Goal: Information Seeking & Learning: Learn about a topic

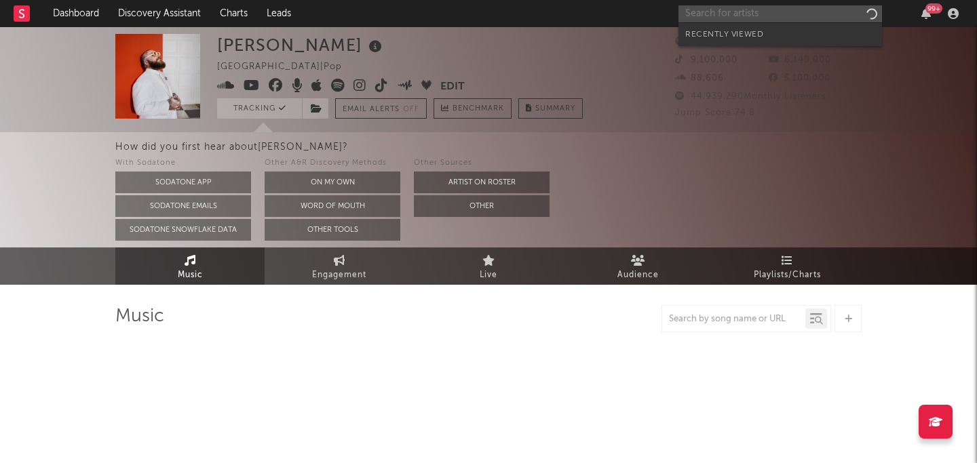
click at [711, 9] on input "text" at bounding box center [779, 13] width 203 height 17
select select "6m"
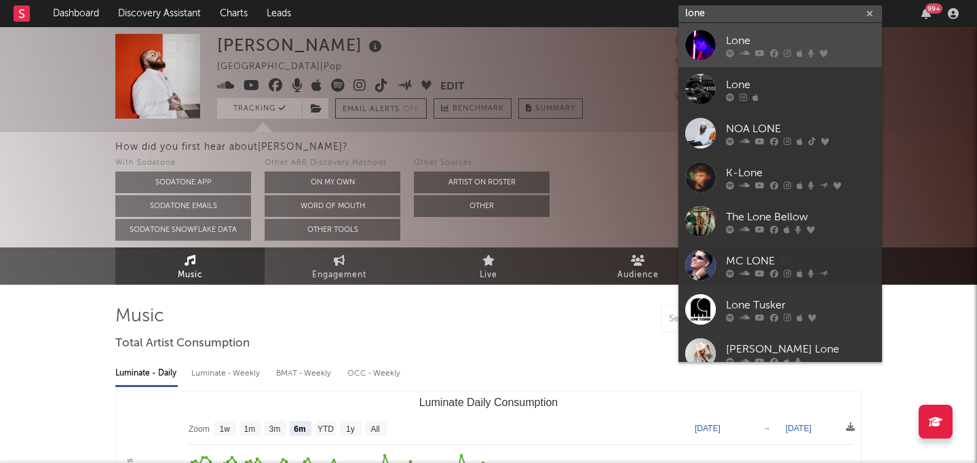
type input "lone"
click at [770, 42] on div "Lone" at bounding box center [800, 41] width 149 height 16
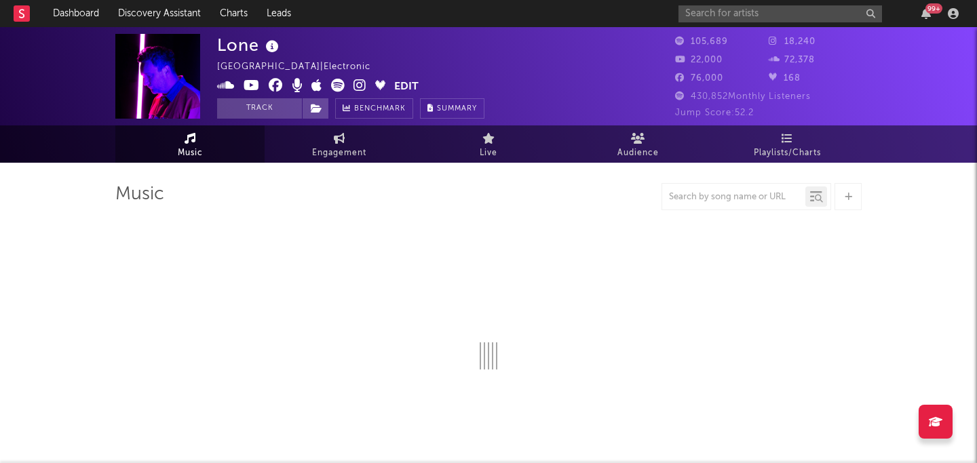
select select "6m"
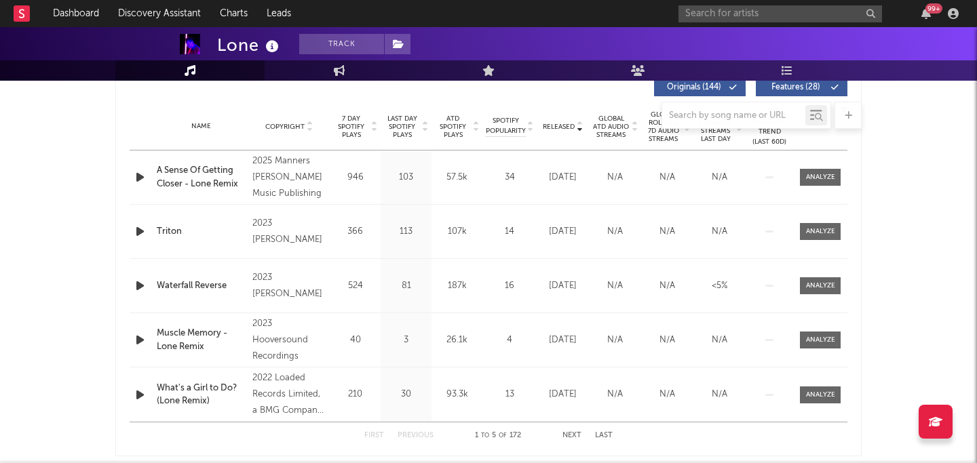
scroll to position [529, 0]
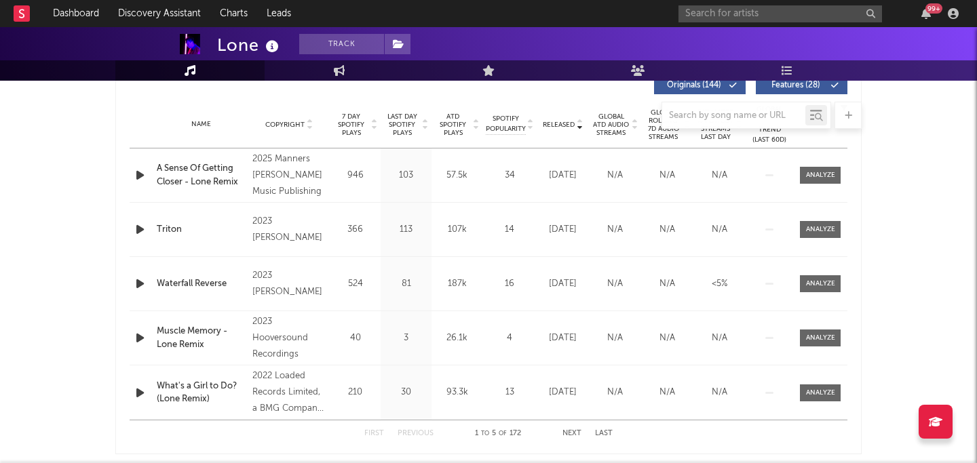
click at [560, 123] on div at bounding box center [488, 115] width 746 height 27
click at [580, 128] on div at bounding box center [488, 115] width 746 height 27
click at [568, 121] on div at bounding box center [488, 115] width 746 height 27
click at [560, 119] on div at bounding box center [488, 115] width 746 height 27
click at [560, 128] on div at bounding box center [488, 115] width 746 height 27
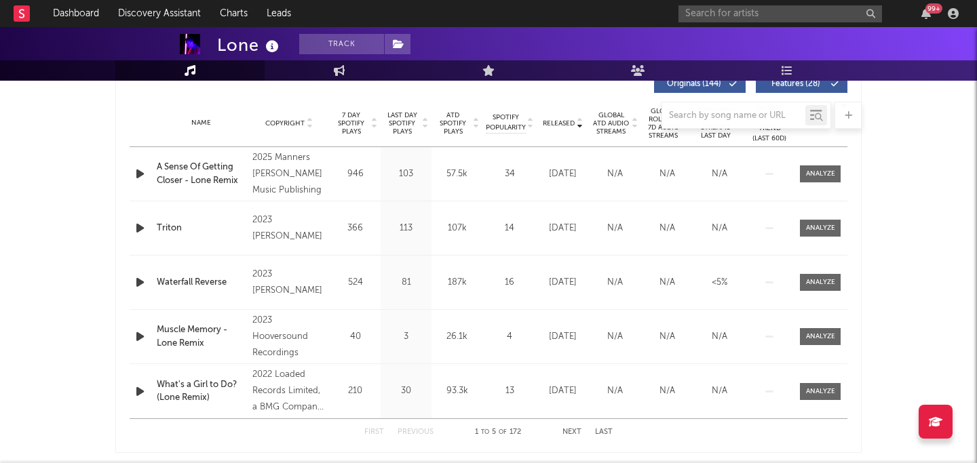
scroll to position [532, 0]
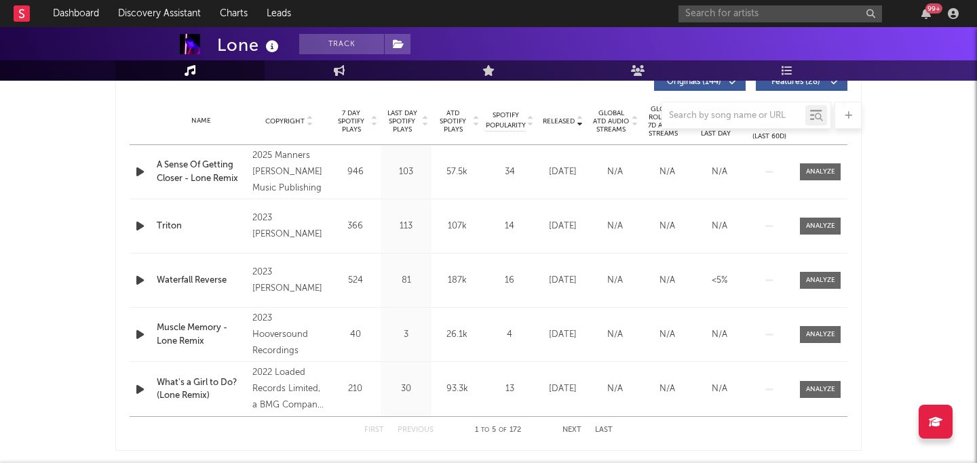
click at [566, 114] on div at bounding box center [488, 115] width 746 height 27
click at [602, 121] on div at bounding box center [488, 115] width 746 height 27
click at [574, 123] on div at bounding box center [488, 115] width 746 height 27
click at [579, 126] on div at bounding box center [488, 115] width 746 height 27
click at [574, 426] on div "First Previous 1 to 5 of 172 Next Last" at bounding box center [488, 430] width 248 height 26
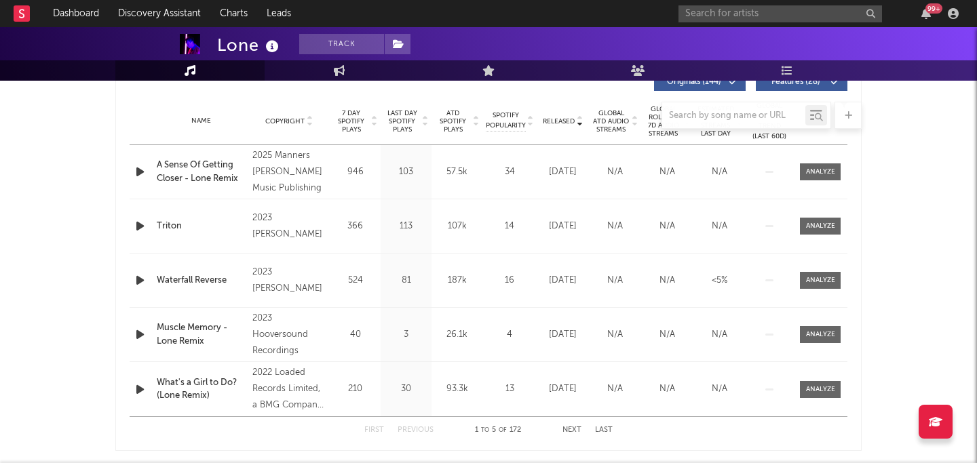
click at [569, 425] on div "First Previous 1 to 5 of 172 Next Last" at bounding box center [488, 430] width 248 height 26
click at [569, 420] on div "First Previous 1 to 5 of 172 Next Last" at bounding box center [488, 430] width 248 height 26
click at [570, 430] on button "Next" at bounding box center [571, 430] width 19 height 7
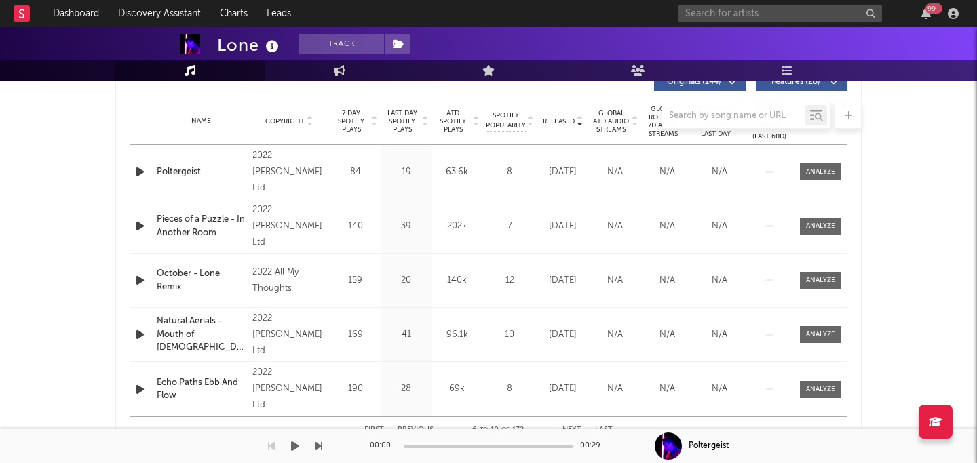
click at [601, 432] on div "00:00 00:29" at bounding box center [488, 446] width 237 height 34
click at [601, 429] on button "Last" at bounding box center [604, 430] width 18 height 7
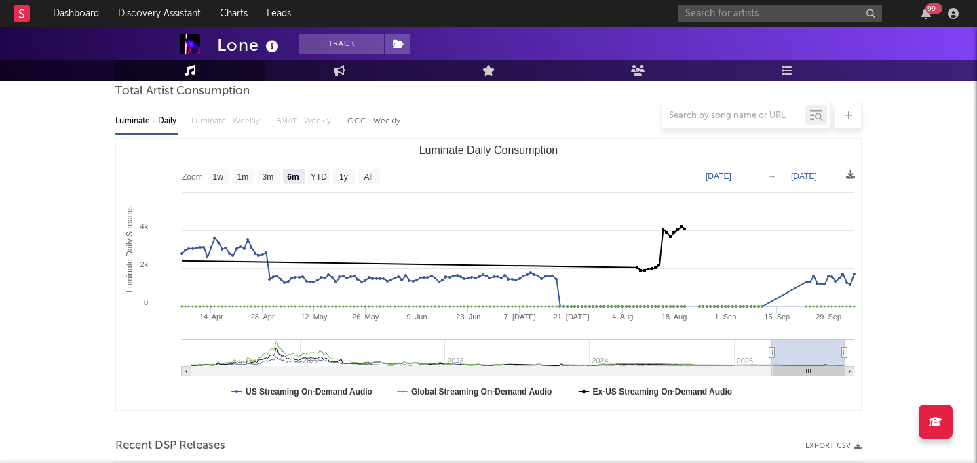
scroll to position [0, 0]
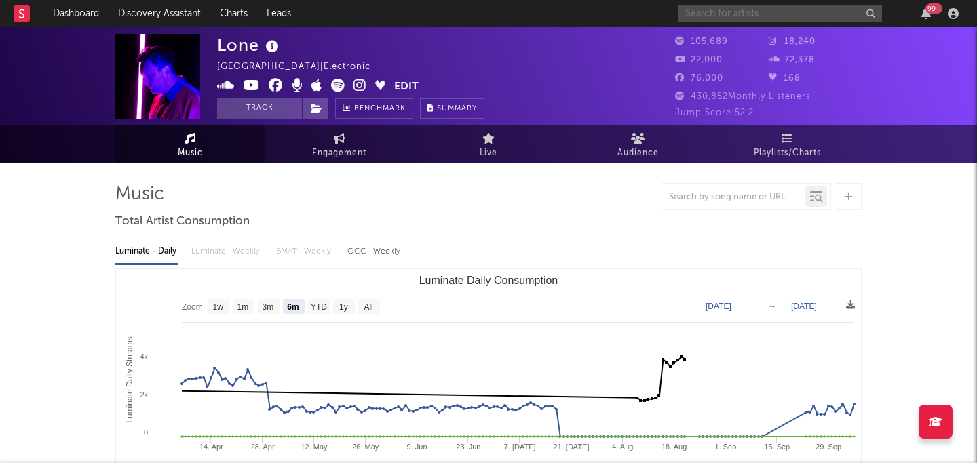
click at [737, 12] on input "text" at bounding box center [779, 13] width 203 height 17
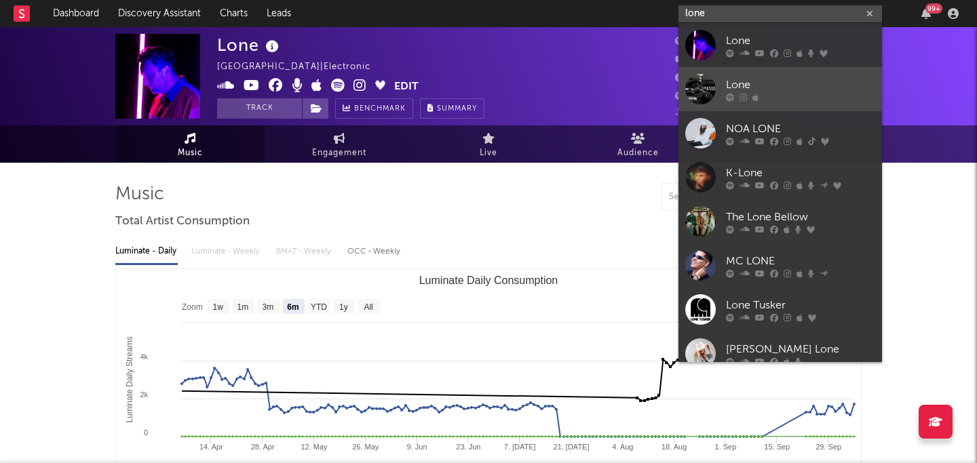
type input "lone"
click at [759, 84] on div "Lone" at bounding box center [800, 85] width 149 height 16
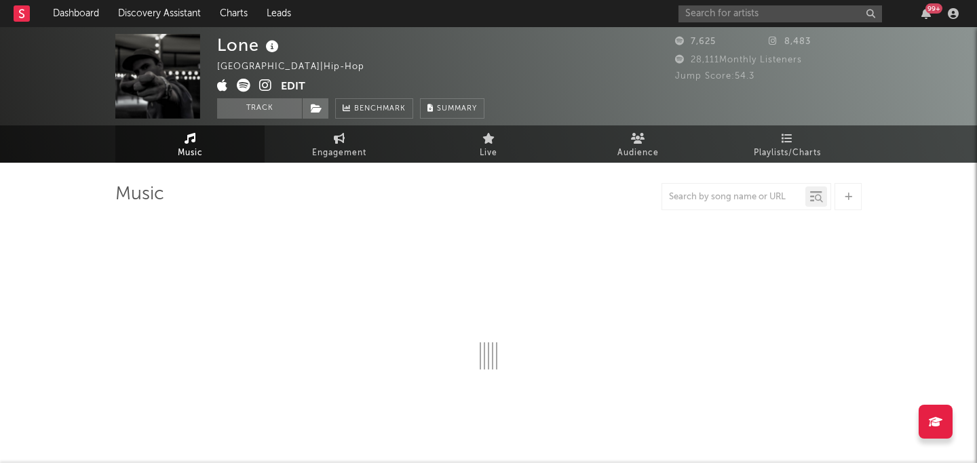
select select "6m"
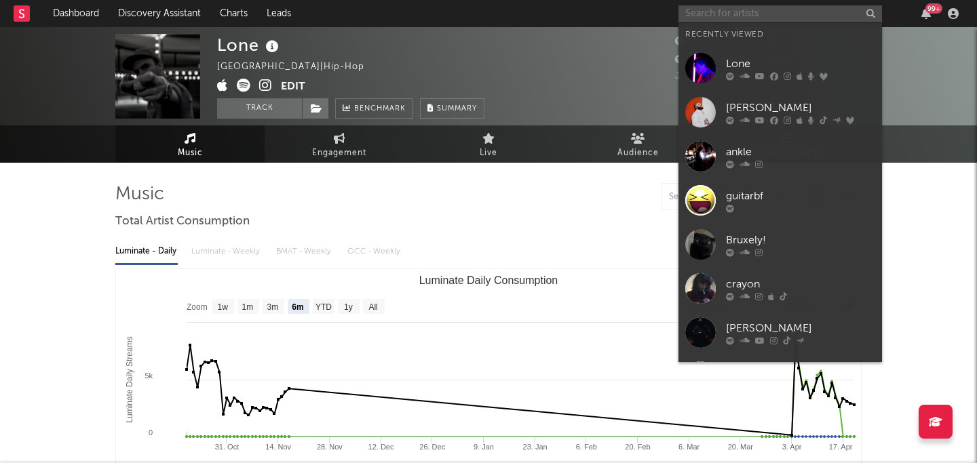
click at [719, 22] on input "text" at bounding box center [779, 13] width 203 height 17
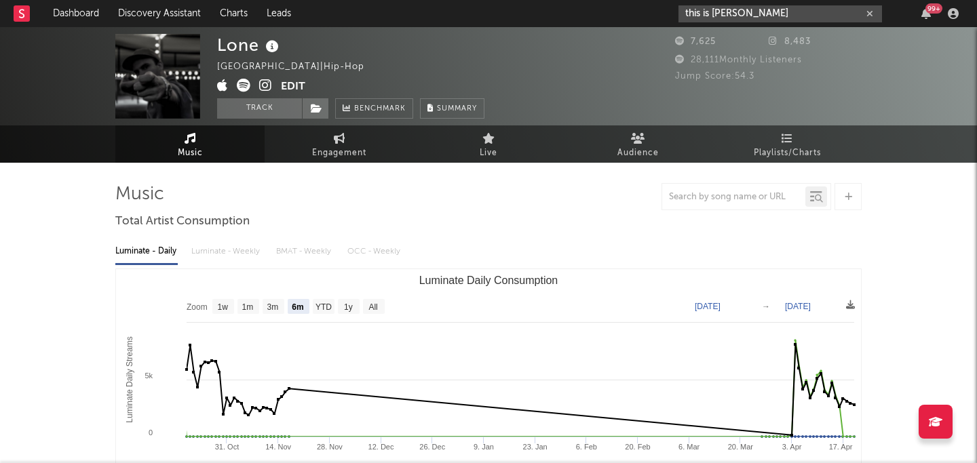
click at [792, 11] on input "this is lorelai" at bounding box center [779, 13] width 203 height 17
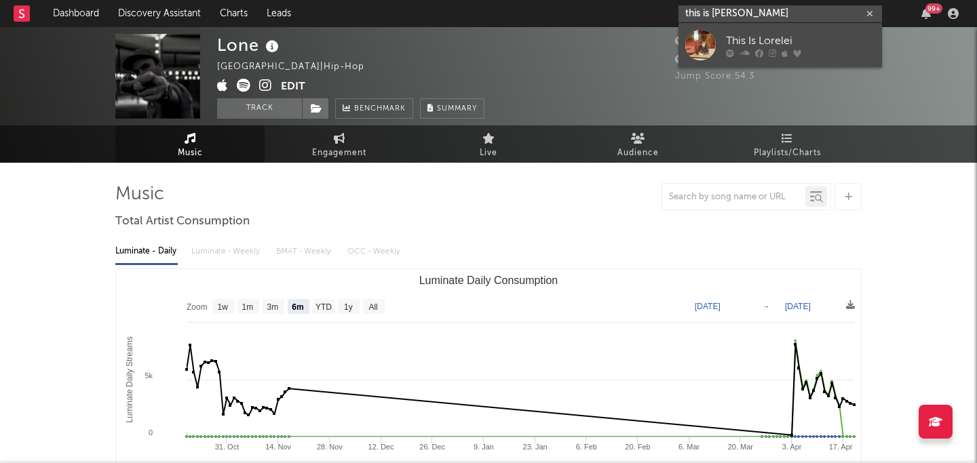
type input "this is lorelai"
click at [794, 35] on div "This Is Lorelei" at bounding box center [800, 41] width 149 height 16
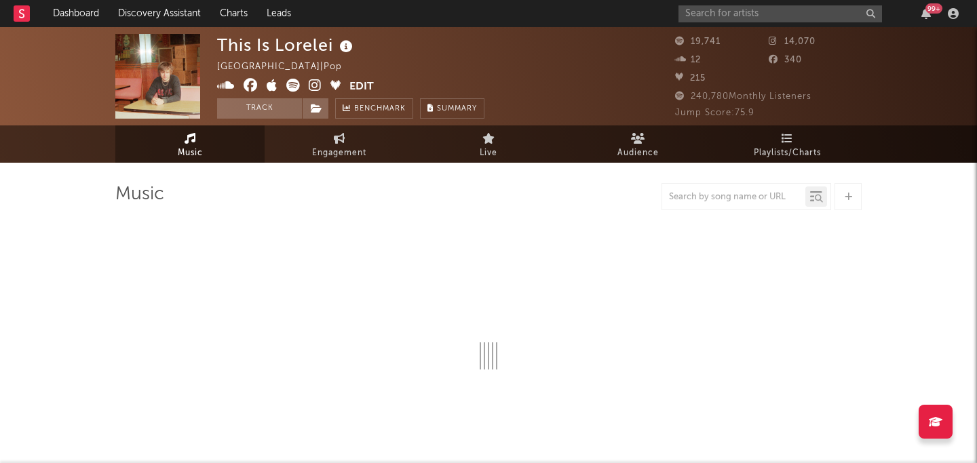
select select "6m"
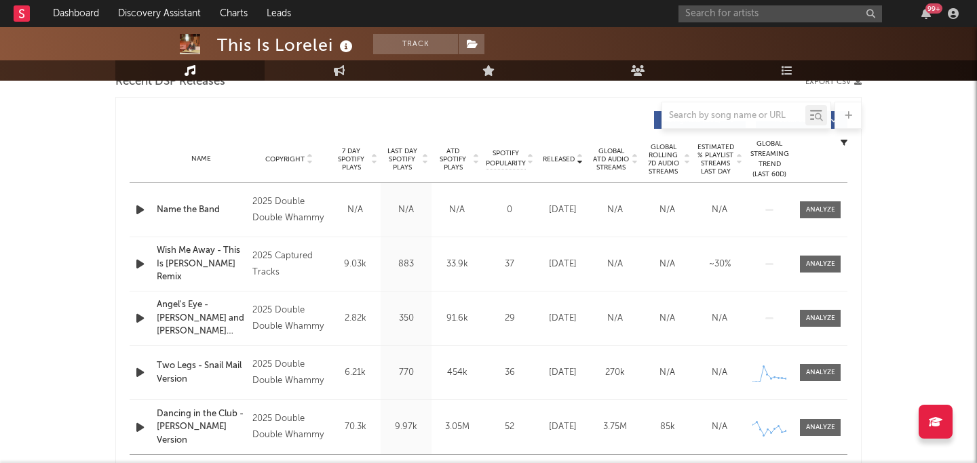
scroll to position [503, 0]
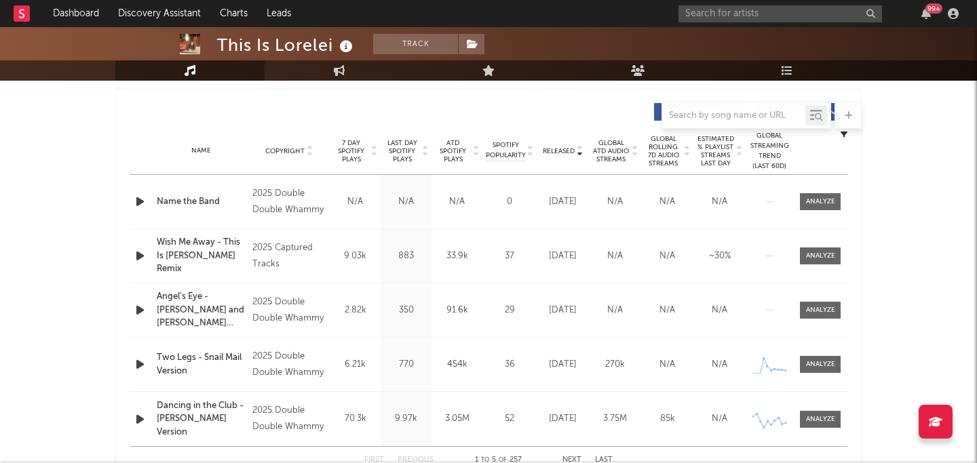
click at [548, 149] on span "Released" at bounding box center [559, 151] width 32 height 8
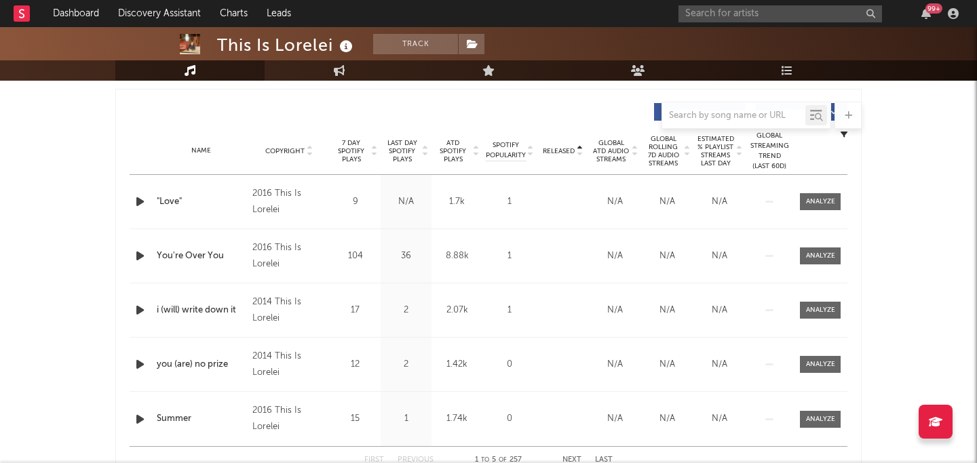
click at [548, 149] on span "Released" at bounding box center [559, 151] width 32 height 8
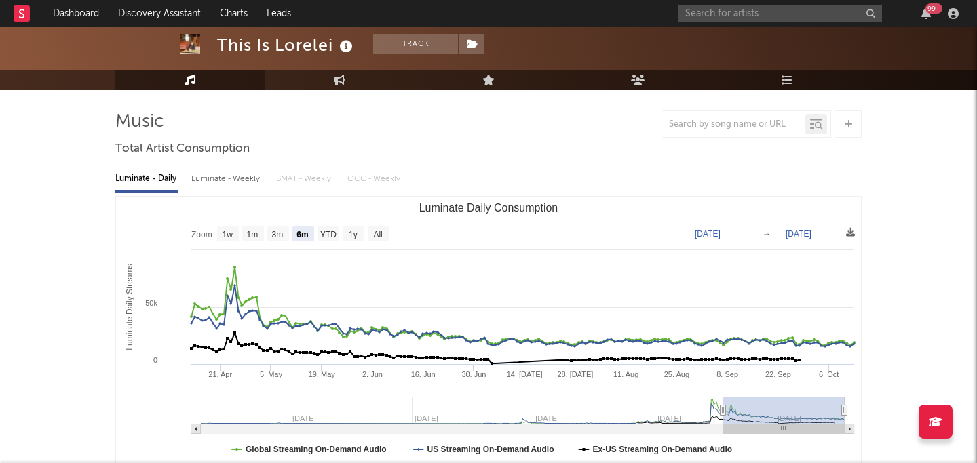
scroll to position [16, 0]
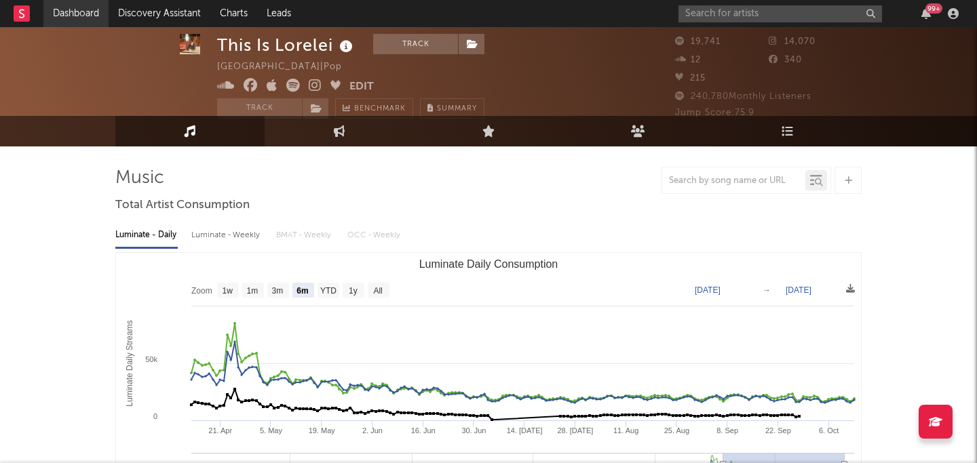
click at [62, 9] on link "Dashboard" at bounding box center [75, 13] width 65 height 27
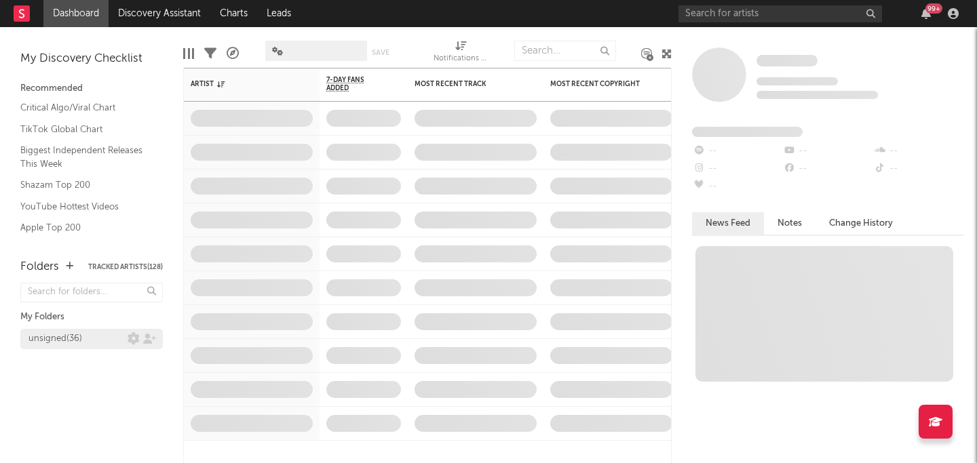
click at [48, 343] on div "unsigned ( 36 )" at bounding box center [55, 339] width 54 height 16
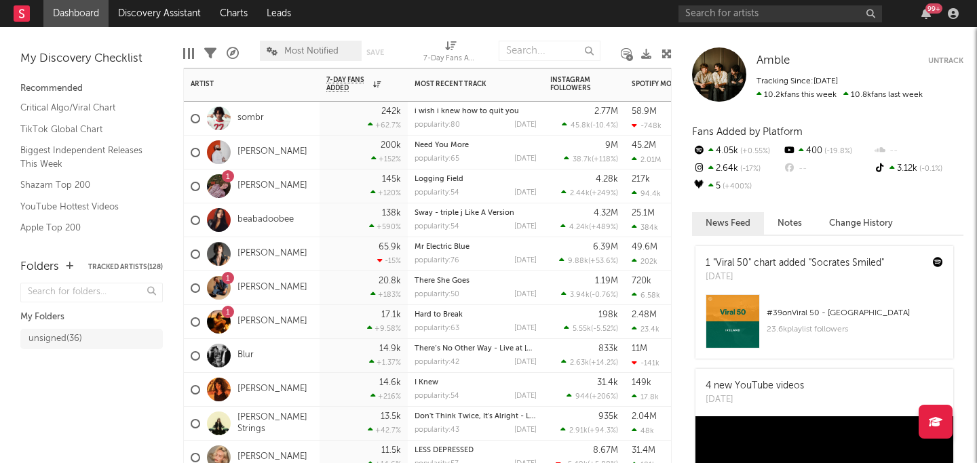
click at [313, 191] on div "1 Annabelle Dinda" at bounding box center [252, 187] width 136 height 34
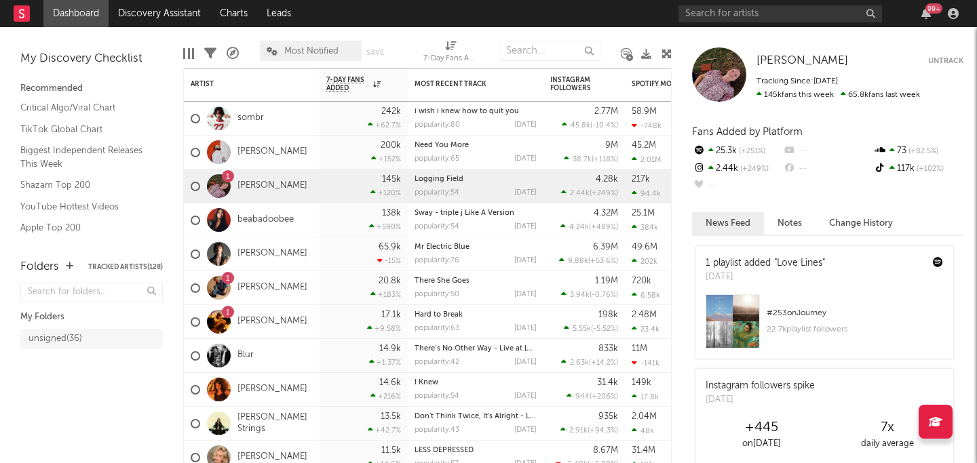
click at [117, 324] on div "My Folders" at bounding box center [91, 317] width 142 height 16
click at [108, 328] on div "unsigned ( 36 )" at bounding box center [91, 351] width 142 height 51
click at [107, 331] on div "unsigned ( 36 )" at bounding box center [77, 339] width 99 height 16
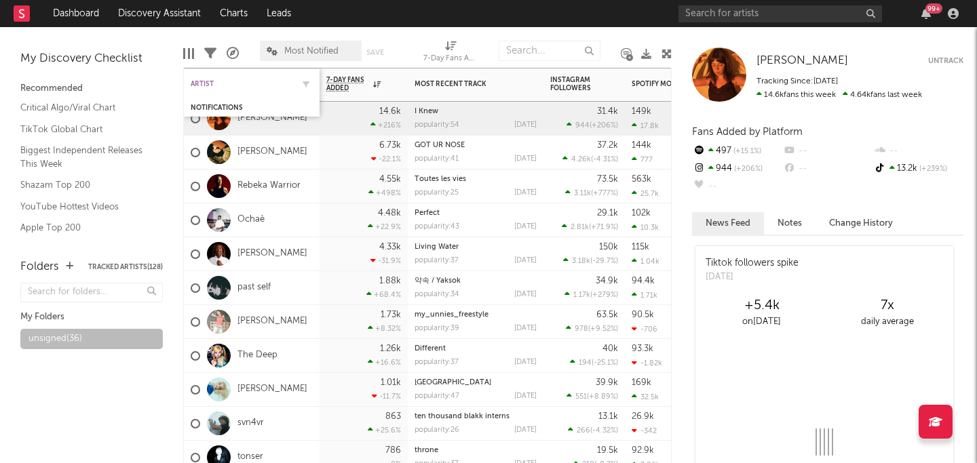
click at [227, 81] on div "Artist" at bounding box center [242, 84] width 102 height 8
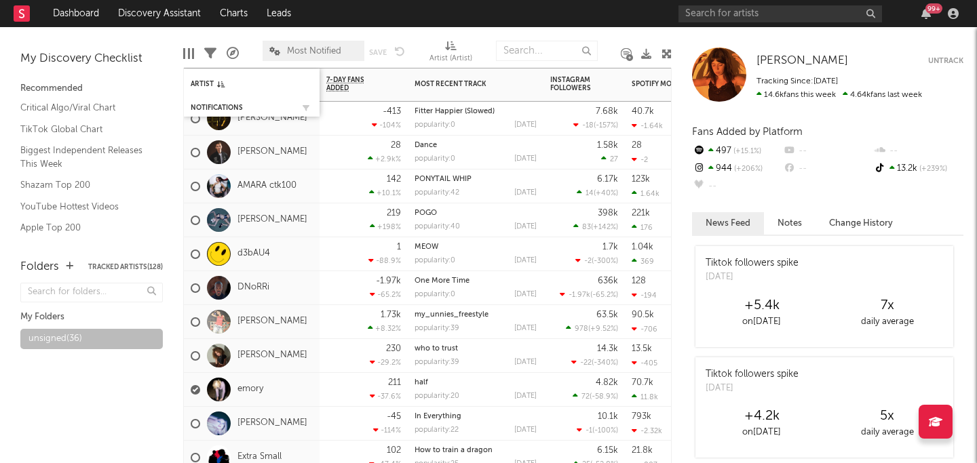
click at [206, 102] on div "Notifications" at bounding box center [252, 108] width 122 height 14
click at [207, 113] on div "Notifications" at bounding box center [252, 108] width 122 height 14
click at [207, 106] on div "Notifications" at bounding box center [242, 108] width 102 height 8
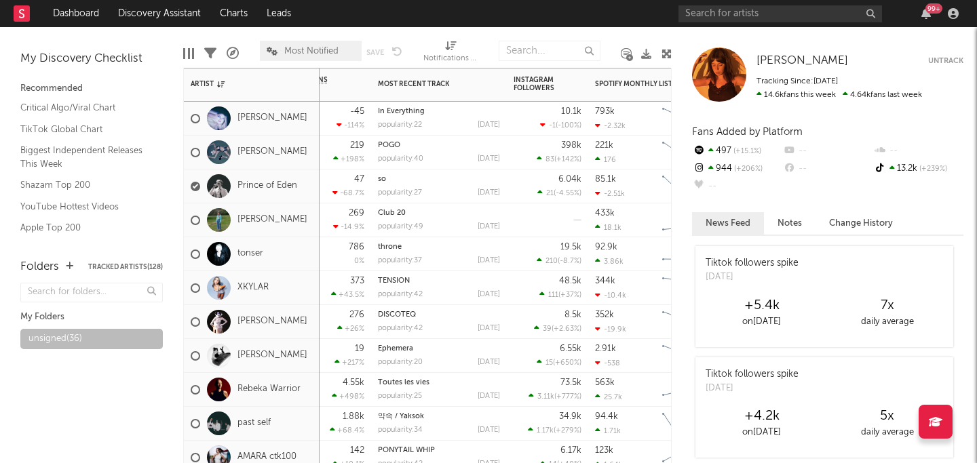
click at [410, 321] on div "DISCOTEQ popularity: 42 2025-07-01" at bounding box center [439, 321] width 122 height 33
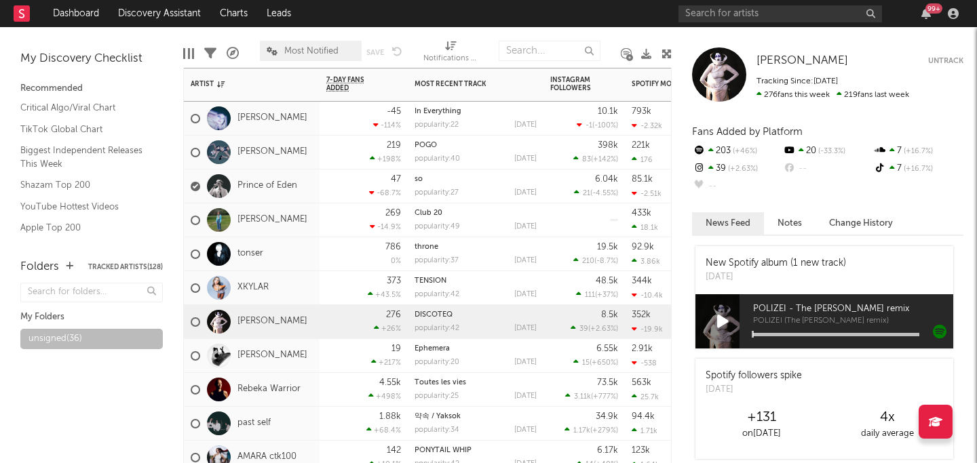
click at [345, 318] on div "276 +26 %" at bounding box center [363, 321] width 75 height 33
click at [354, 320] on div "276 +26 %" at bounding box center [363, 321] width 75 height 33
click at [463, 315] on div "DISCOTEQ" at bounding box center [475, 314] width 122 height 7
click at [439, 318] on link "DISCOTEQ" at bounding box center [433, 314] width 38 height 7
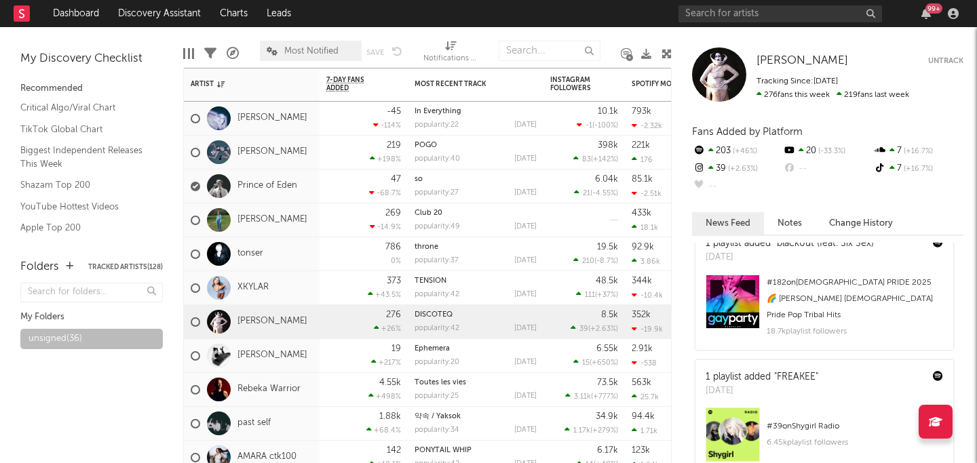
scroll to position [243, 0]
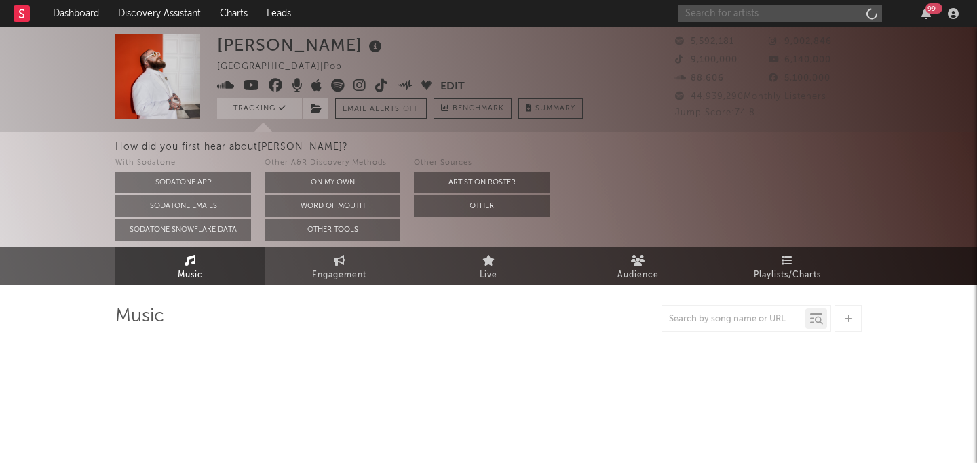
click at [737, 12] on input "text" at bounding box center [779, 13] width 203 height 17
type input "bruiser and byc"
select select "6m"
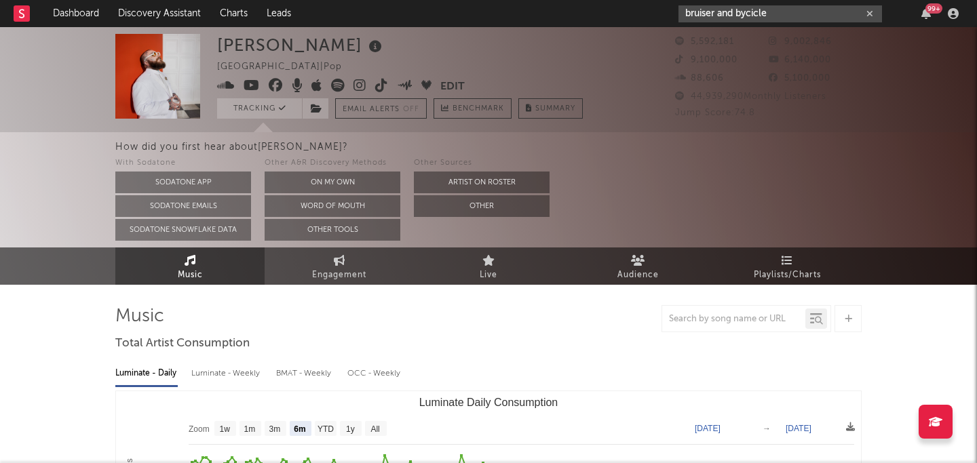
click at [746, 12] on input "bruiser and bycicle" at bounding box center [779, 13] width 203 height 17
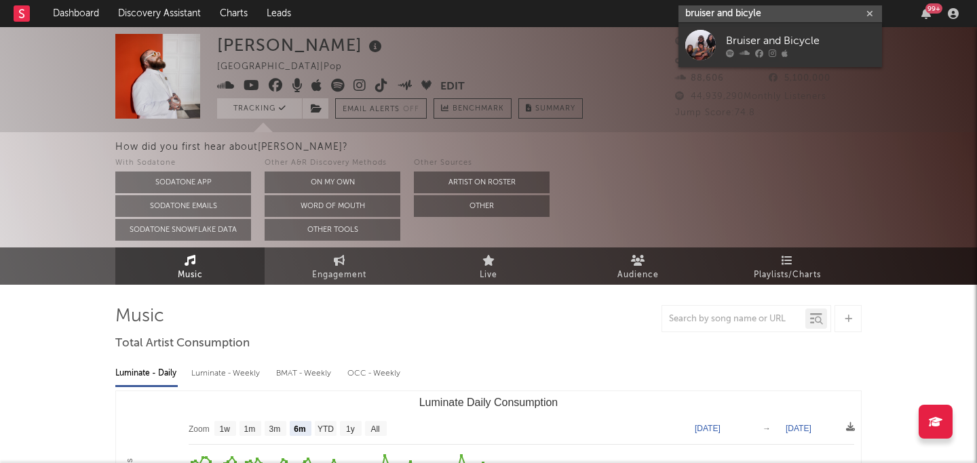
click at [781, 16] on input "bruiser and bicyle" at bounding box center [779, 13] width 203 height 17
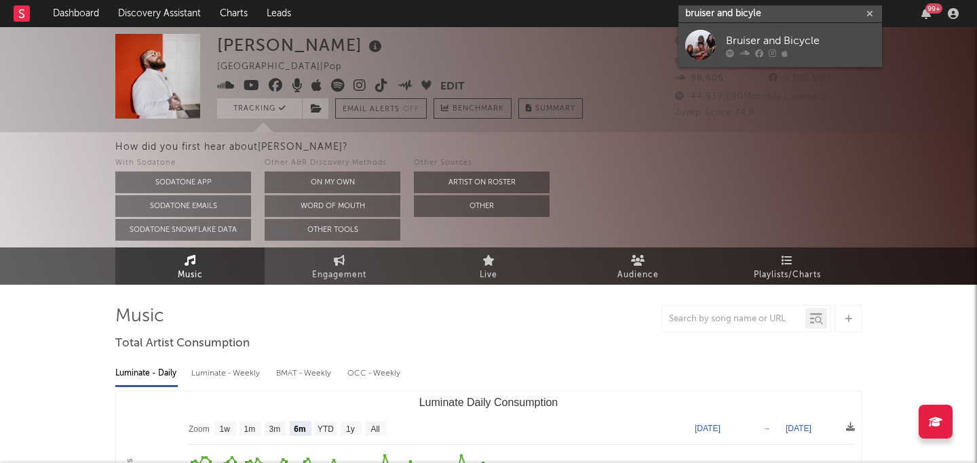
type input "bruiser and bicyle"
click at [781, 43] on div "Bruiser and Bicycle" at bounding box center [800, 41] width 149 height 16
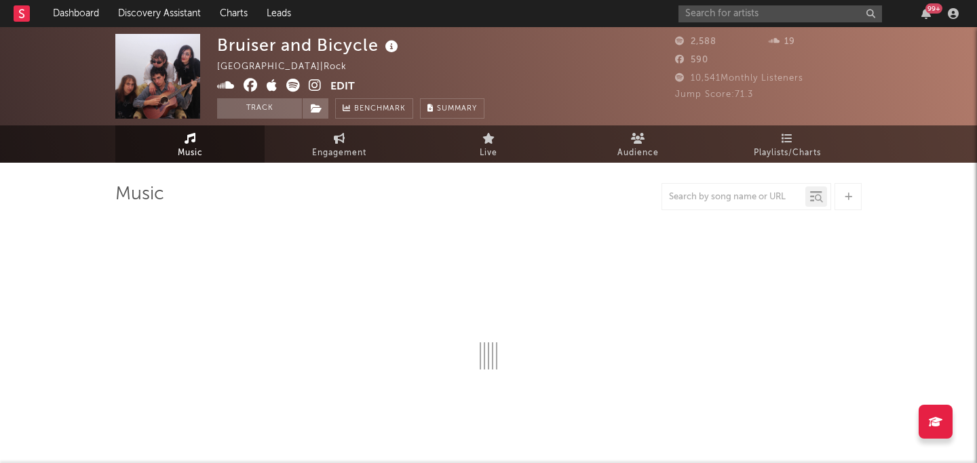
select select "1w"
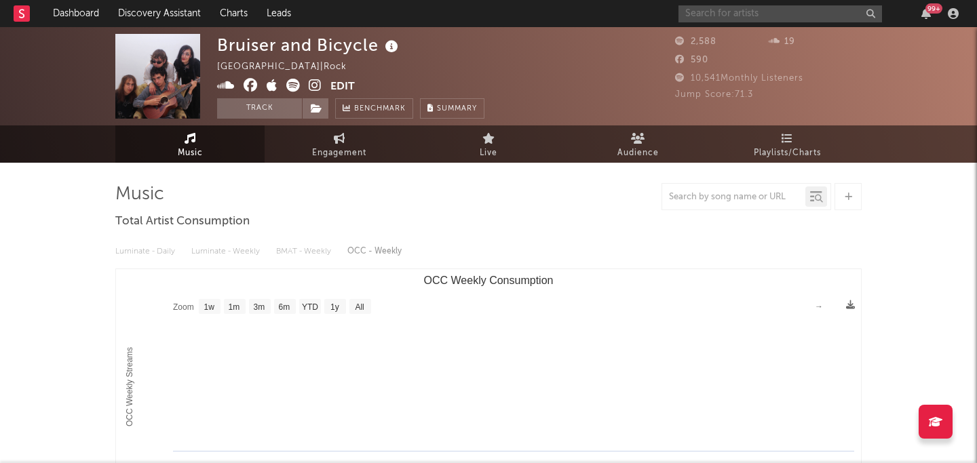
click at [758, 22] on div "99 +" at bounding box center [820, 13] width 285 height 27
type input "cece natalie"
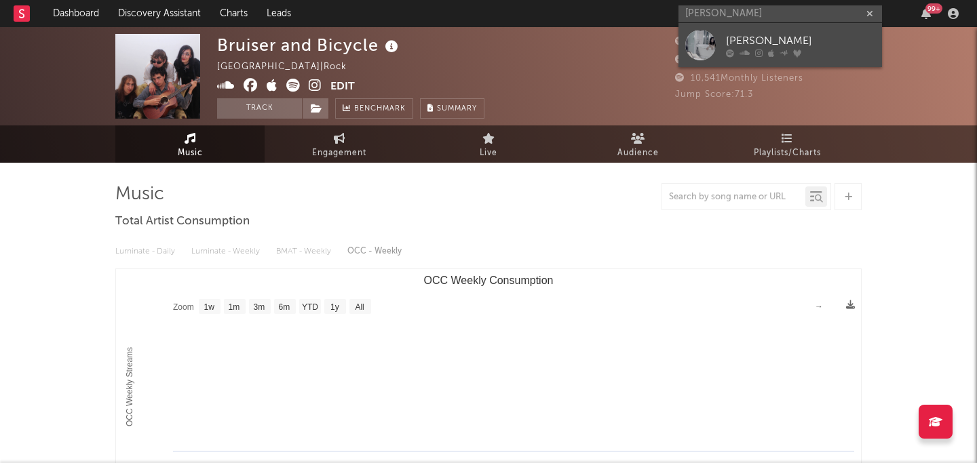
click at [794, 45] on div "Cece Natalie" at bounding box center [800, 41] width 149 height 16
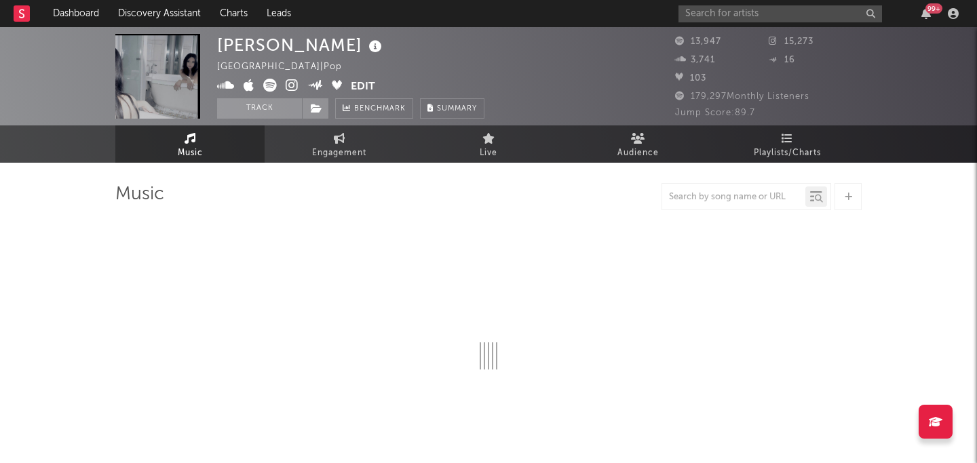
scroll to position [49, 0]
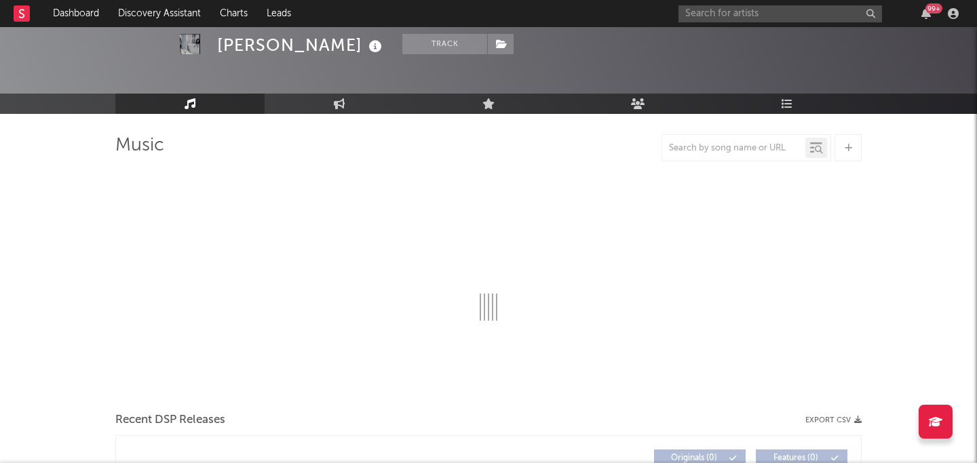
select select "6m"
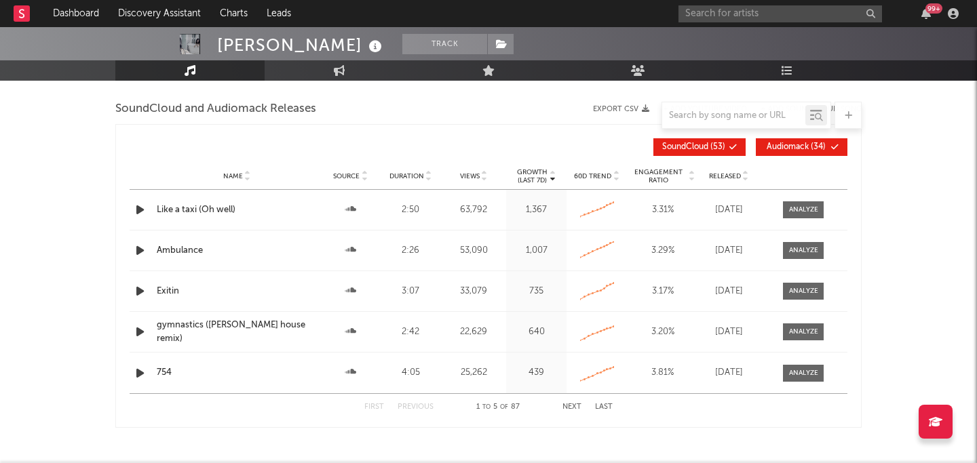
scroll to position [901, 0]
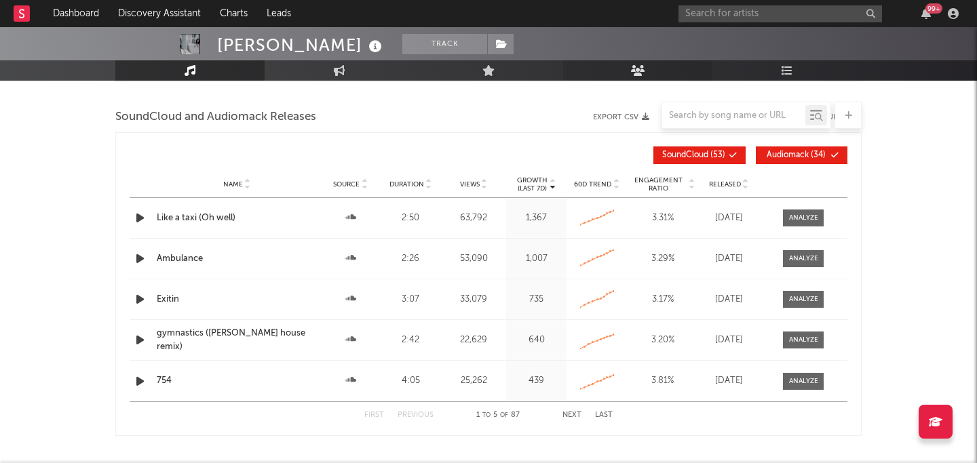
click at [659, 61] on link "Audience" at bounding box center [637, 70] width 149 height 20
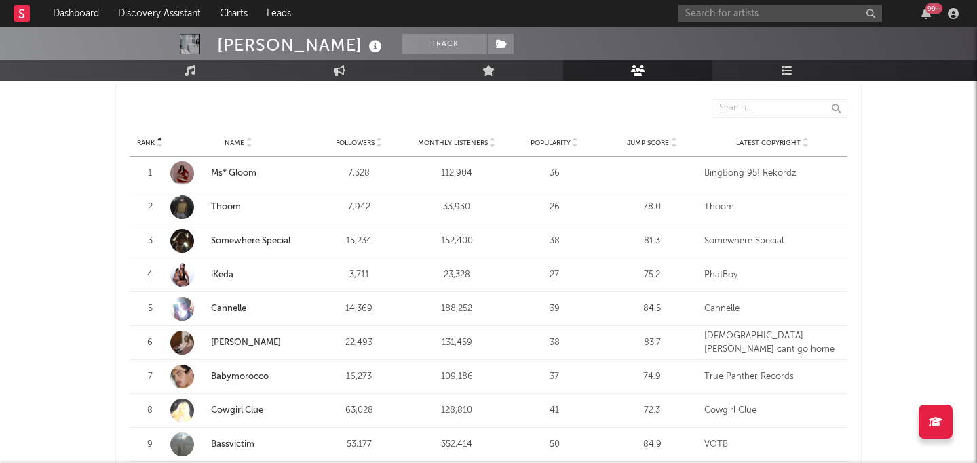
scroll to position [492, 0]
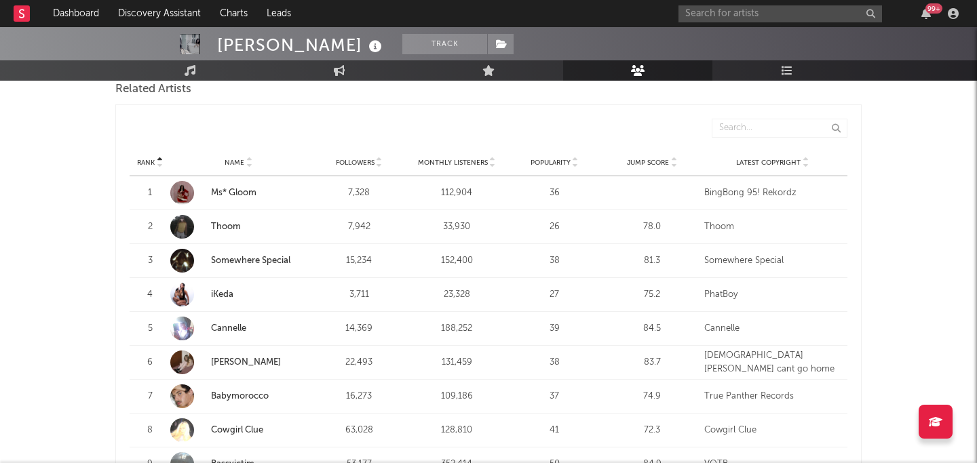
click at [232, 184] on link "Ms* Gloom" at bounding box center [238, 193] width 136 height 24
click at [476, 159] on span "Monthly Listeners" at bounding box center [453, 163] width 70 height 8
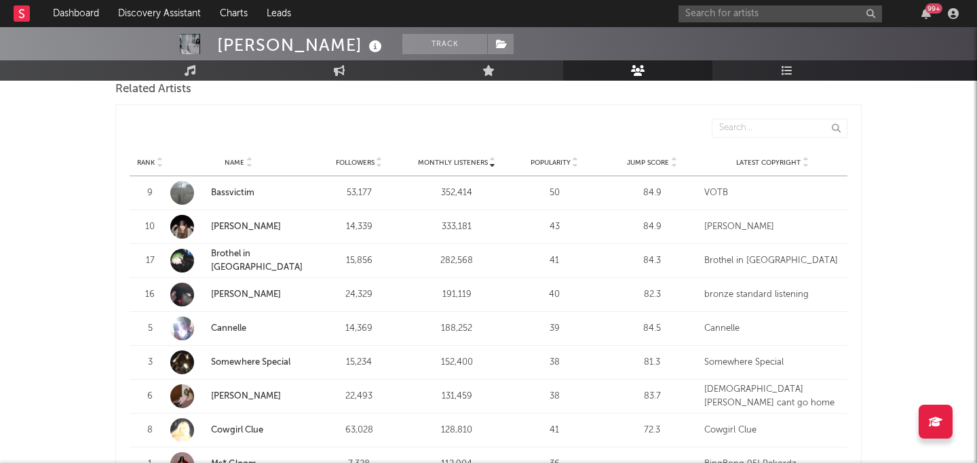
click at [476, 159] on span "Monthly Listeners" at bounding box center [453, 163] width 70 height 8
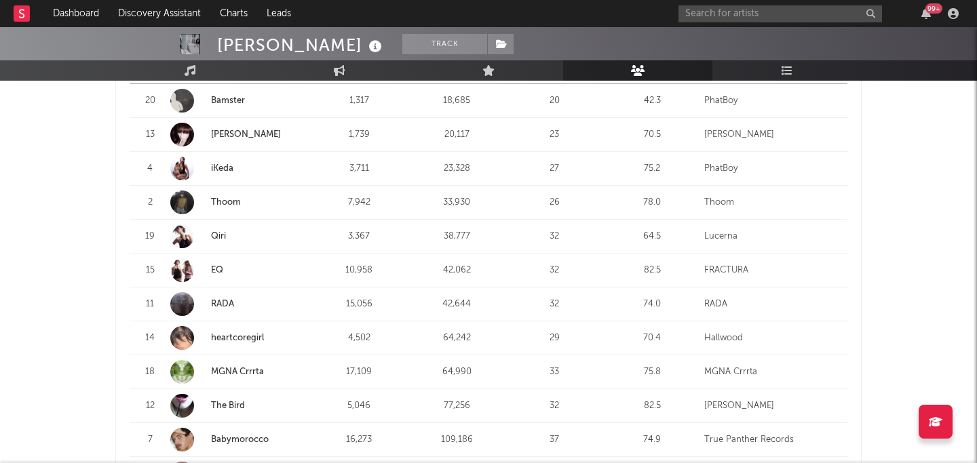
scroll to position [588, 0]
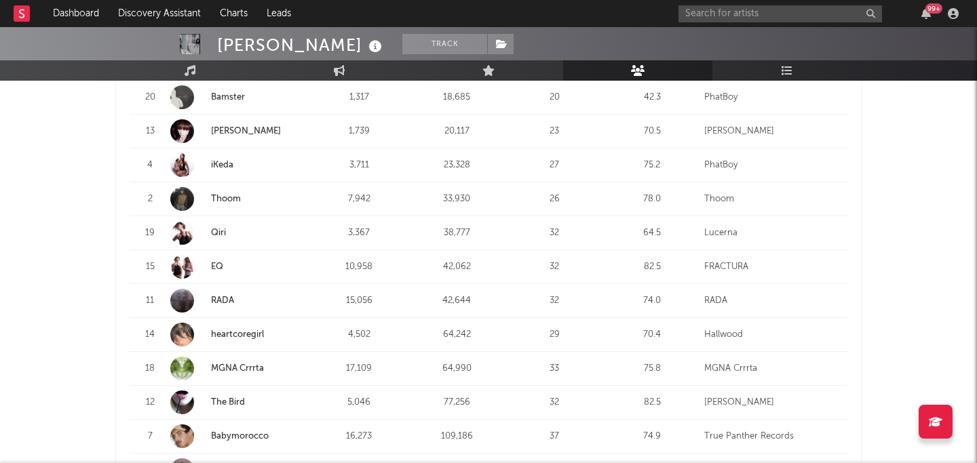
click at [234, 195] on link "Thoom" at bounding box center [226, 199] width 30 height 9
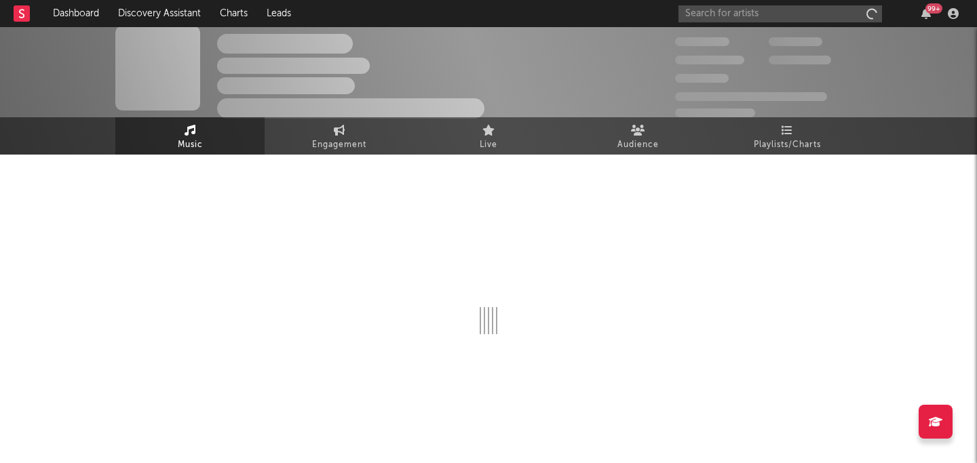
scroll to position [8, 0]
select select "6m"
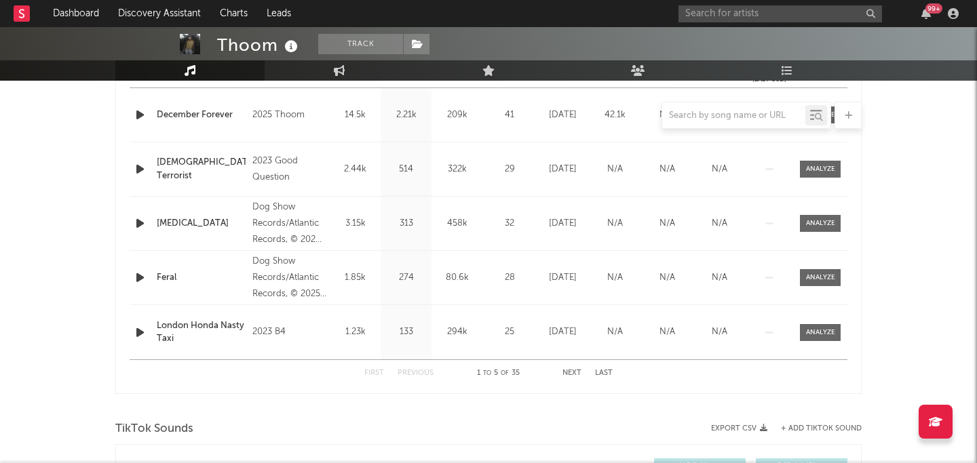
scroll to position [551, 0]
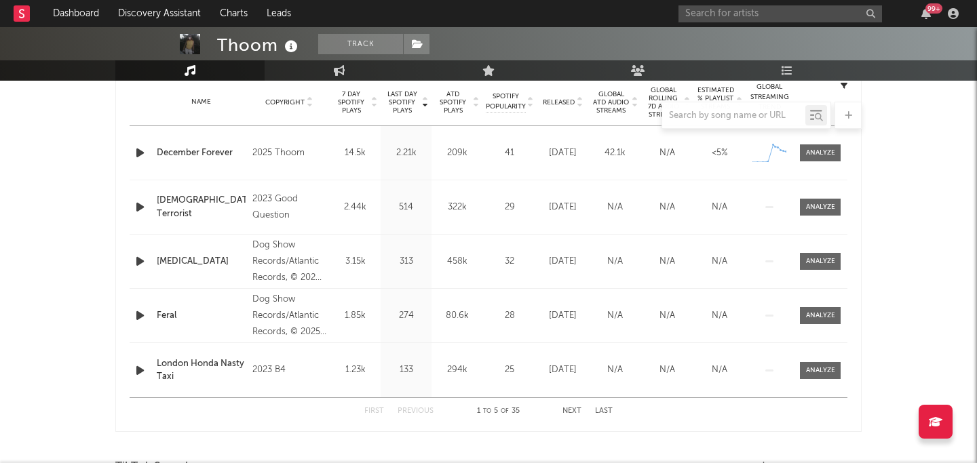
click at [559, 99] on span "Released" at bounding box center [559, 102] width 32 height 8
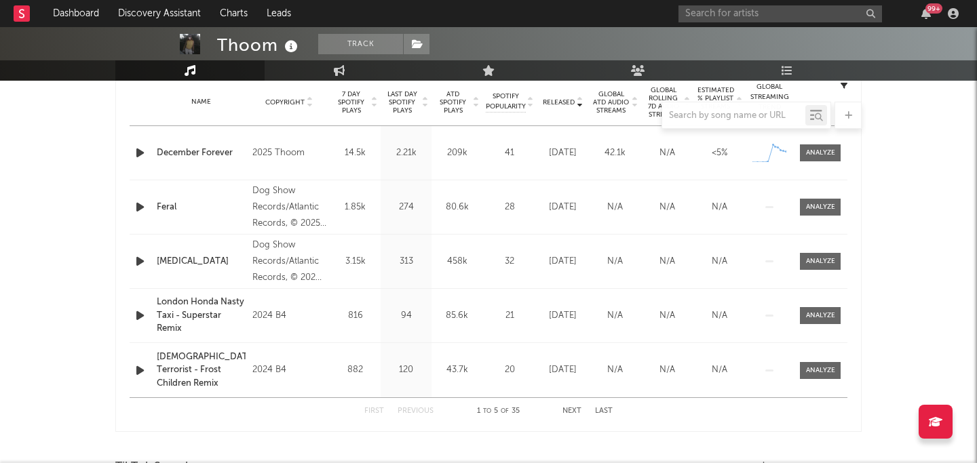
click at [559, 99] on span "Released" at bounding box center [559, 102] width 32 height 8
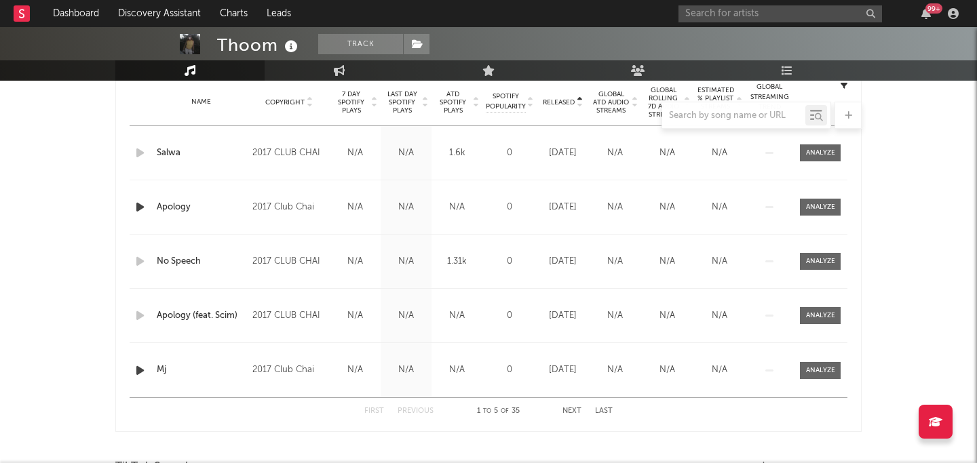
click at [559, 99] on span "Released" at bounding box center [559, 102] width 32 height 8
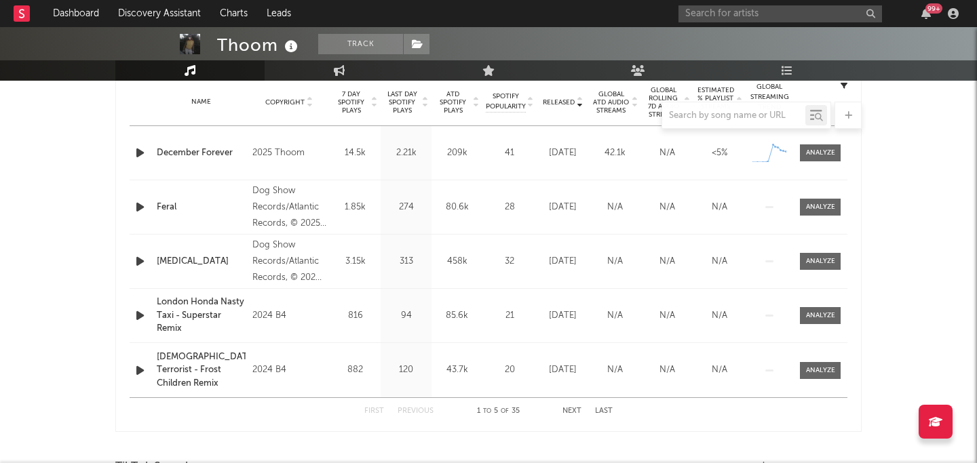
click at [138, 154] on icon "button" at bounding box center [140, 152] width 14 height 17
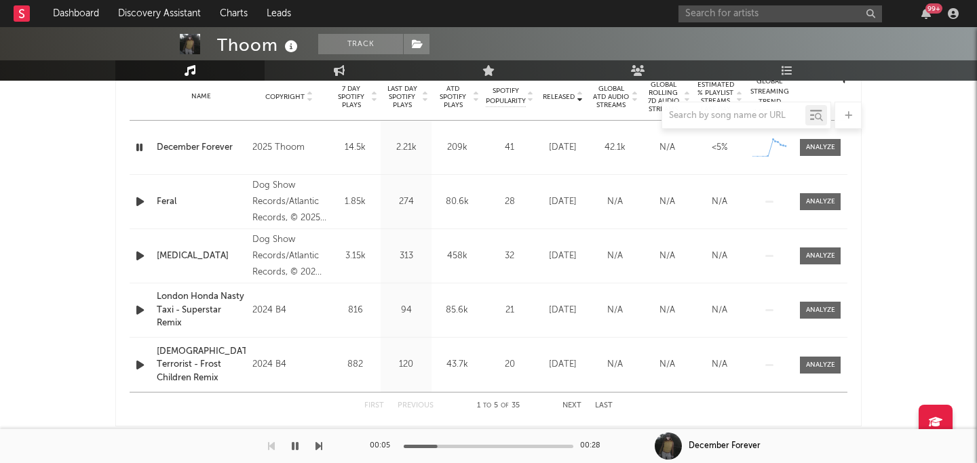
scroll to position [558, 0]
click at [295, 444] on icon "button" at bounding box center [295, 446] width 7 height 11
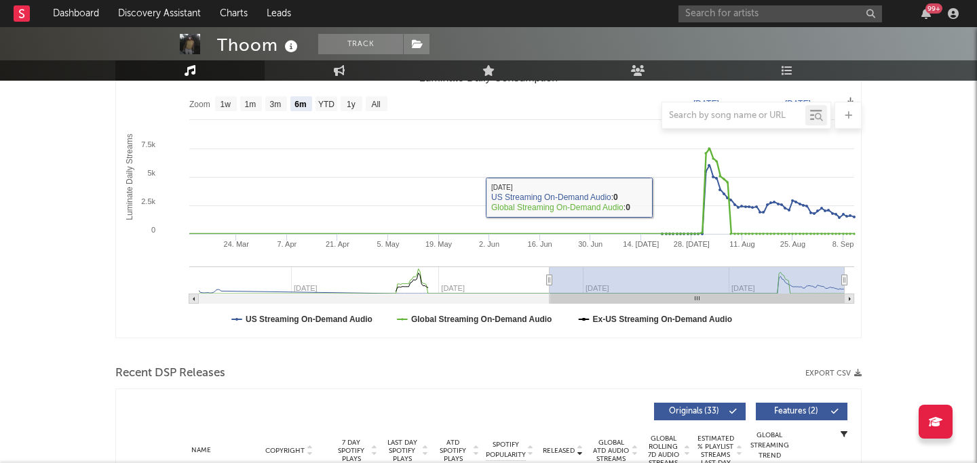
scroll to position [0, 0]
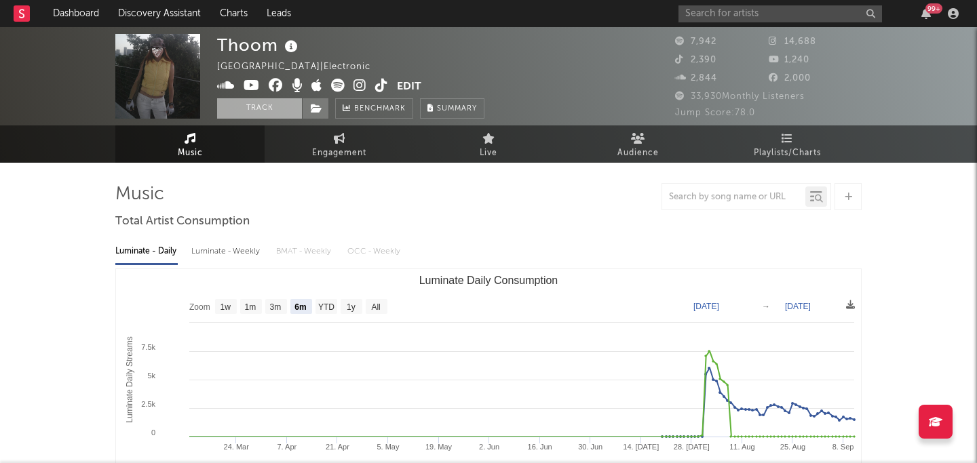
click at [272, 111] on button "Track" at bounding box center [259, 108] width 85 height 20
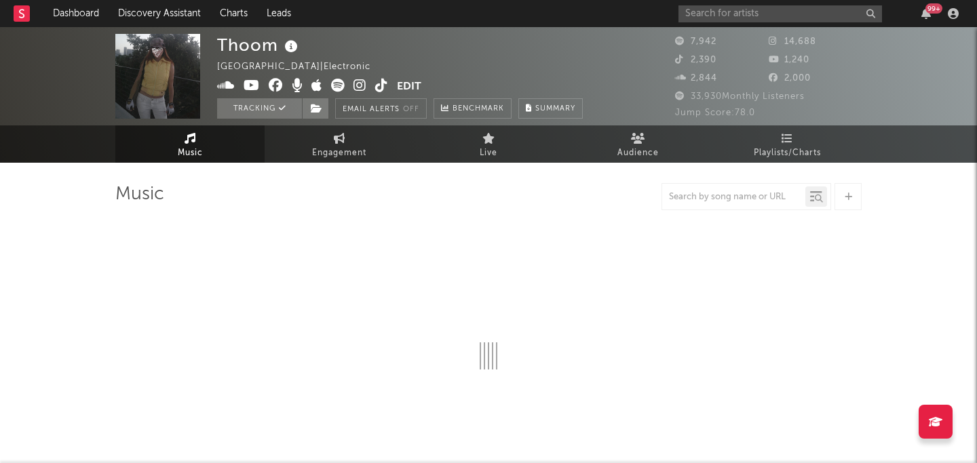
select select "6m"
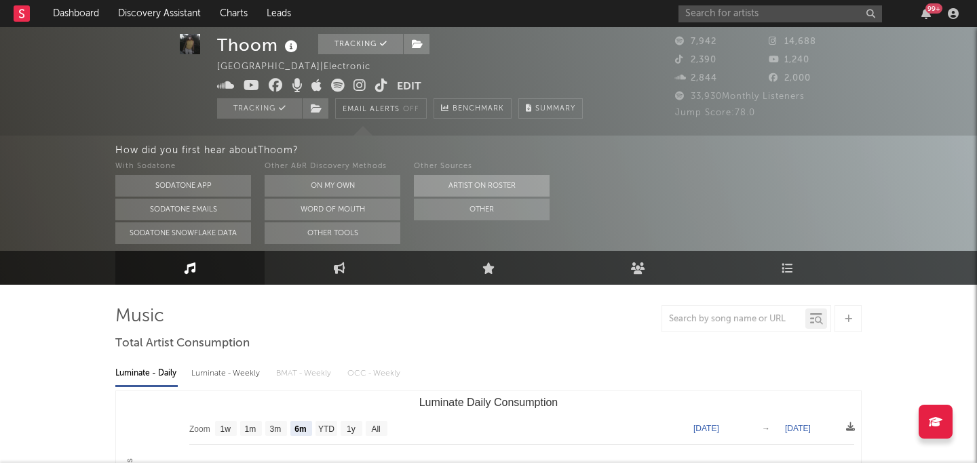
scroll to position [8, 0]
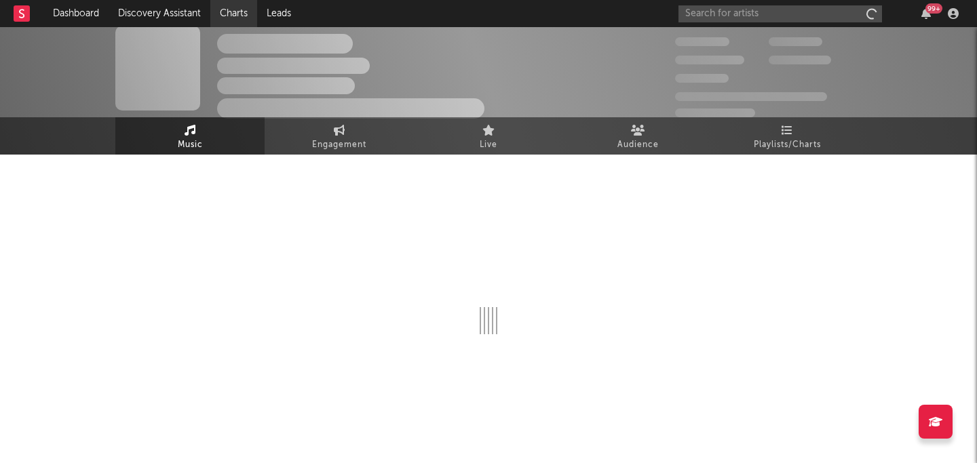
scroll to position [8, 0]
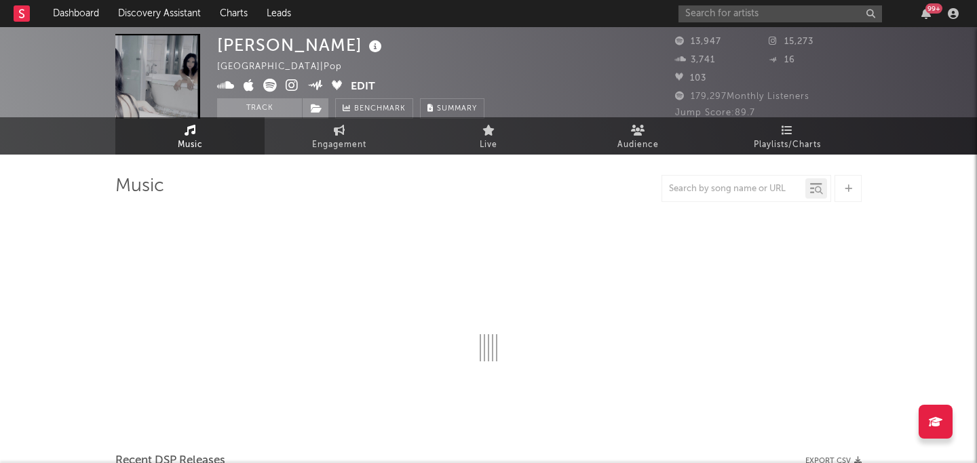
select select "6m"
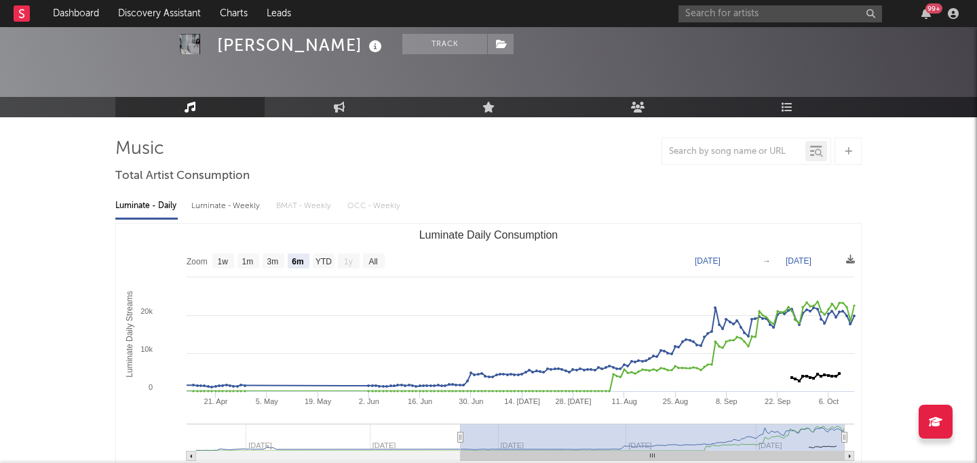
scroll to position [0, 0]
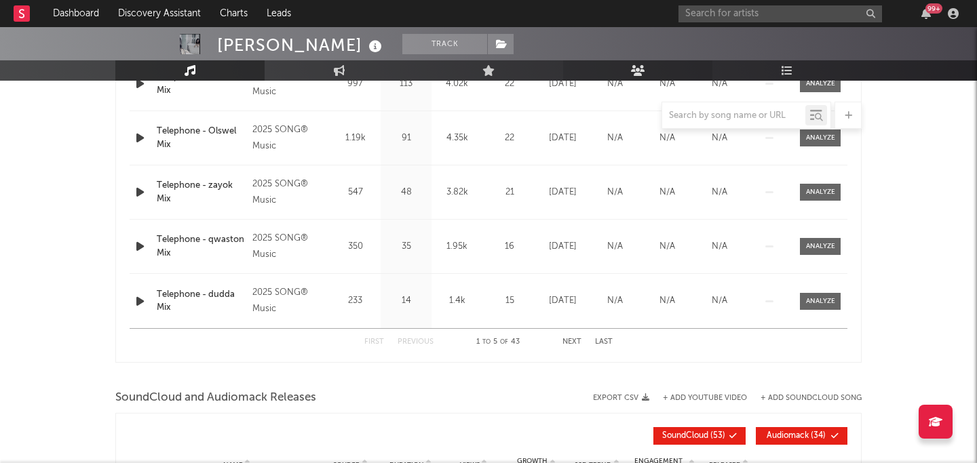
click at [629, 76] on link "Audience" at bounding box center [637, 70] width 149 height 20
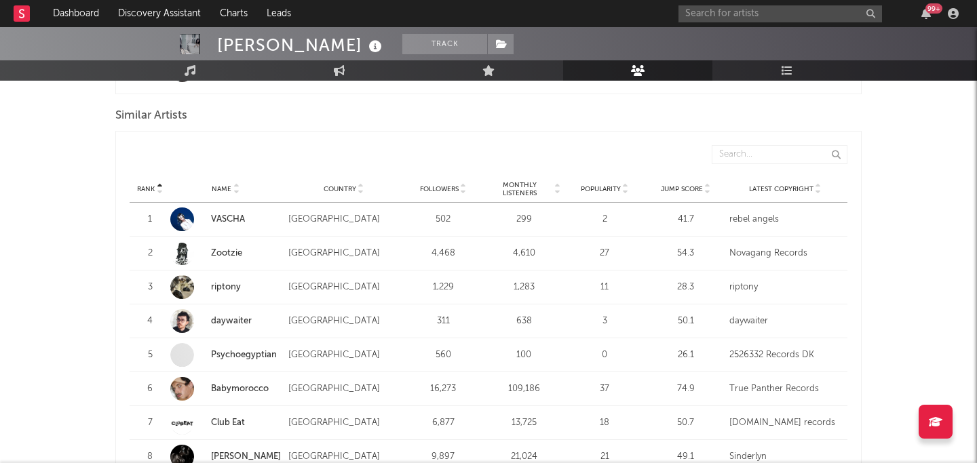
scroll to position [1249, 0]
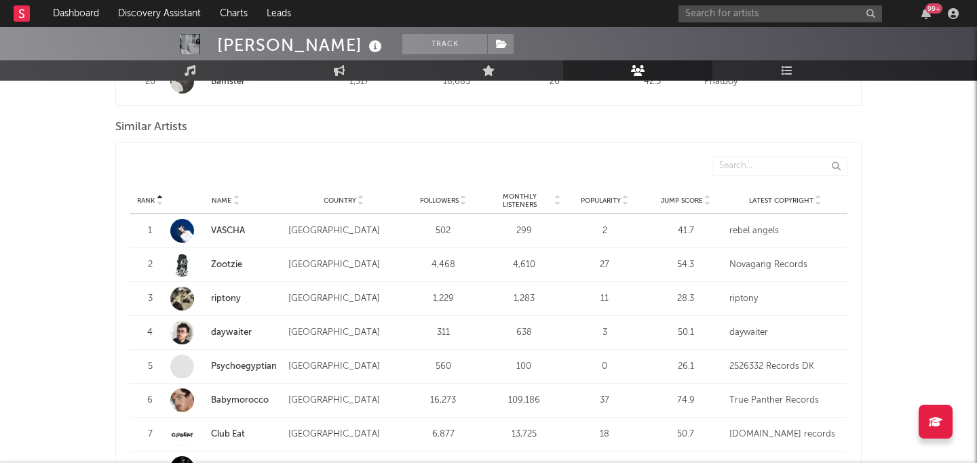
click at [443, 187] on div "Rank Name Country Followers Monthly Listeners Popularity Jump Score Latest Copy…" at bounding box center [489, 200] width 718 height 27
click at [442, 197] on span "Followers" at bounding box center [439, 201] width 39 height 8
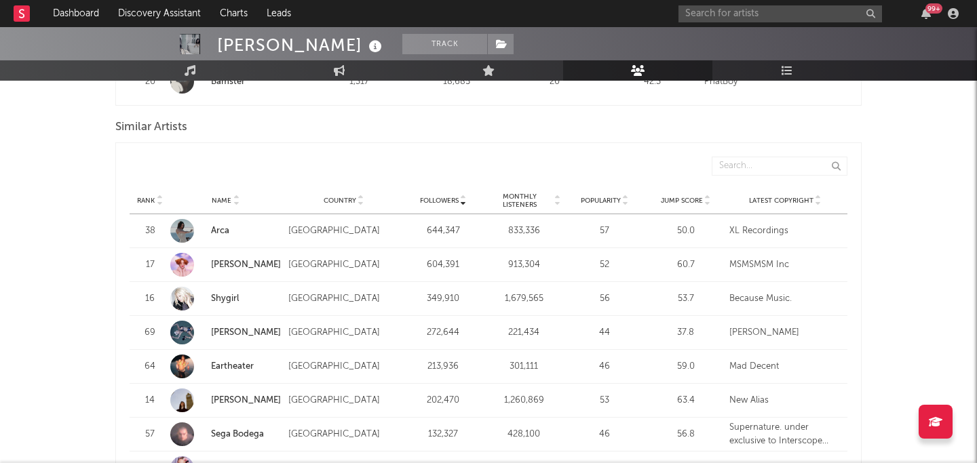
scroll to position [1259, 0]
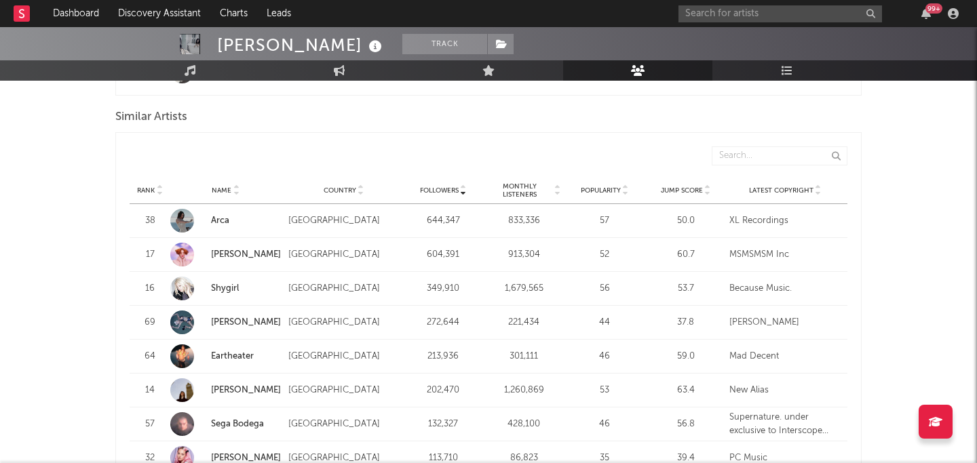
click at [522, 182] on span "Monthly Listeners" at bounding box center [520, 190] width 66 height 16
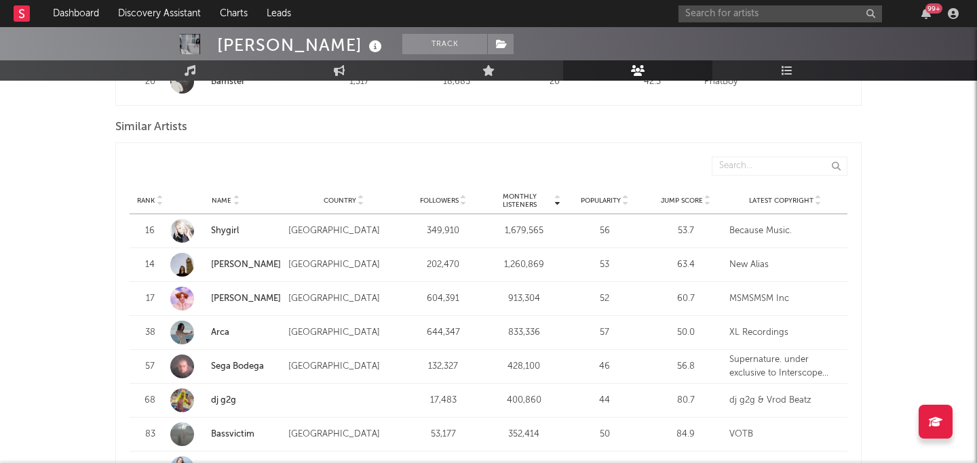
click at [522, 193] on span "Monthly Listeners" at bounding box center [520, 201] width 66 height 16
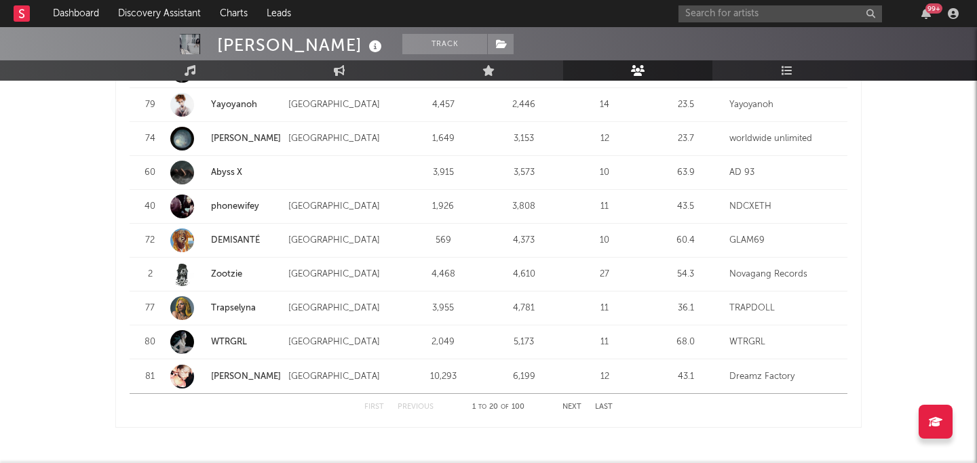
scroll to position [1780, 0]
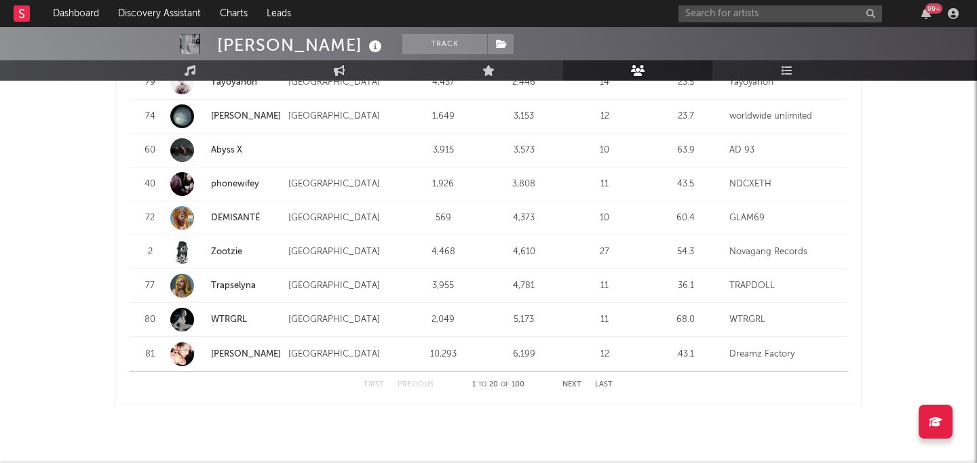
click at [570, 381] on button "Next" at bounding box center [571, 384] width 19 height 7
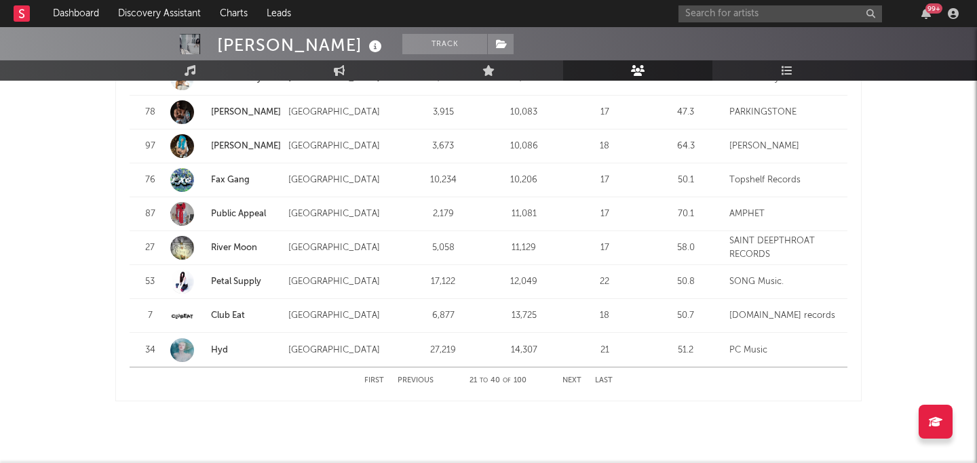
scroll to position [1801, 0]
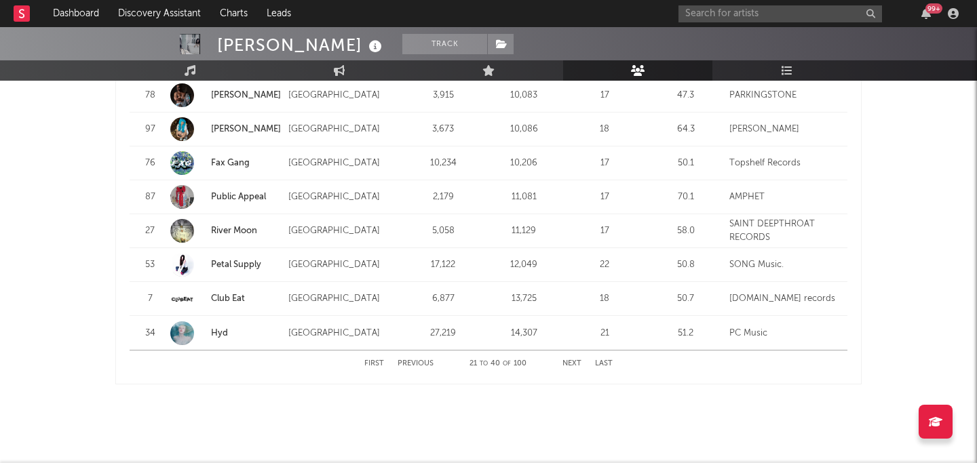
click at [566, 360] on button "Next" at bounding box center [571, 363] width 19 height 7
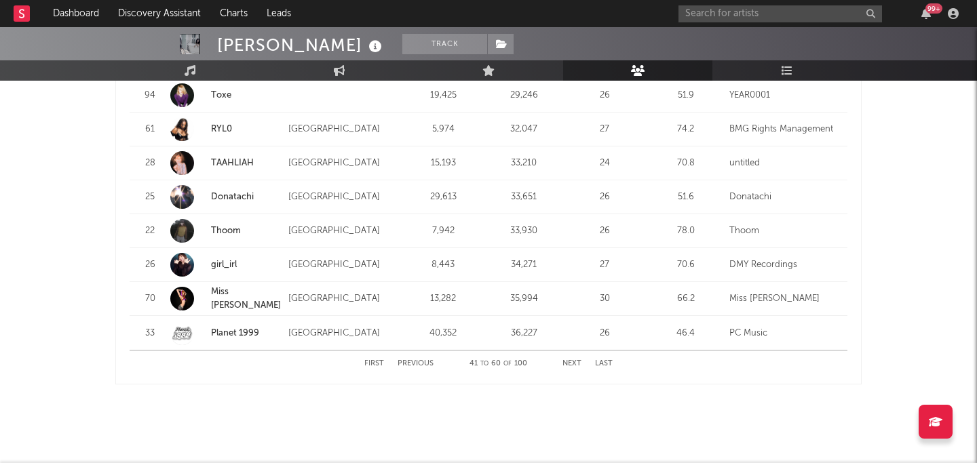
click at [566, 360] on button "Next" at bounding box center [571, 363] width 19 height 7
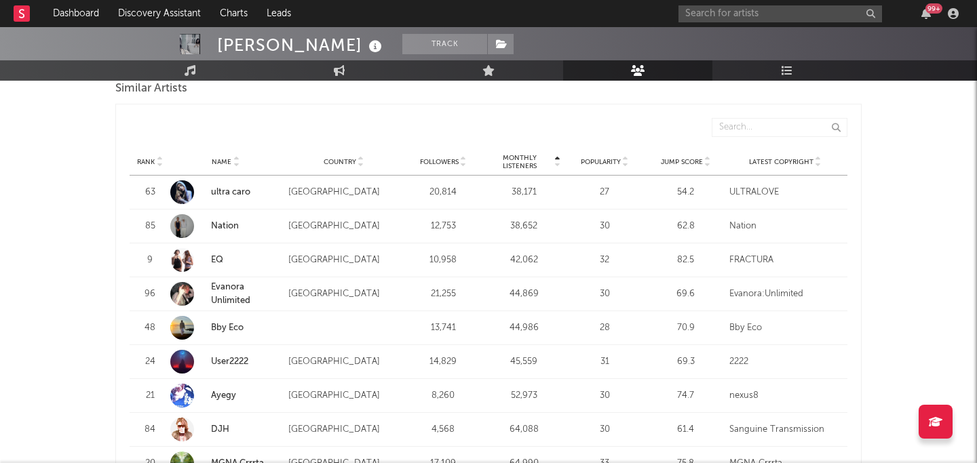
scroll to position [1299, 0]
click at [228, 281] on link "Evanora Unlimited" at bounding box center [230, 292] width 39 height 22
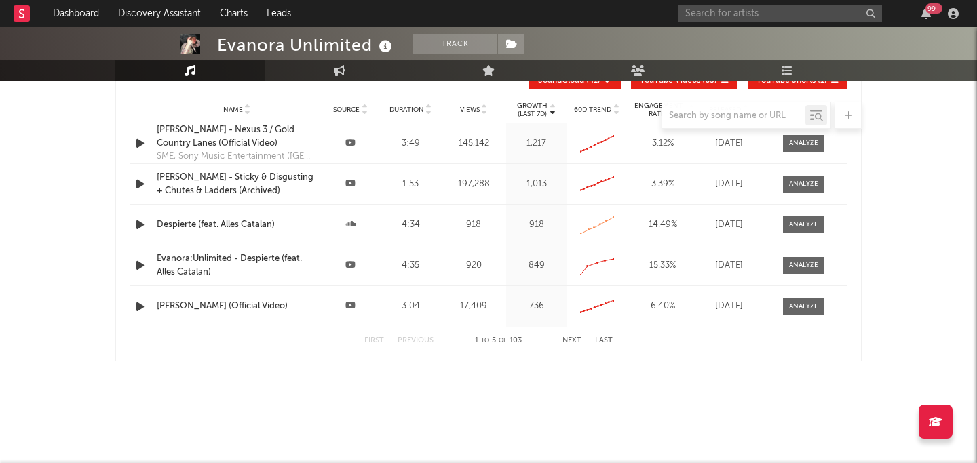
scroll to position [104, 0]
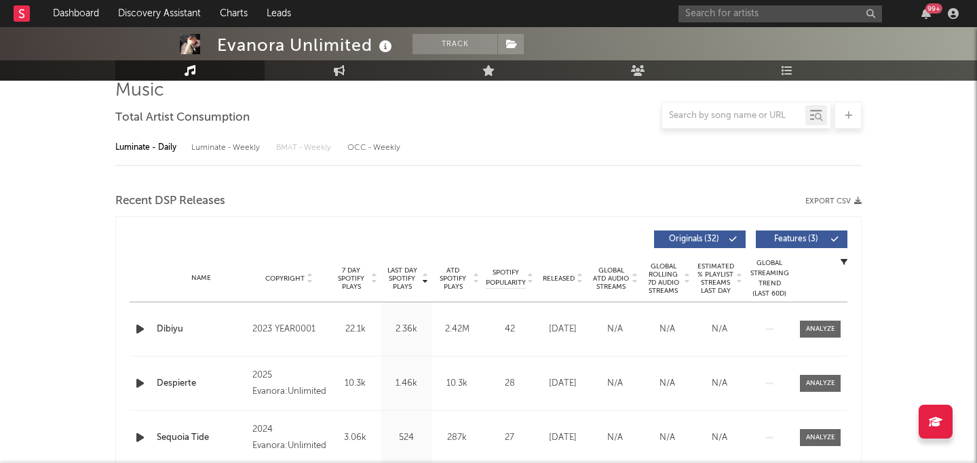
select select "6m"
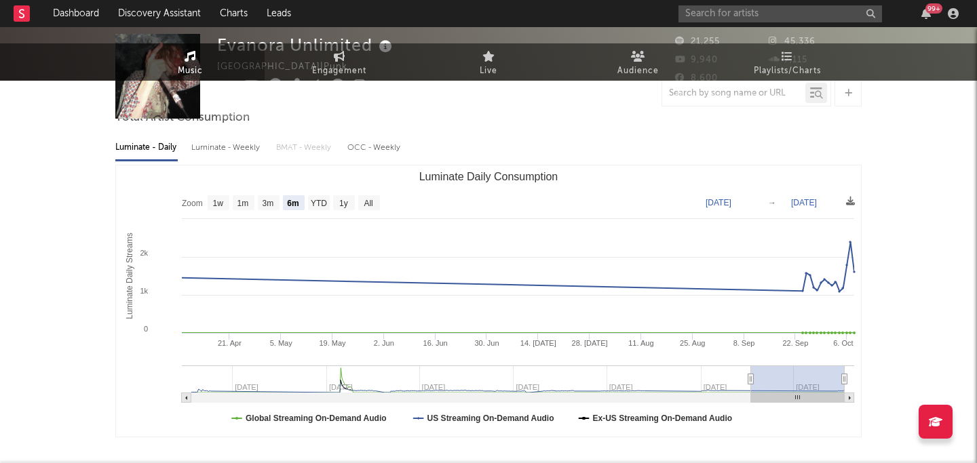
scroll to position [0, 0]
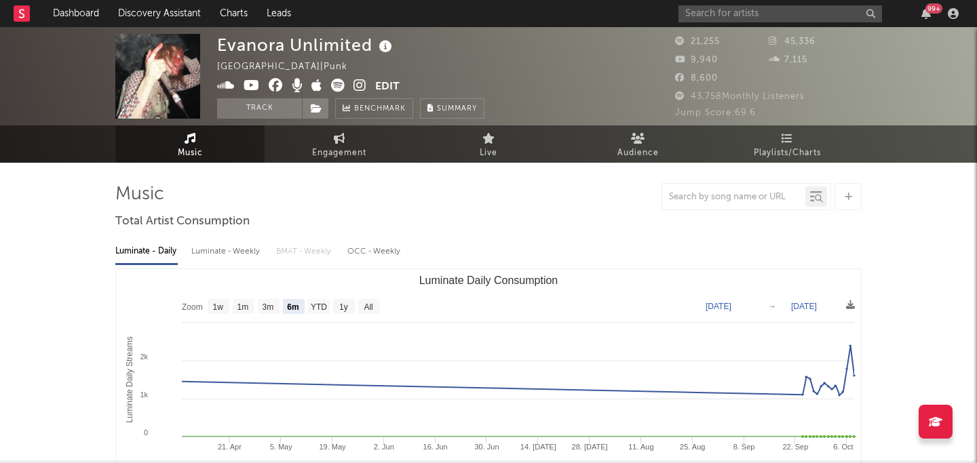
select select "6m"
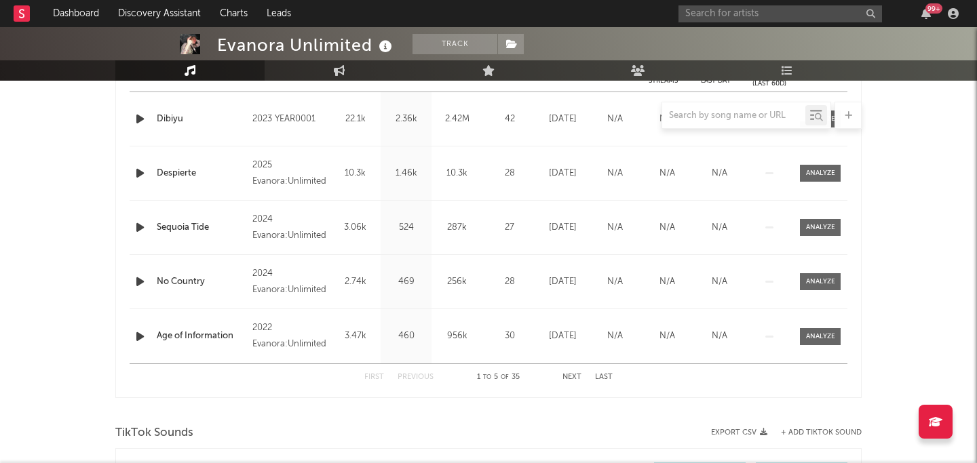
scroll to position [661, 0]
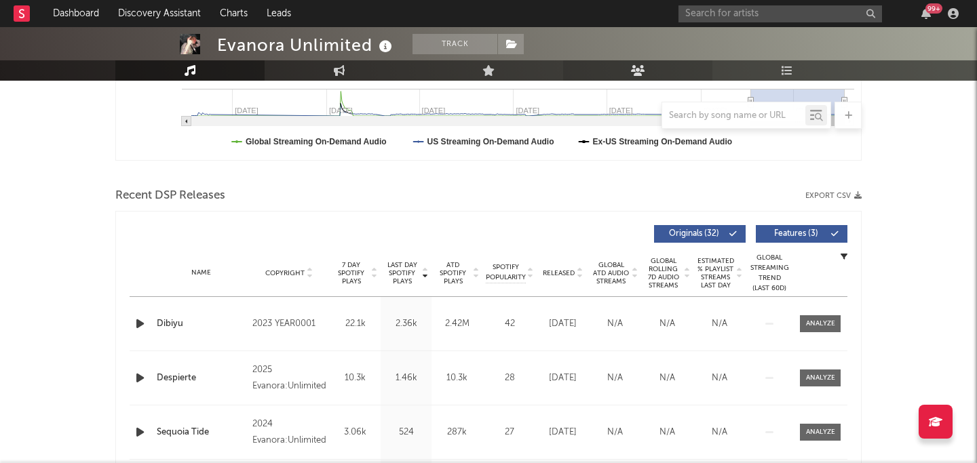
click at [633, 71] on icon at bounding box center [638, 70] width 14 height 11
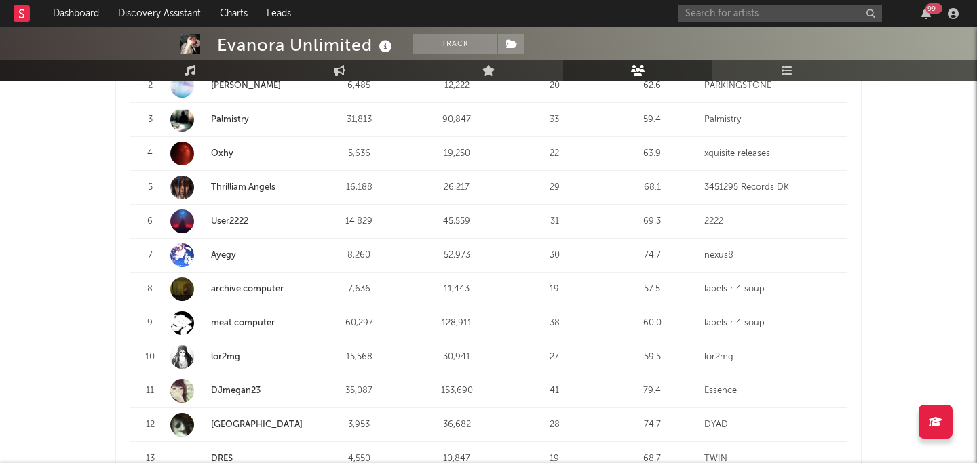
scroll to position [421, 0]
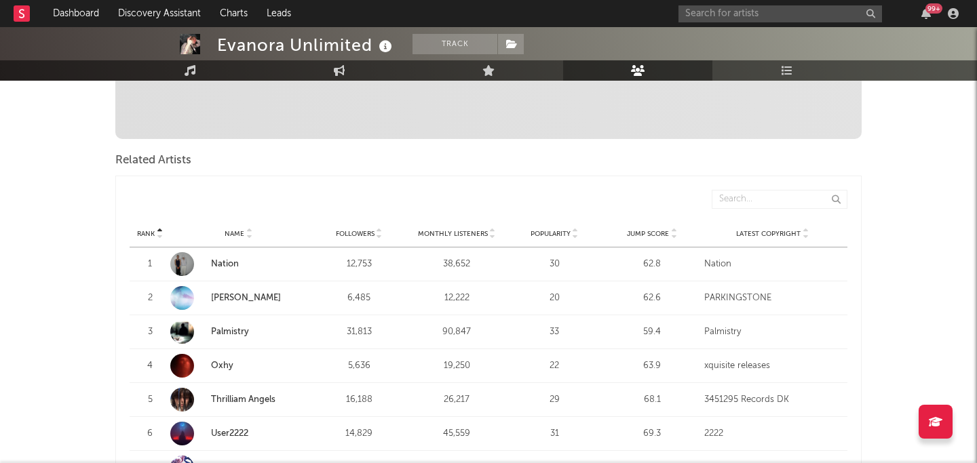
click at [461, 229] on div "Monthly Listeners" at bounding box center [456, 234] width 91 height 10
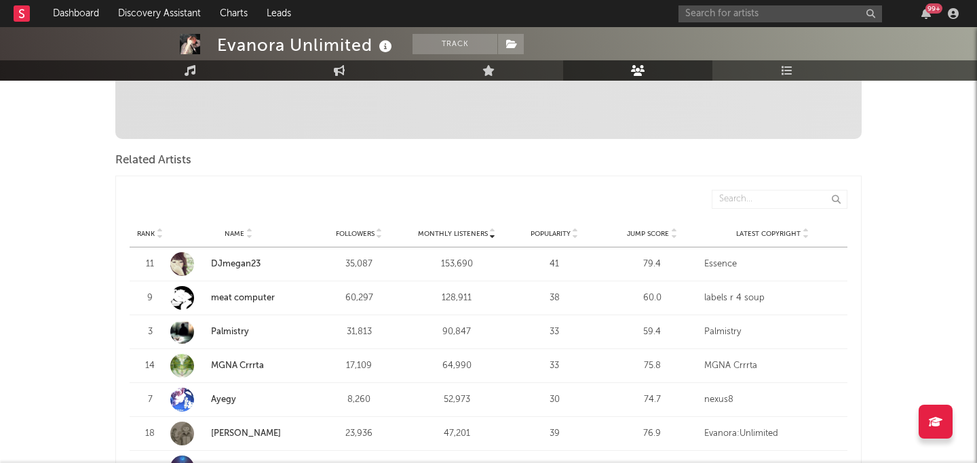
click at [461, 229] on div "Monthly Listeners" at bounding box center [456, 234] width 91 height 10
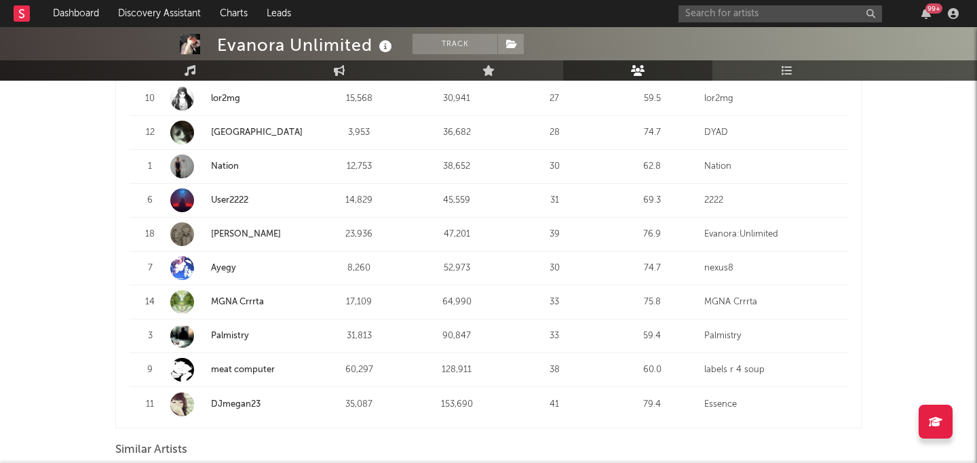
scroll to position [939, 0]
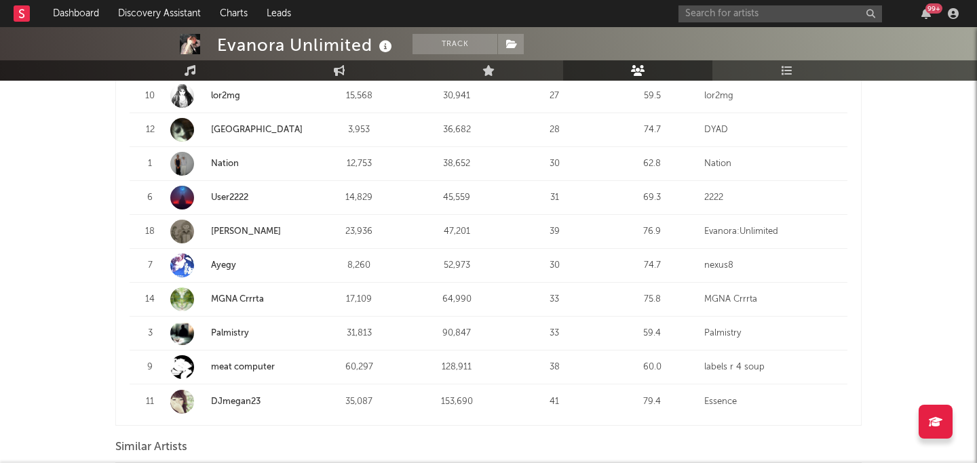
click at [229, 295] on link "MGNA Crrrta" at bounding box center [237, 299] width 53 height 9
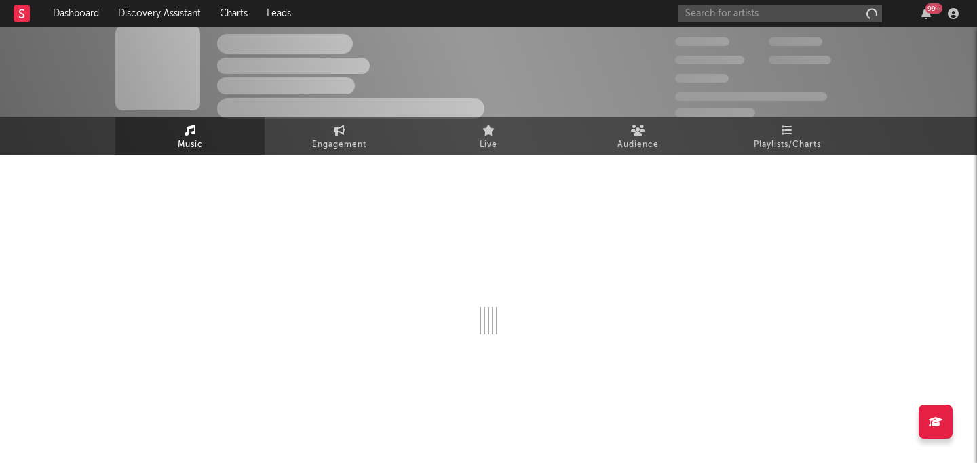
scroll to position [8, 0]
select select "6m"
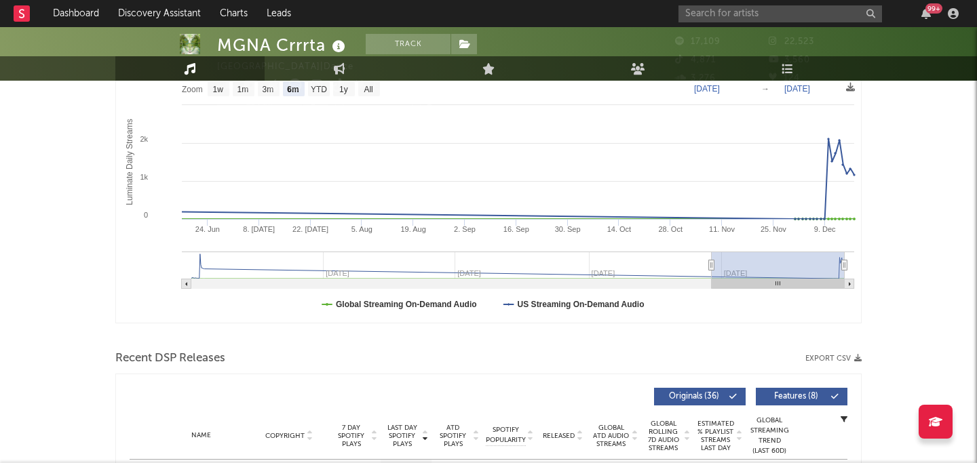
scroll to position [0, 0]
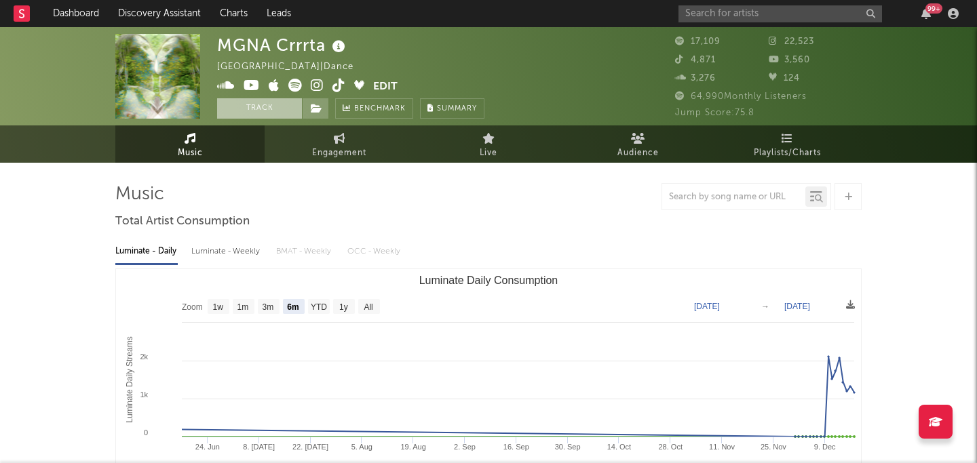
click at [273, 111] on button "Track" at bounding box center [259, 108] width 85 height 20
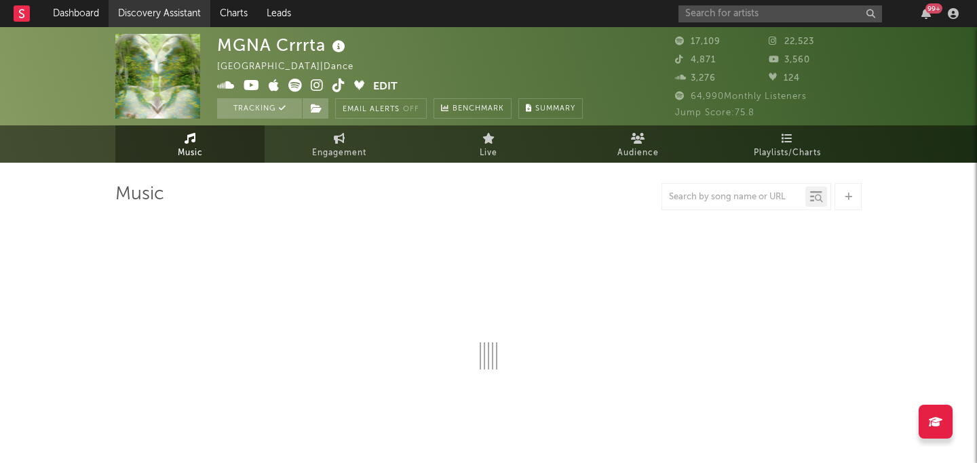
select select "6m"
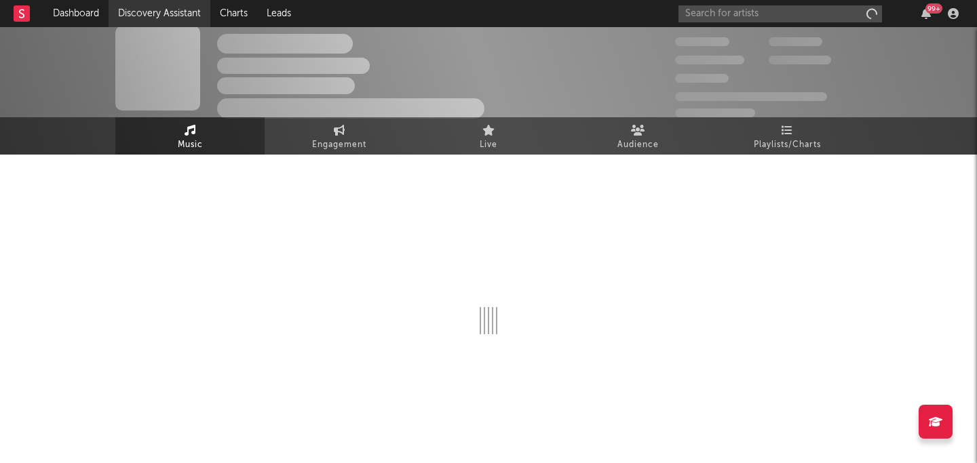
scroll to position [8, 0]
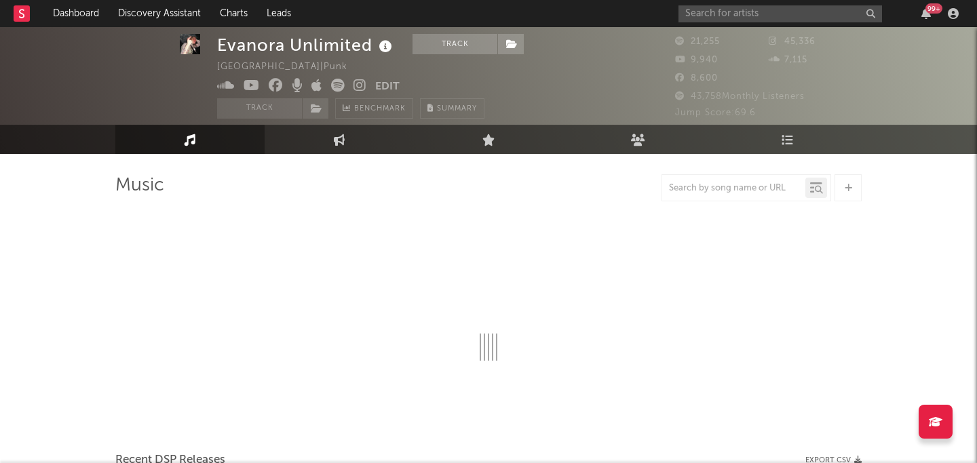
select select "6m"
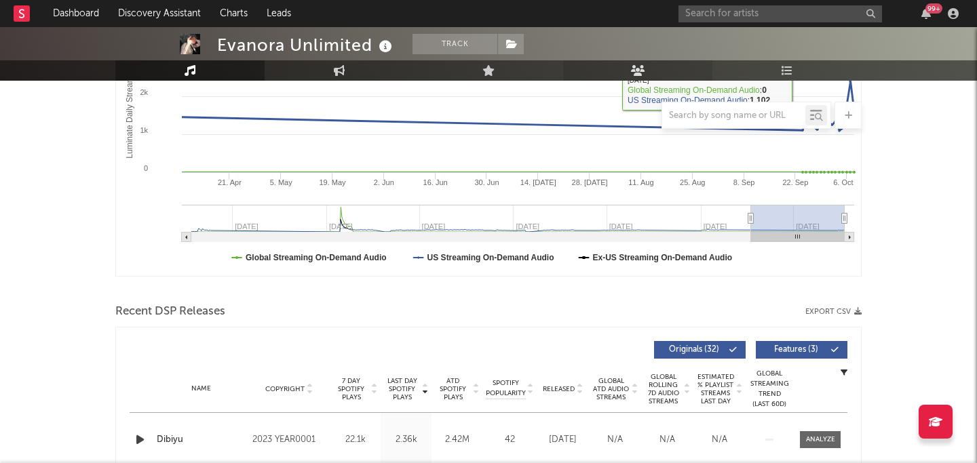
click at [613, 76] on link "Audience" at bounding box center [637, 70] width 149 height 20
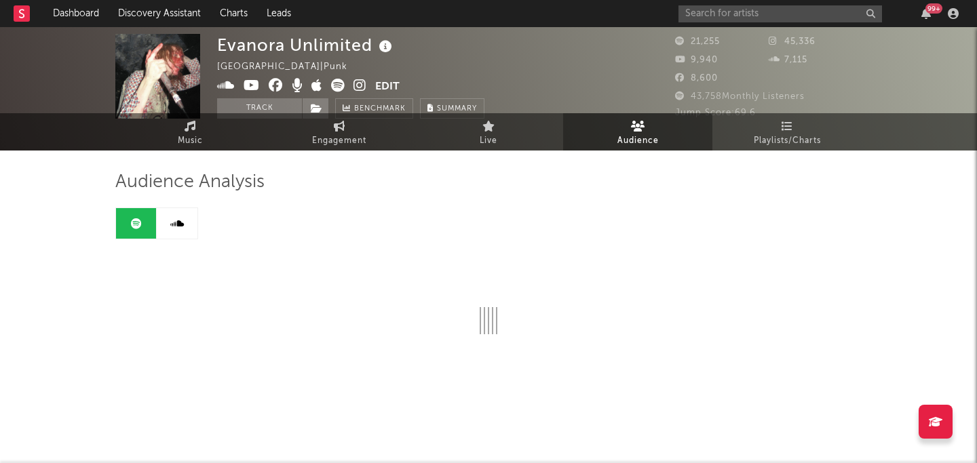
scroll to position [265, 0]
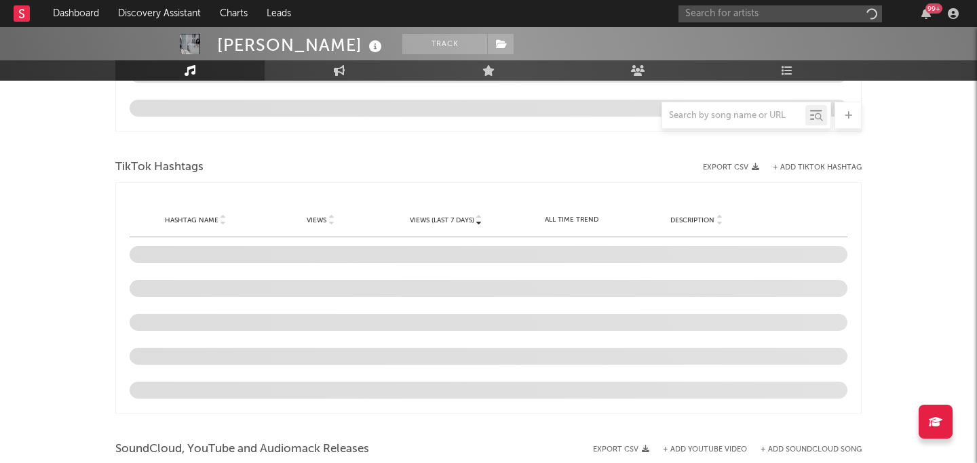
select select "6m"
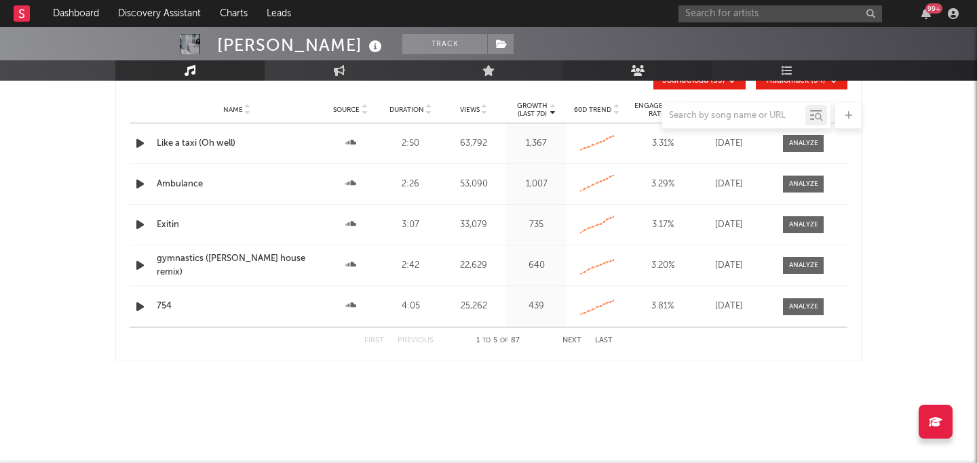
click at [653, 77] on link "Audience" at bounding box center [637, 70] width 149 height 20
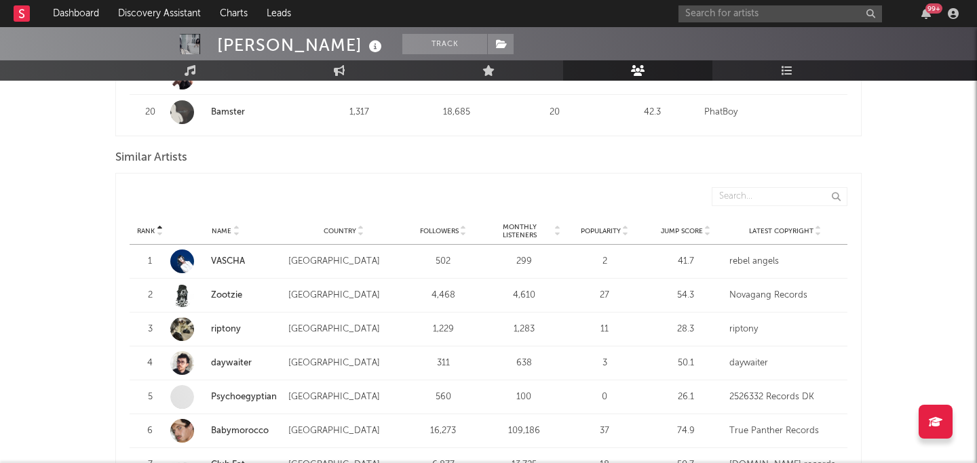
scroll to position [1226, 0]
click at [523, 225] on span "Monthly Listeners" at bounding box center [520, 233] width 66 height 16
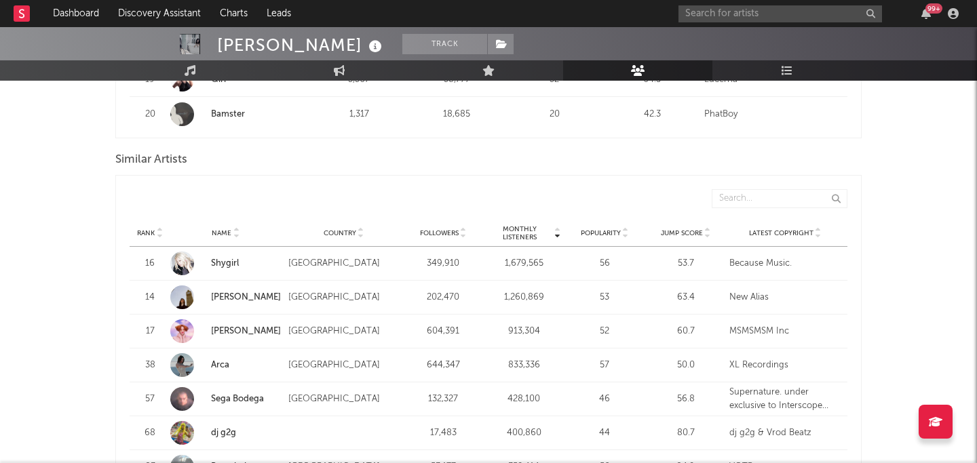
click at [523, 225] on span "Monthly Listeners" at bounding box center [520, 233] width 66 height 16
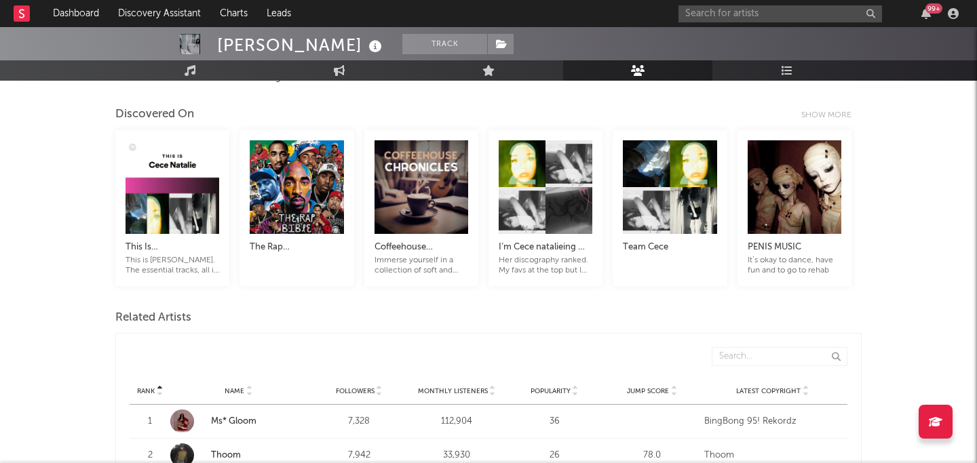
scroll to position [281, 0]
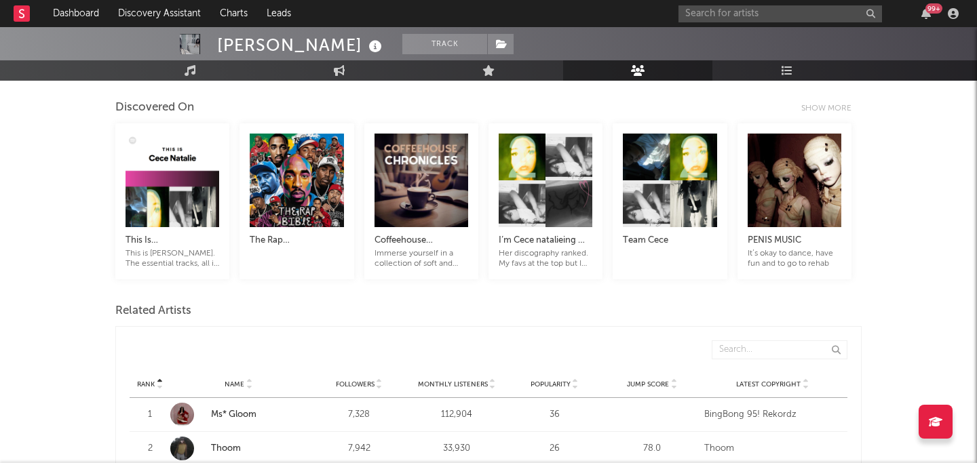
click at [461, 380] on span "Monthly Listeners" at bounding box center [453, 384] width 70 height 8
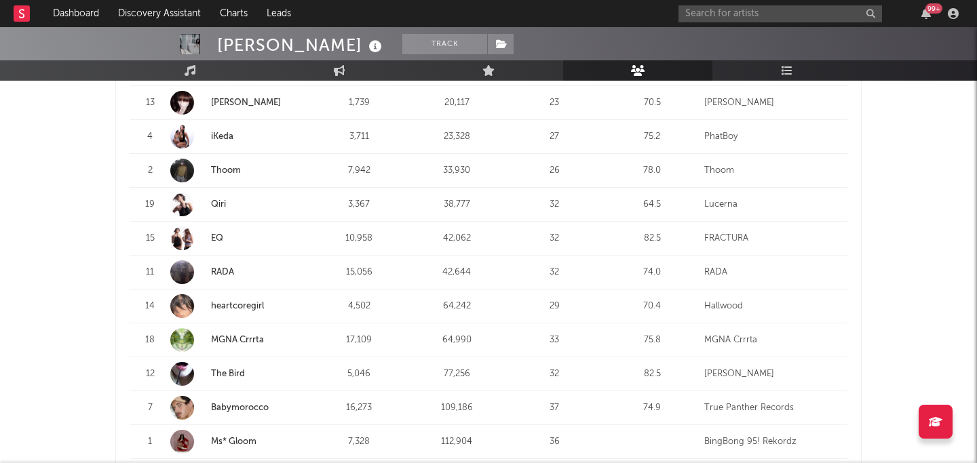
scroll to position [640, 0]
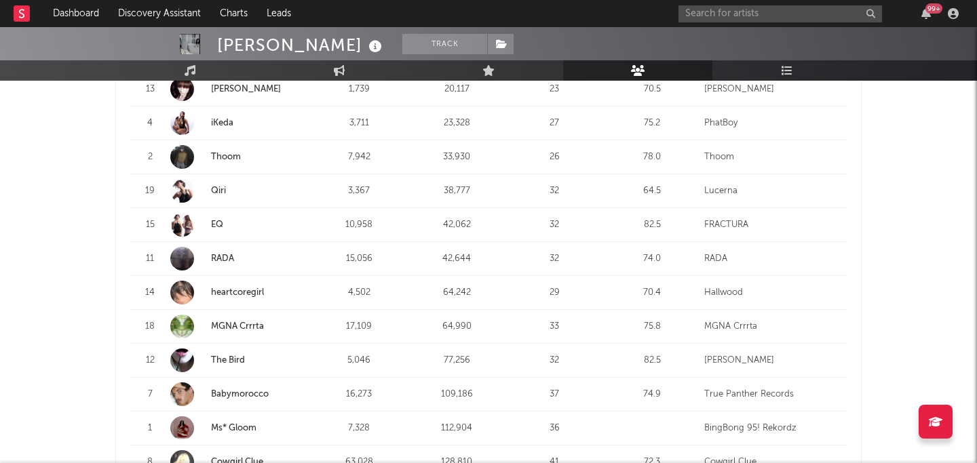
click at [183, 247] on div at bounding box center [182, 259] width 24 height 24
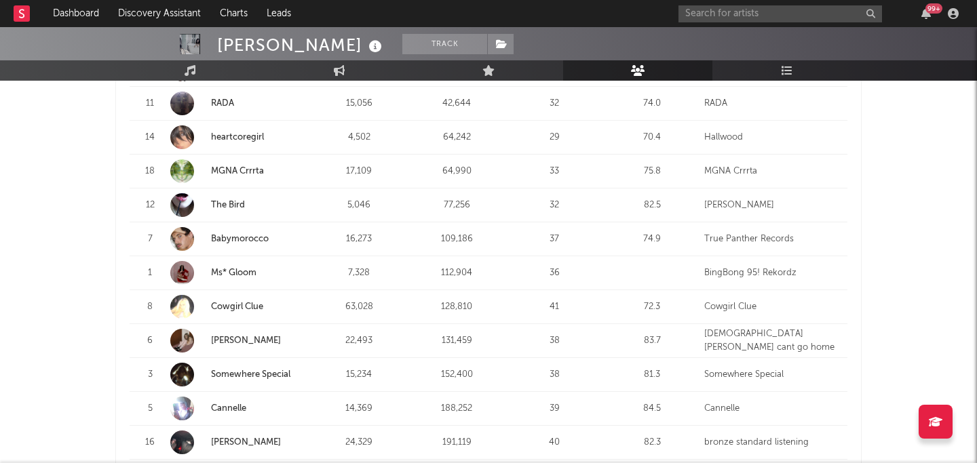
scroll to position [796, 0]
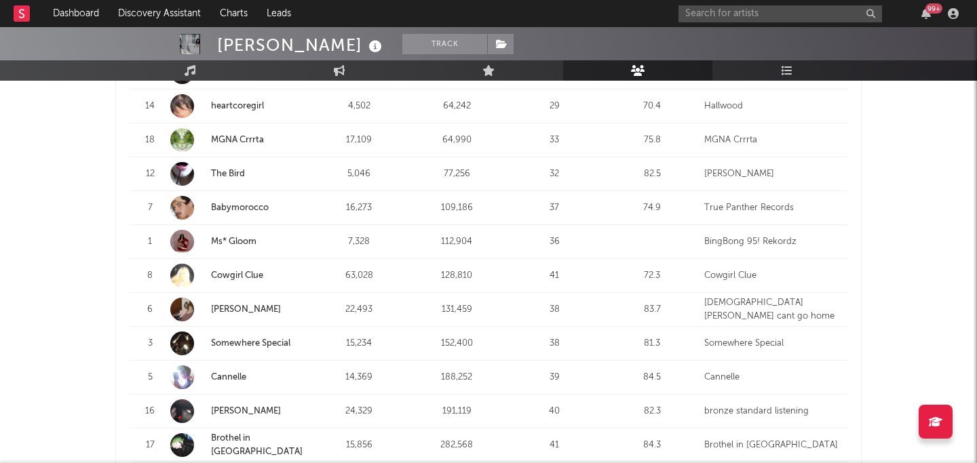
click at [227, 271] on link "Cowgirl Clue" at bounding box center [237, 275] width 52 height 9
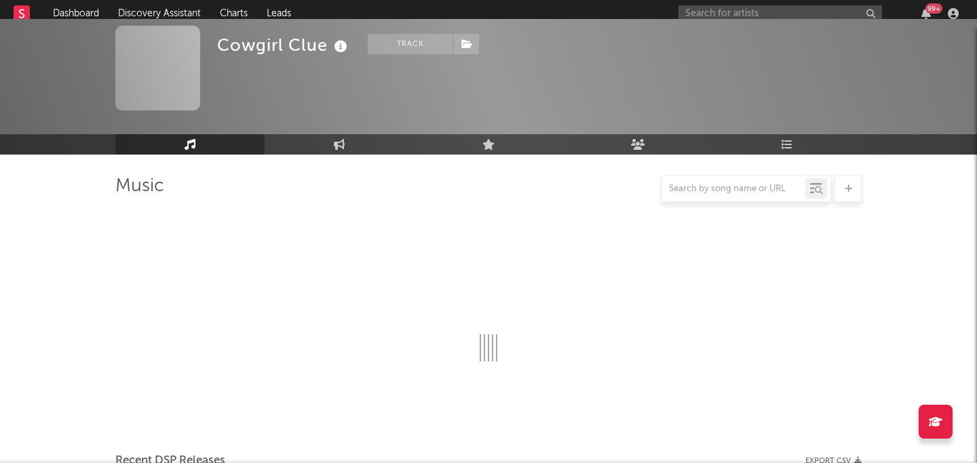
select select "6m"
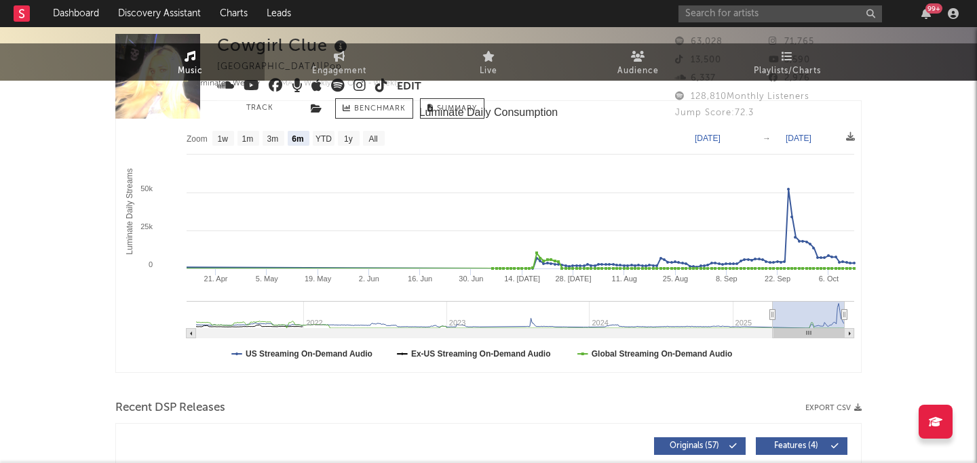
scroll to position [0, 0]
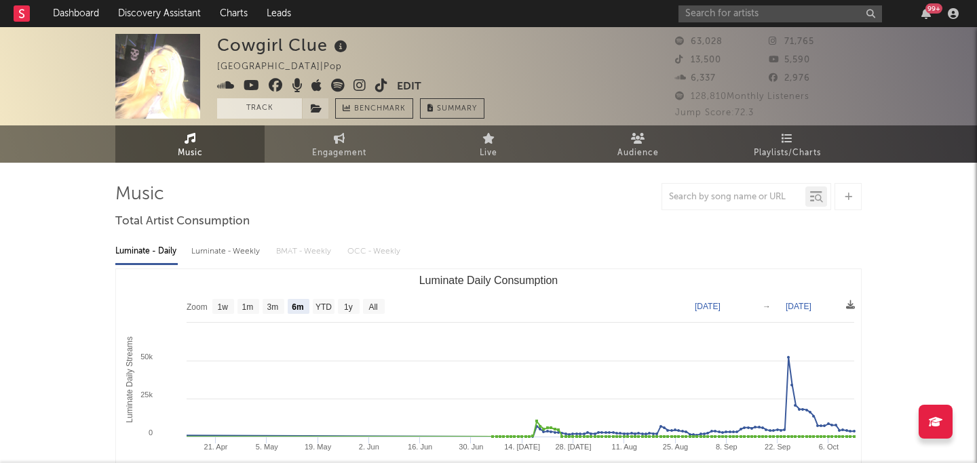
click at [267, 108] on button "Track" at bounding box center [259, 108] width 85 height 20
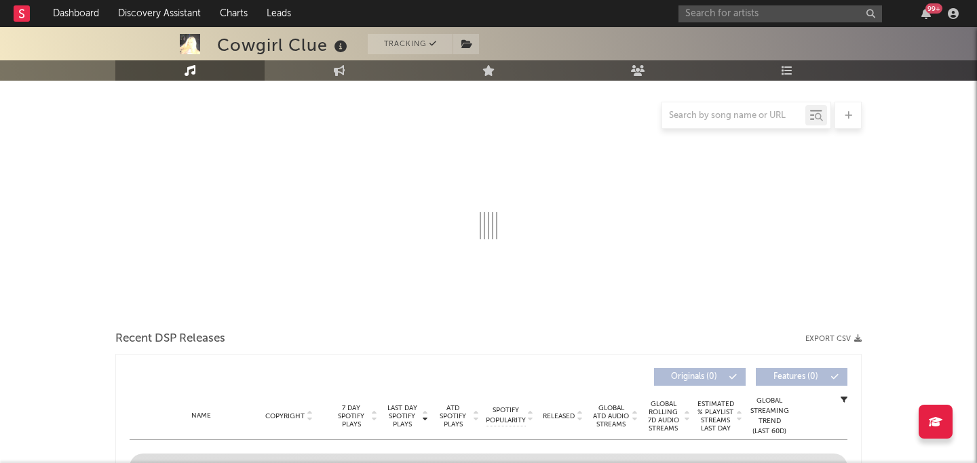
select select "6m"
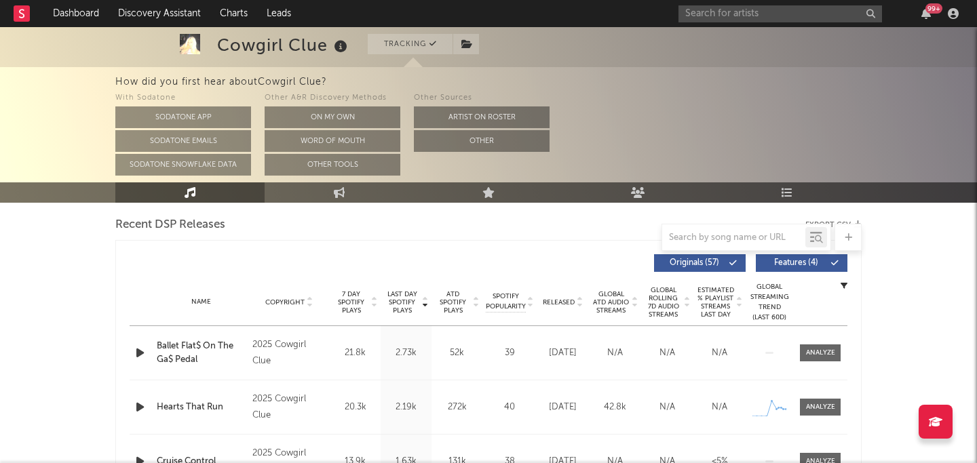
scroll to position [457, 0]
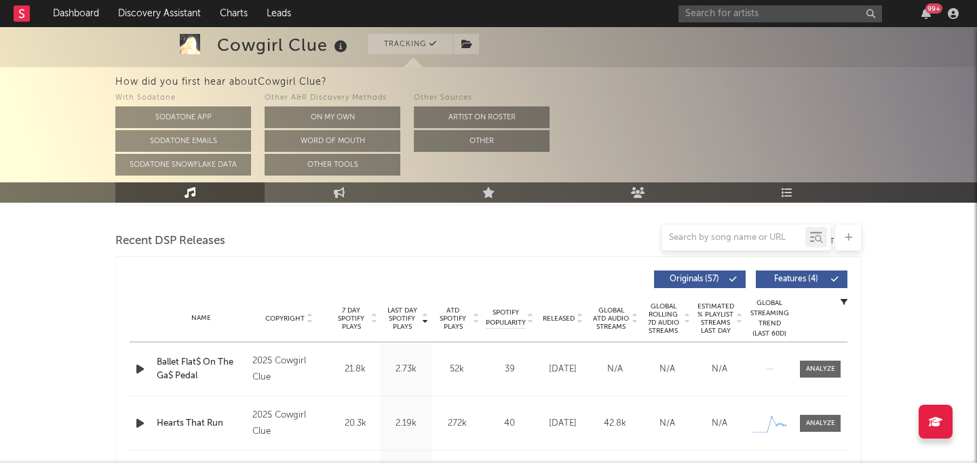
click at [557, 320] on span "Released" at bounding box center [559, 319] width 32 height 8
click at [561, 317] on span "Released" at bounding box center [559, 319] width 32 height 8
click at [137, 367] on icon "button" at bounding box center [140, 369] width 14 height 17
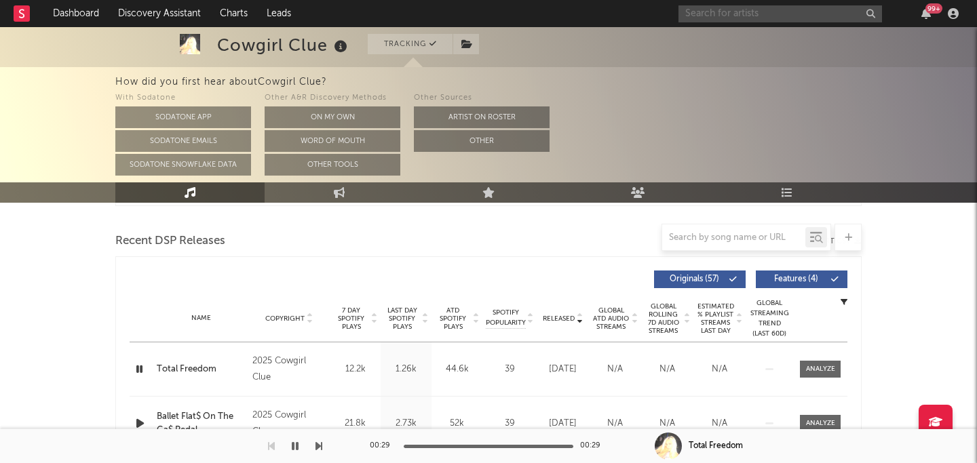
click at [727, 21] on input "text" at bounding box center [779, 13] width 203 height 17
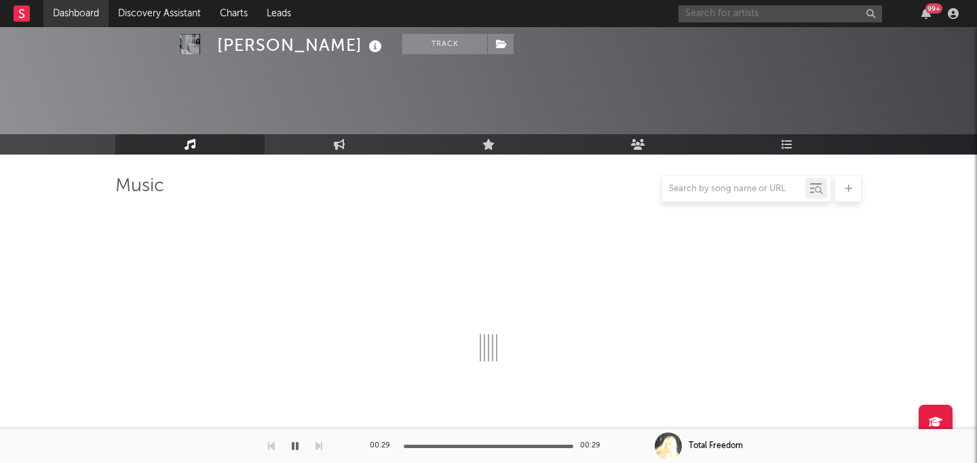
scroll to position [705, 0]
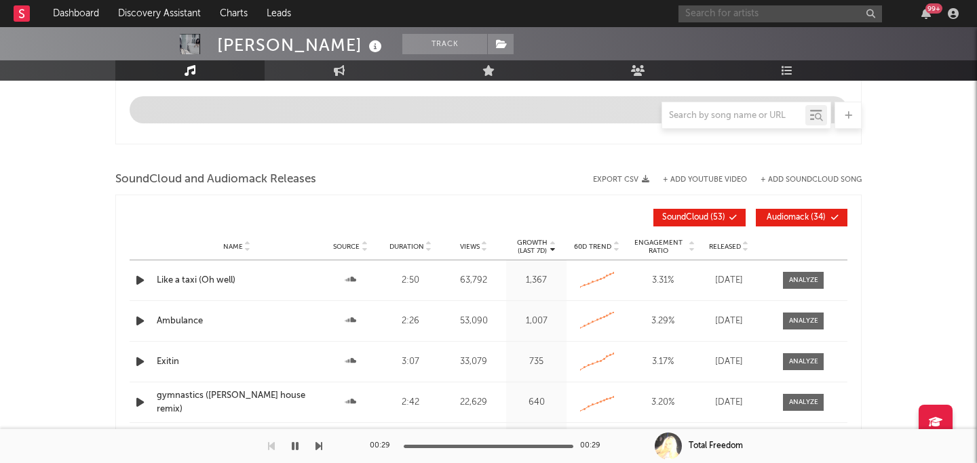
select select "6m"
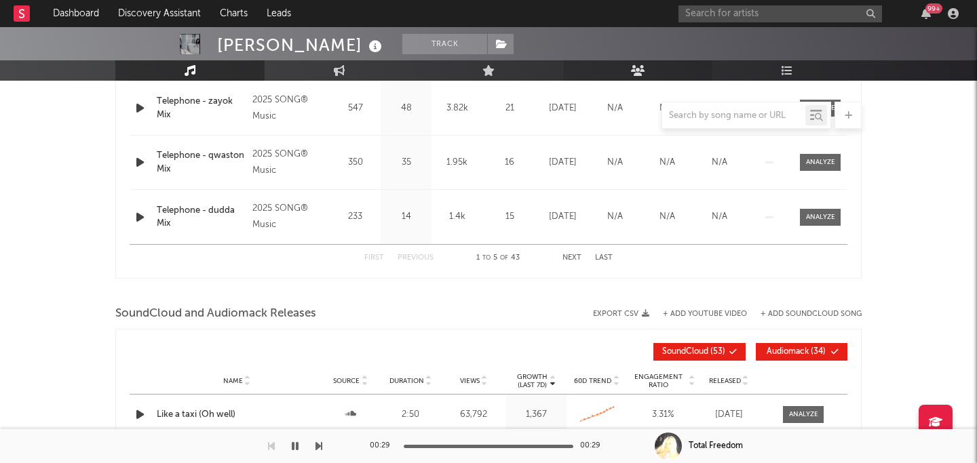
click at [632, 77] on link "Audience" at bounding box center [637, 70] width 149 height 20
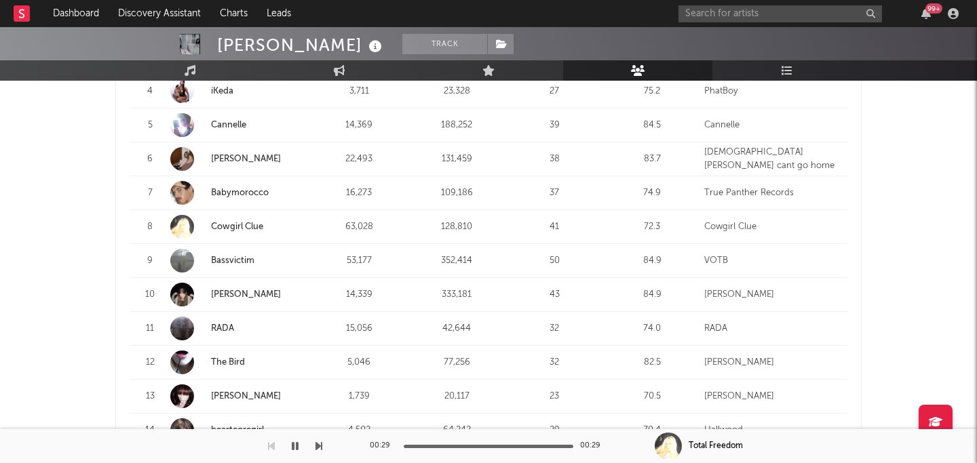
scroll to position [710, 0]
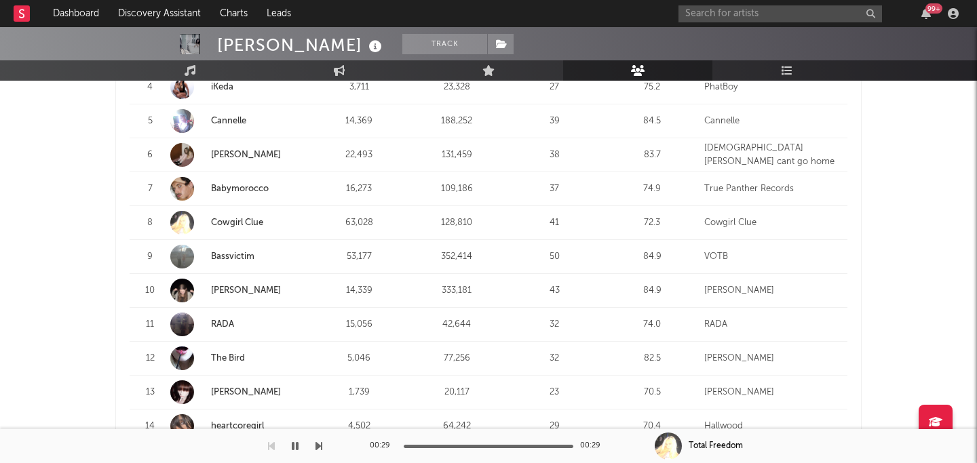
click at [230, 245] on link "Bassvictim" at bounding box center [238, 257] width 136 height 24
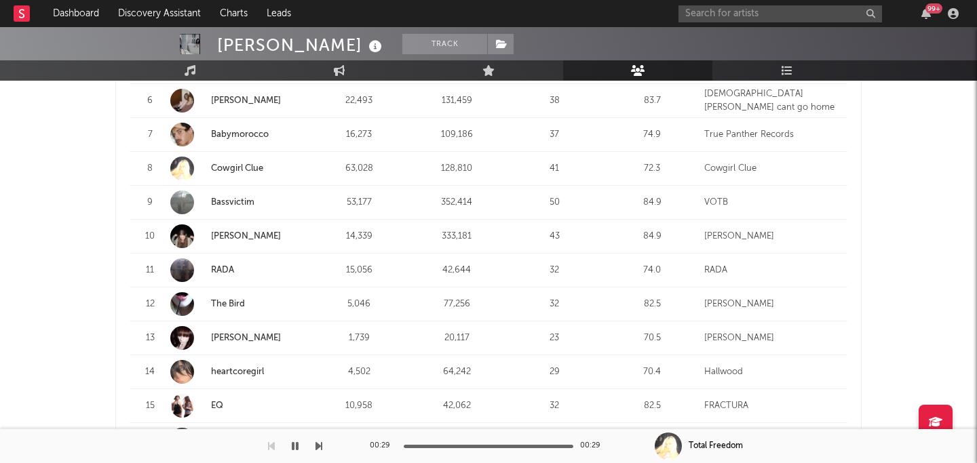
scroll to position [767, 0]
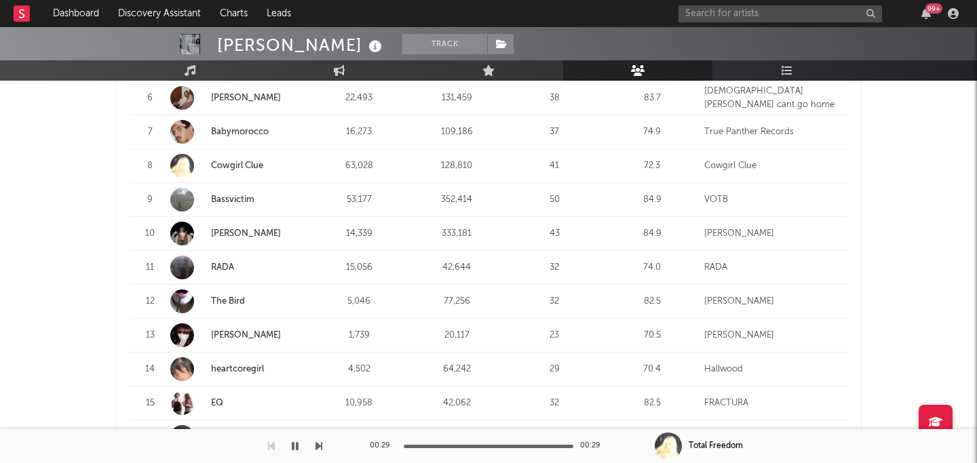
click at [182, 222] on div at bounding box center [182, 234] width 24 height 24
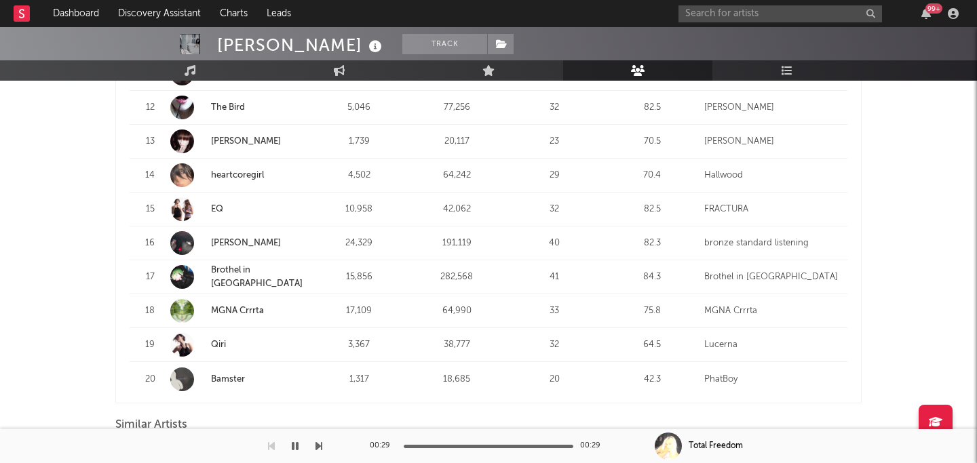
scroll to position [964, 0]
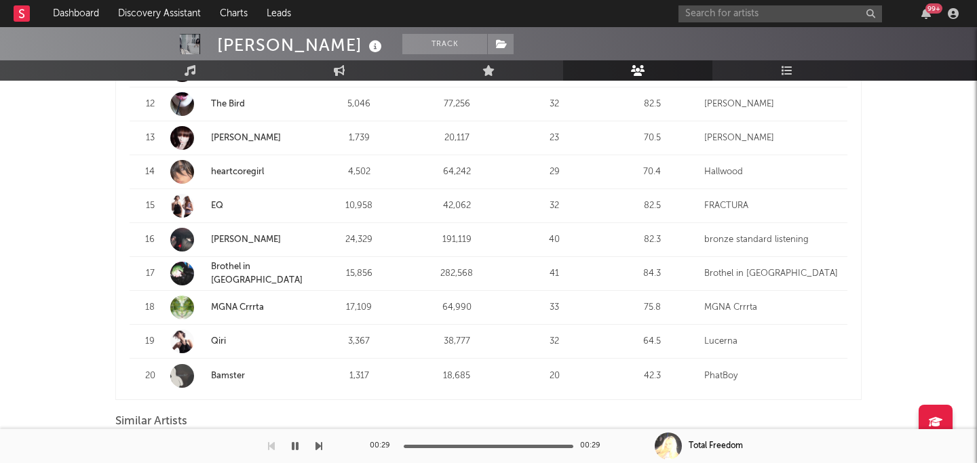
click at [182, 262] on div at bounding box center [182, 274] width 24 height 24
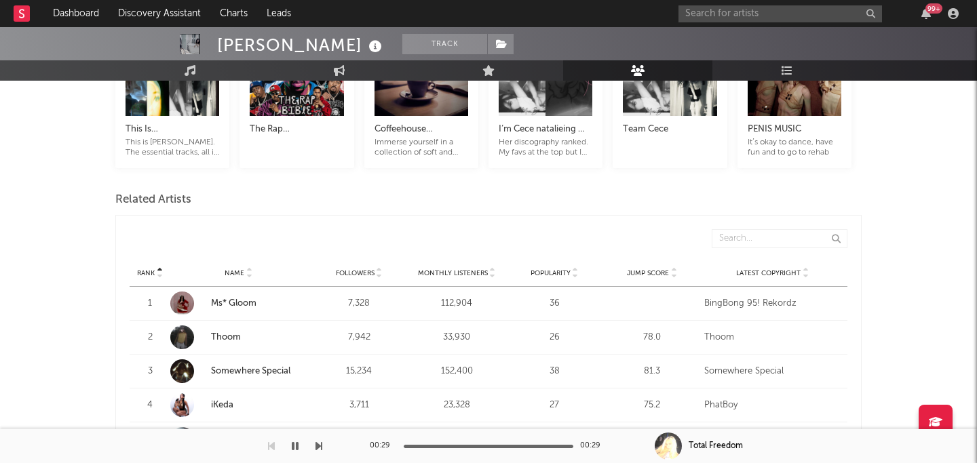
scroll to position [355, 0]
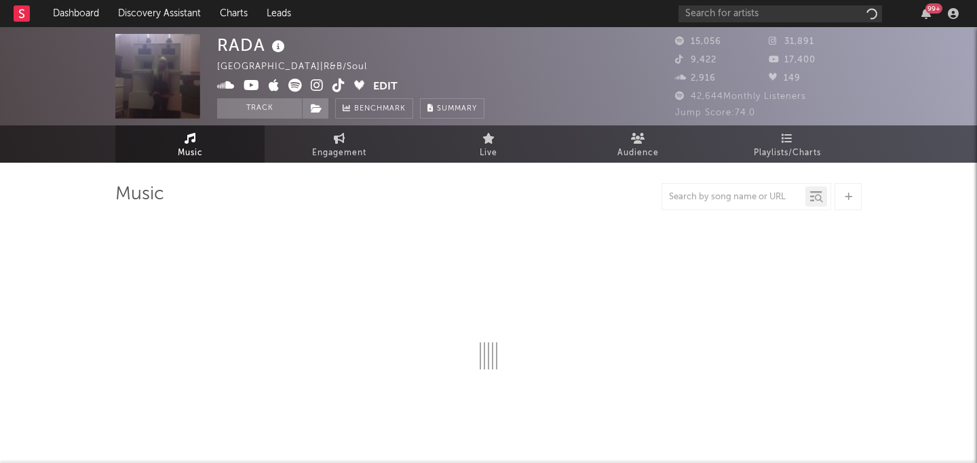
select select "6m"
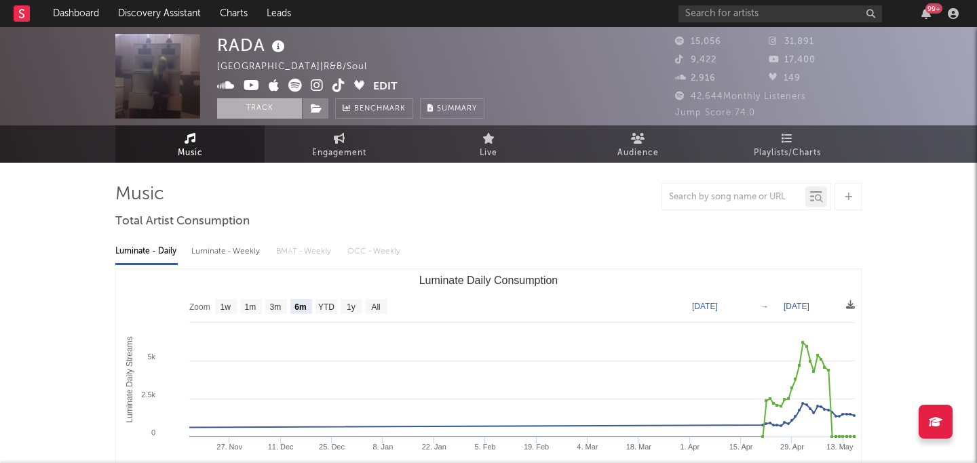
click at [252, 107] on button "Track" at bounding box center [259, 108] width 85 height 20
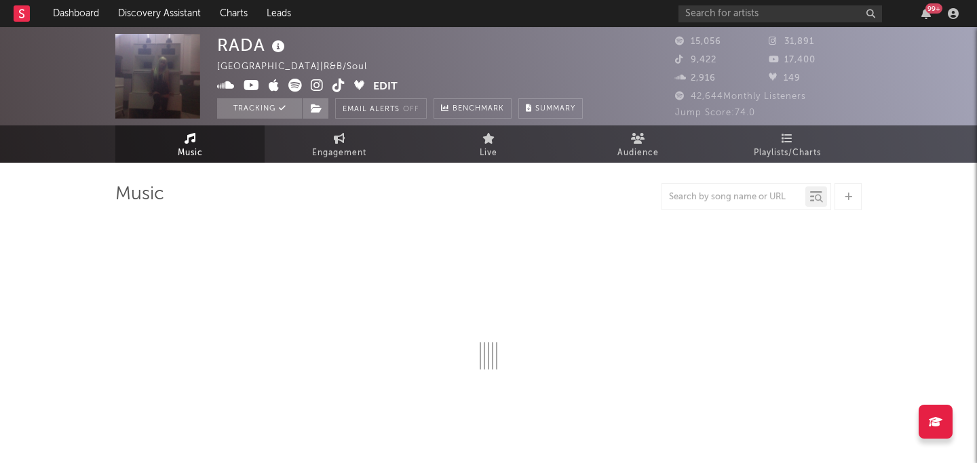
select select "6m"
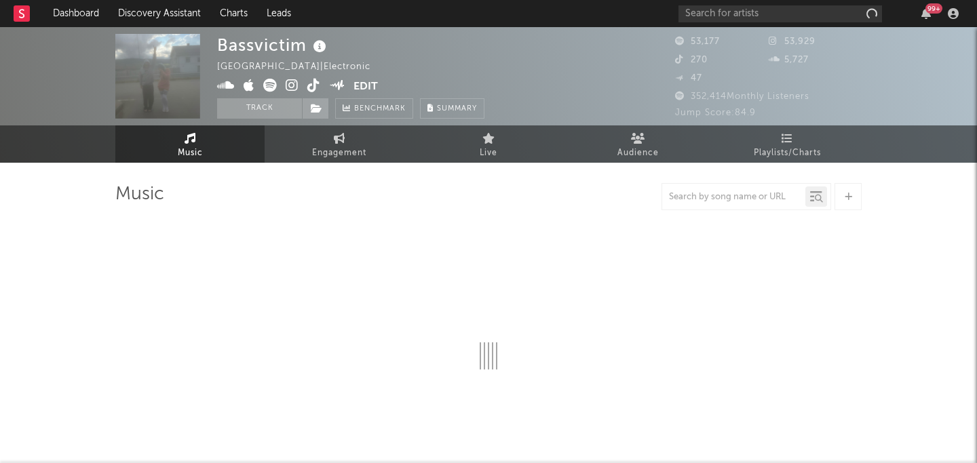
select select "6m"
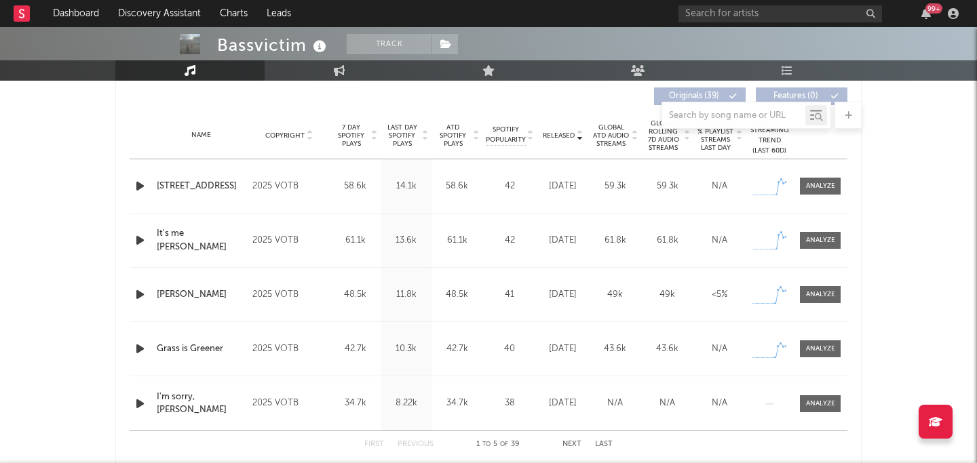
scroll to position [507, 0]
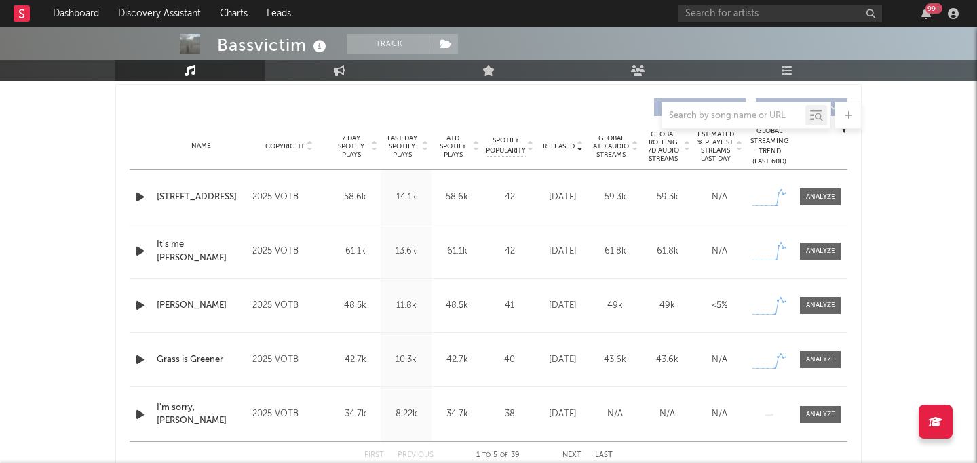
click at [145, 197] on icon "button" at bounding box center [140, 197] width 14 height 17
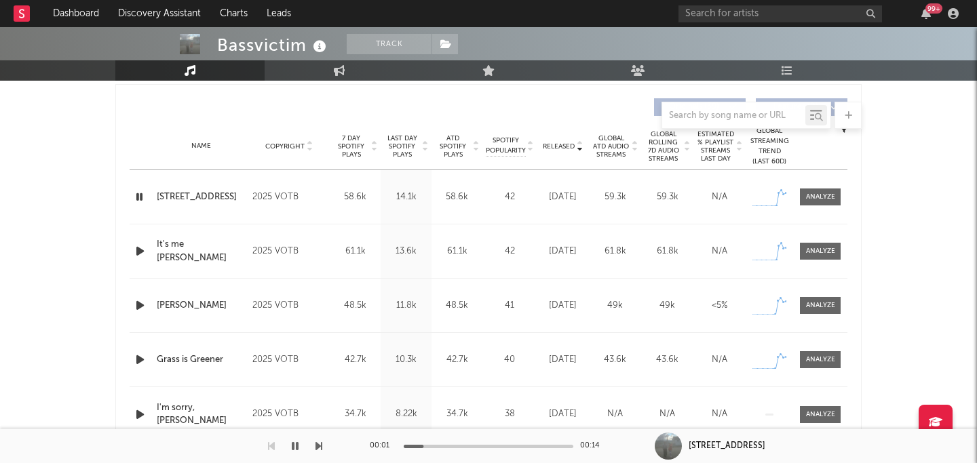
click at [455, 446] on div at bounding box center [489, 446] width 170 height 3
click at [141, 254] on icon "button" at bounding box center [140, 251] width 14 height 17
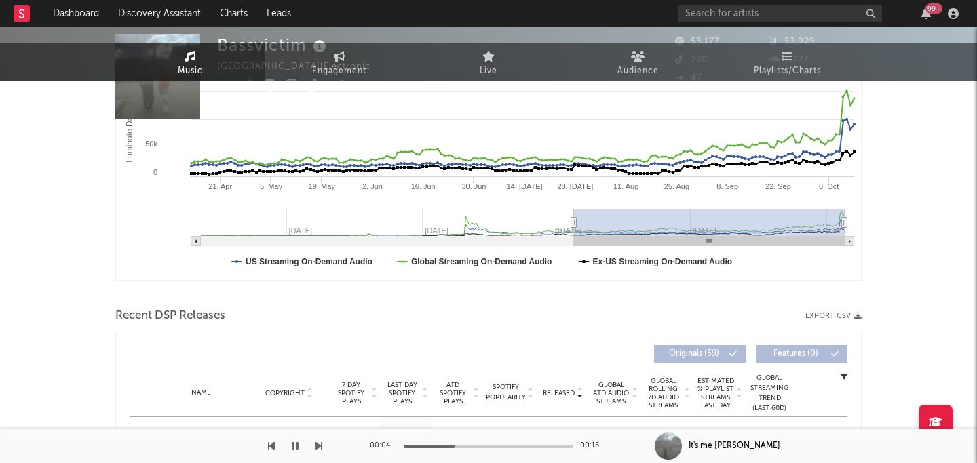
scroll to position [0, 0]
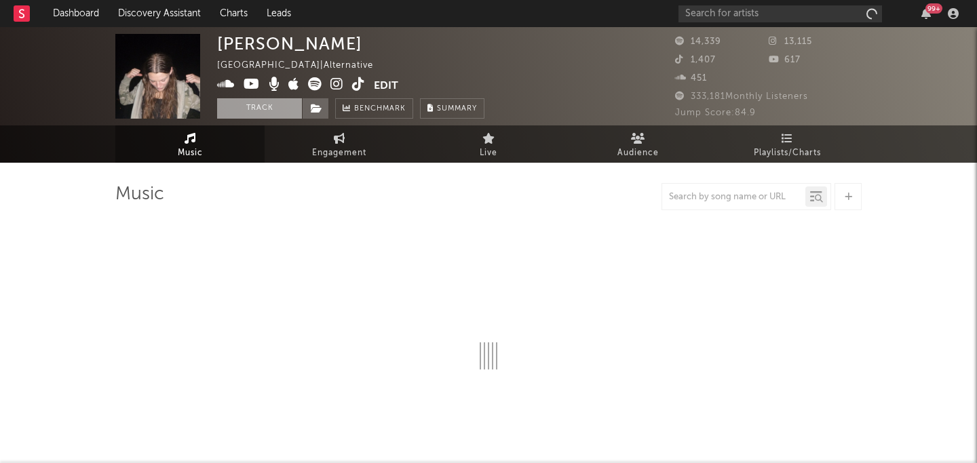
click at [250, 107] on button "Track" at bounding box center [259, 108] width 85 height 20
select select "6m"
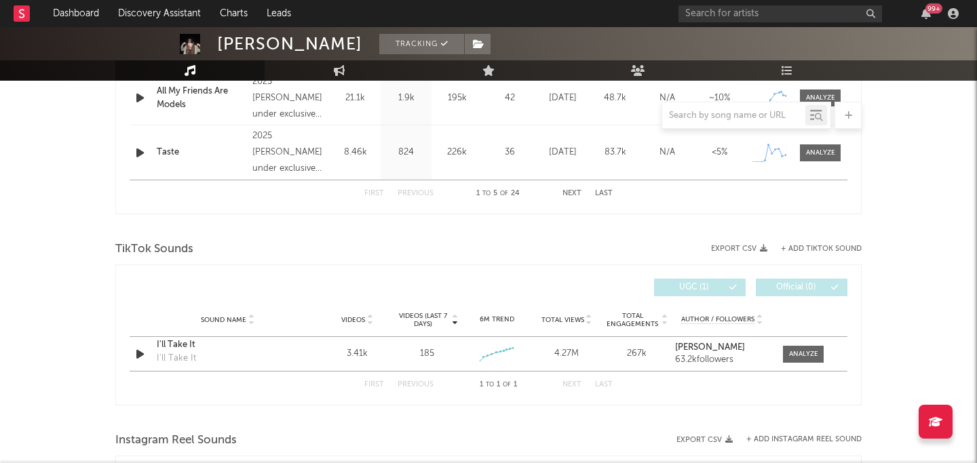
select select "6m"
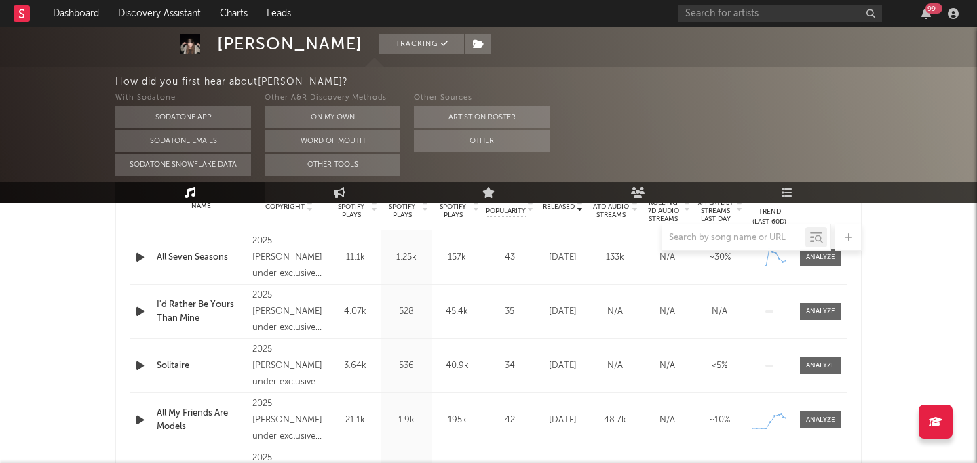
scroll to position [548, 0]
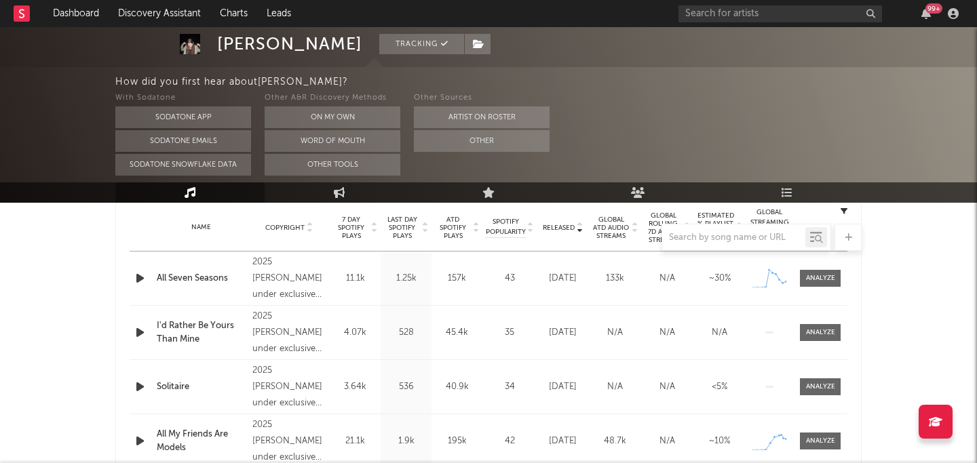
click at [555, 224] on div at bounding box center [488, 237] width 746 height 27
click at [565, 228] on div at bounding box center [488, 237] width 746 height 27
click at [136, 277] on icon "button" at bounding box center [140, 278] width 14 height 17
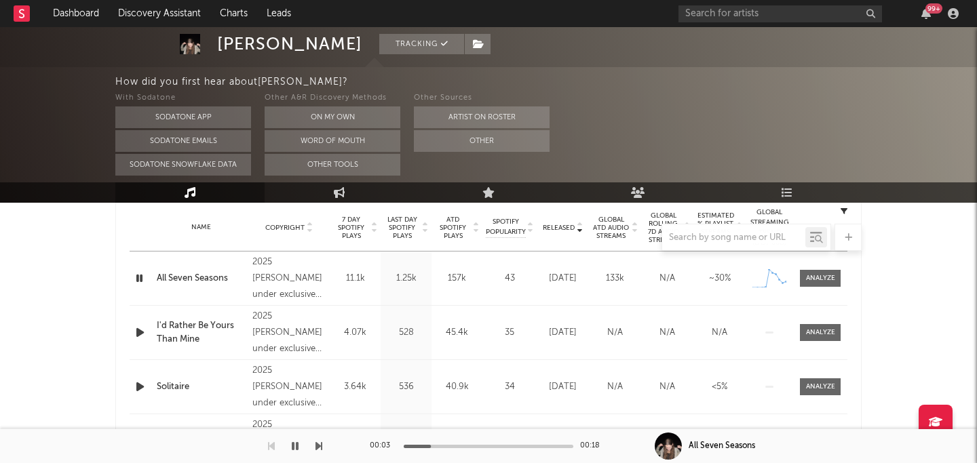
click at [478, 447] on div at bounding box center [489, 446] width 170 height 3
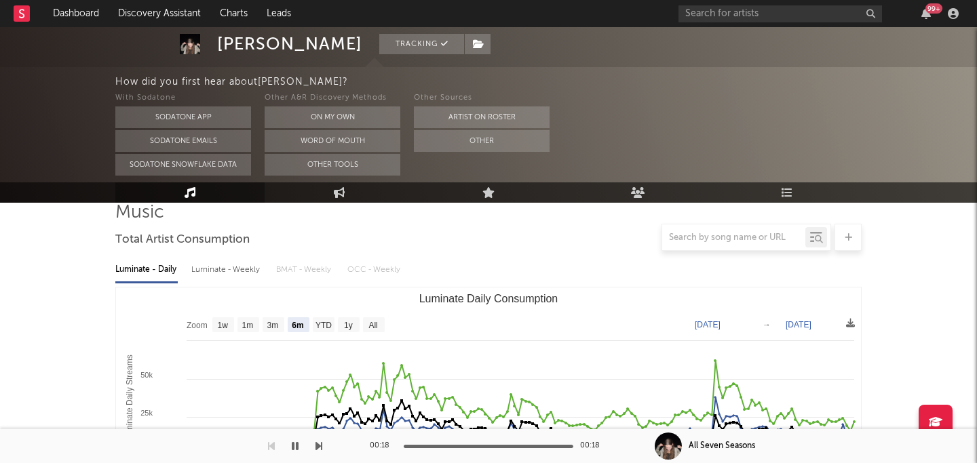
scroll to position [0, 0]
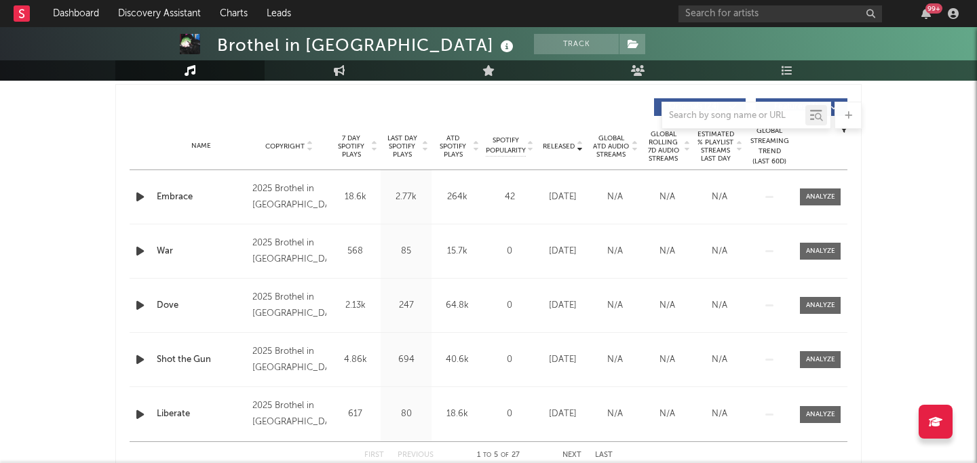
scroll to position [403, 0]
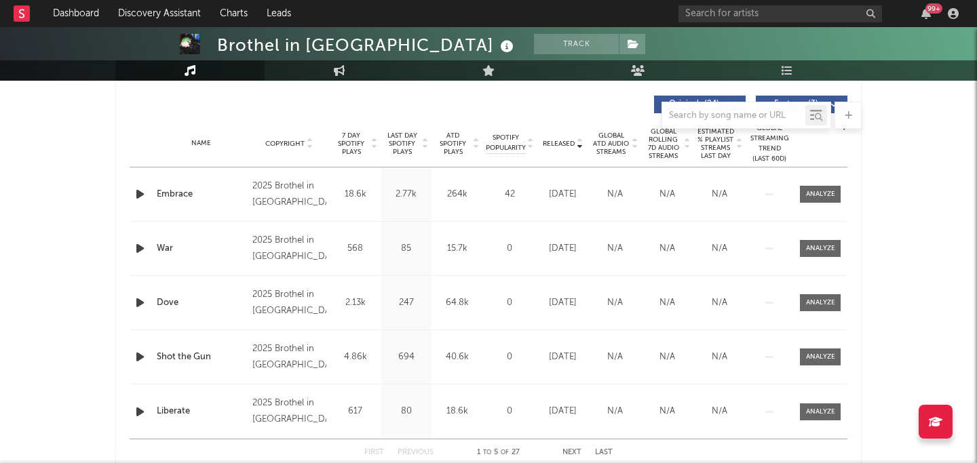
click at [148, 195] on div at bounding box center [141, 194] width 17 height 17
click at [142, 195] on icon "button" at bounding box center [140, 194] width 14 height 17
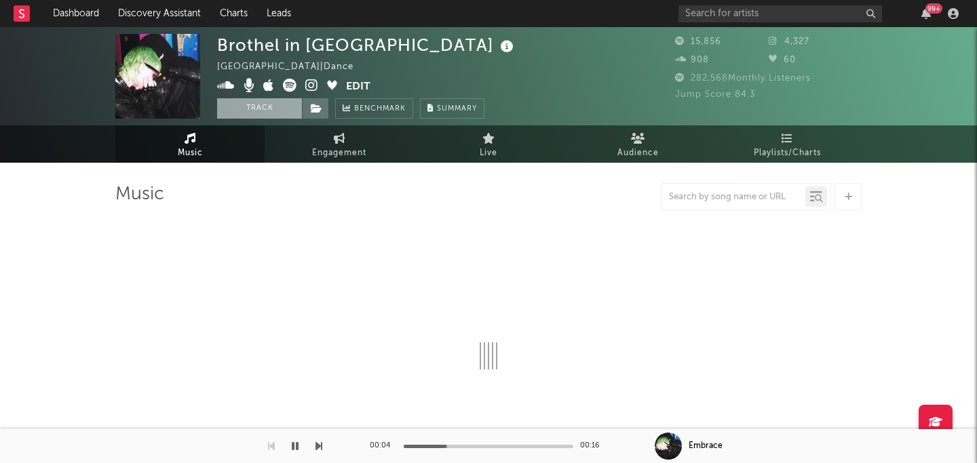
click at [254, 101] on button "Track" at bounding box center [259, 108] width 85 height 20
select select "6m"
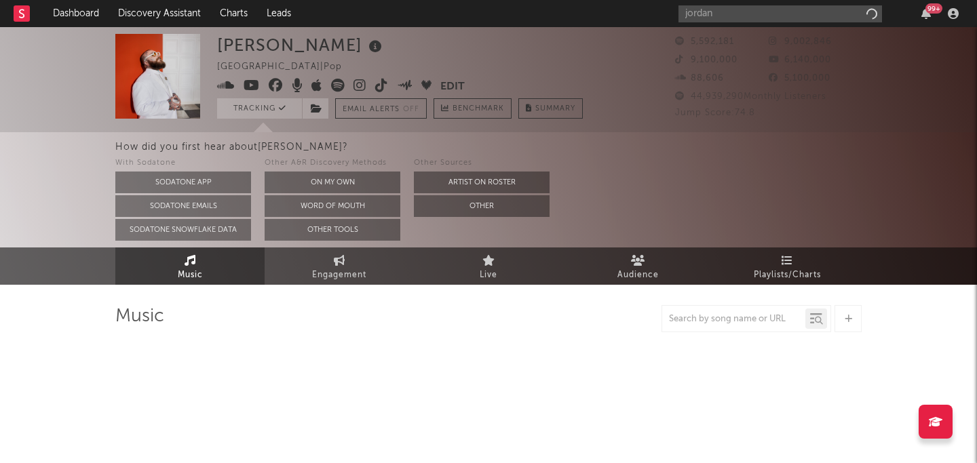
type input "jordan"
select select "6m"
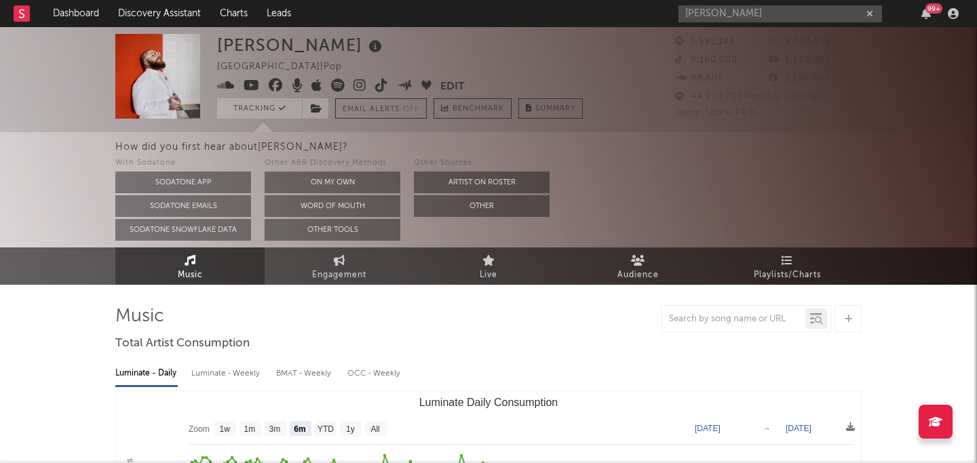
click at [820, 14] on input "[PERSON_NAME]" at bounding box center [779, 13] width 203 height 17
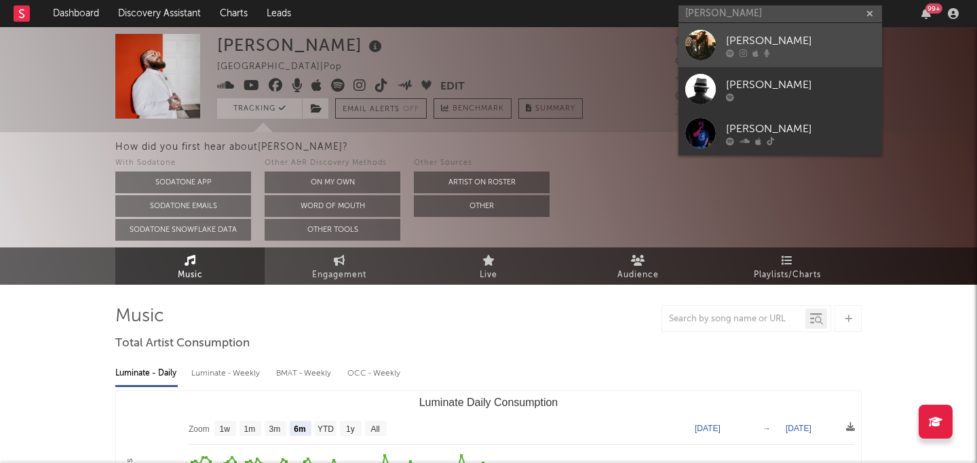
type input "[PERSON_NAME]"
click at [810, 44] on div "[PERSON_NAME]" at bounding box center [800, 41] width 149 height 16
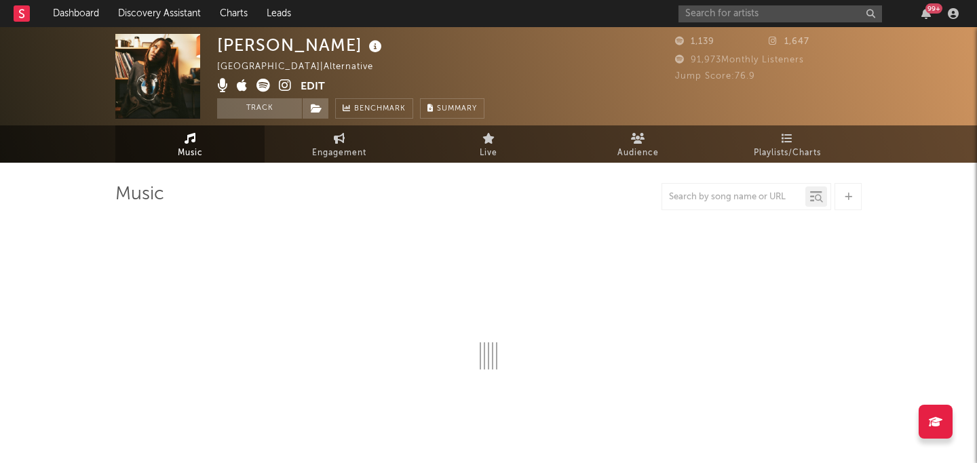
select select "1w"
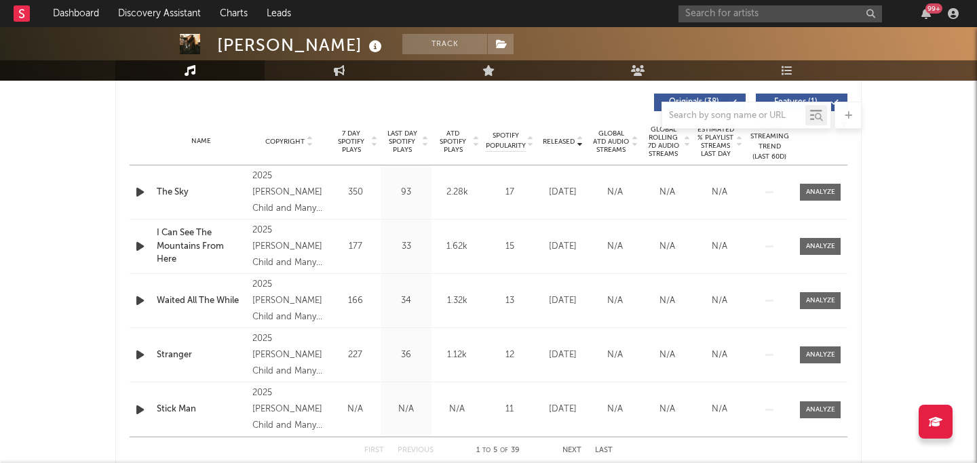
scroll to position [513, 0]
click at [564, 140] on span "Released" at bounding box center [559, 140] width 32 height 8
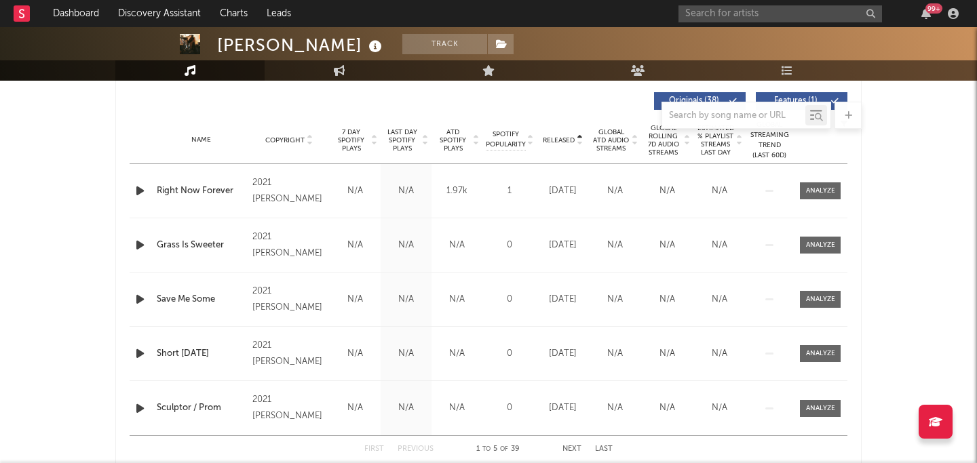
click at [564, 140] on span "Released" at bounding box center [559, 140] width 32 height 8
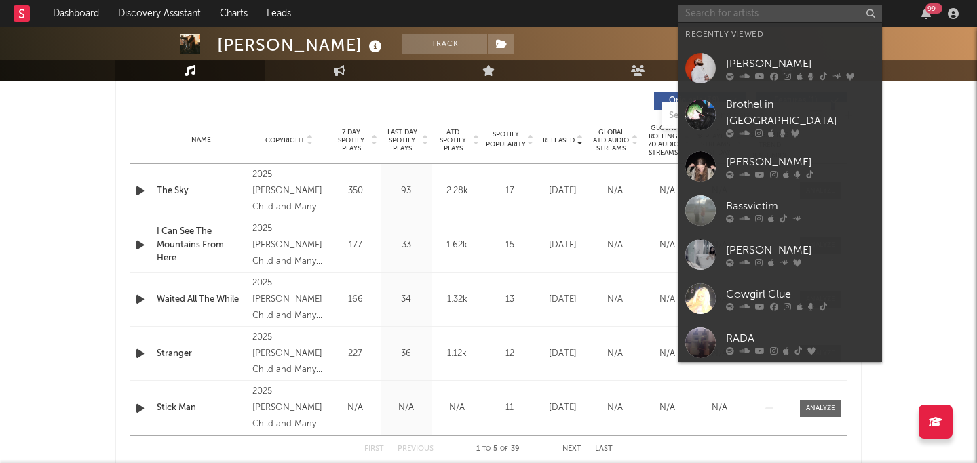
click at [737, 13] on input "text" at bounding box center [779, 13] width 203 height 17
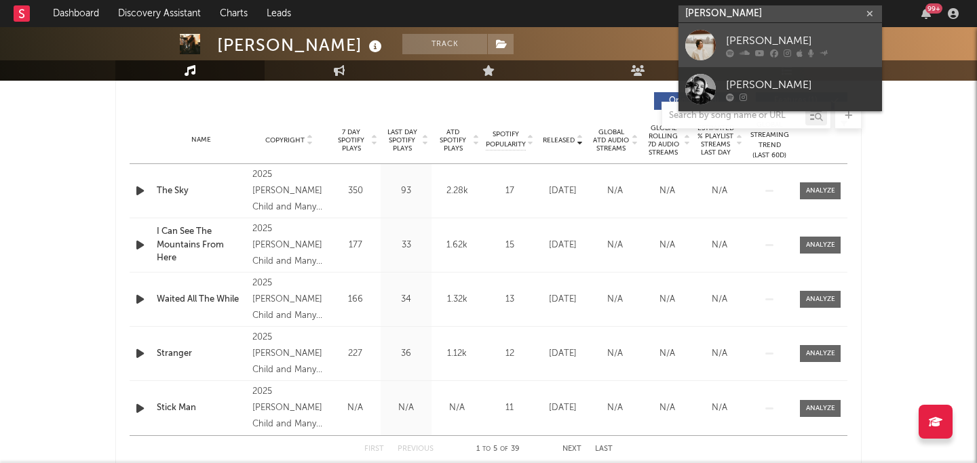
type input "[PERSON_NAME]"
click at [808, 47] on div "[PERSON_NAME]" at bounding box center [800, 41] width 149 height 16
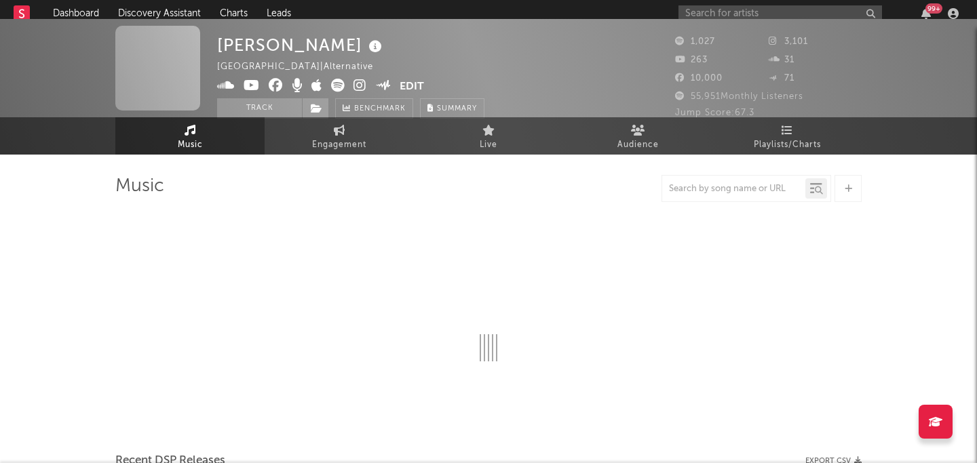
scroll to position [513, 0]
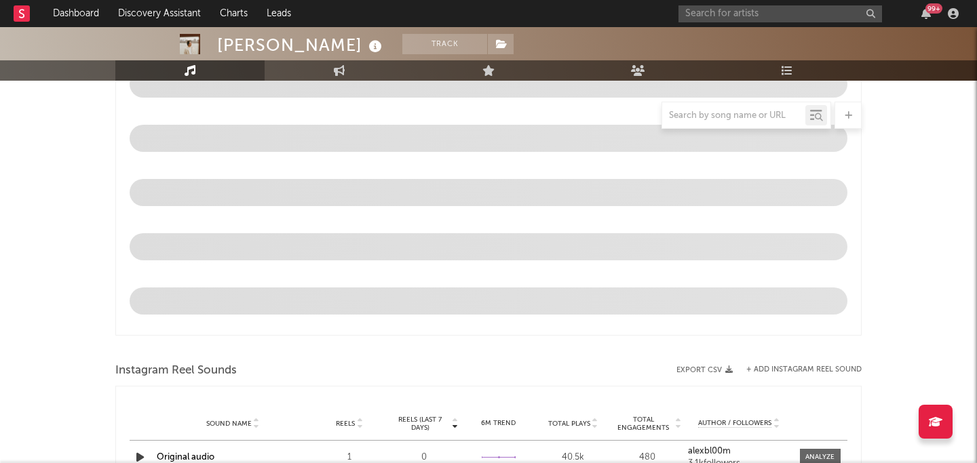
select select "6m"
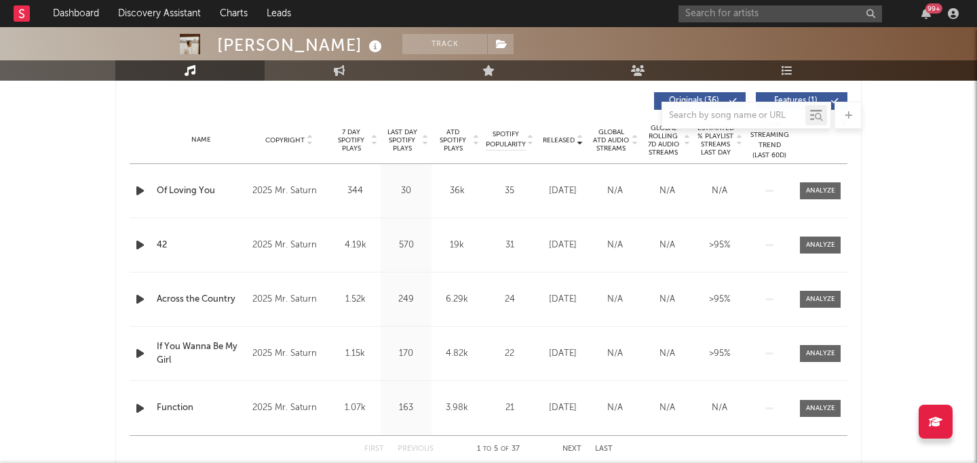
click at [560, 137] on span "Released" at bounding box center [559, 140] width 32 height 8
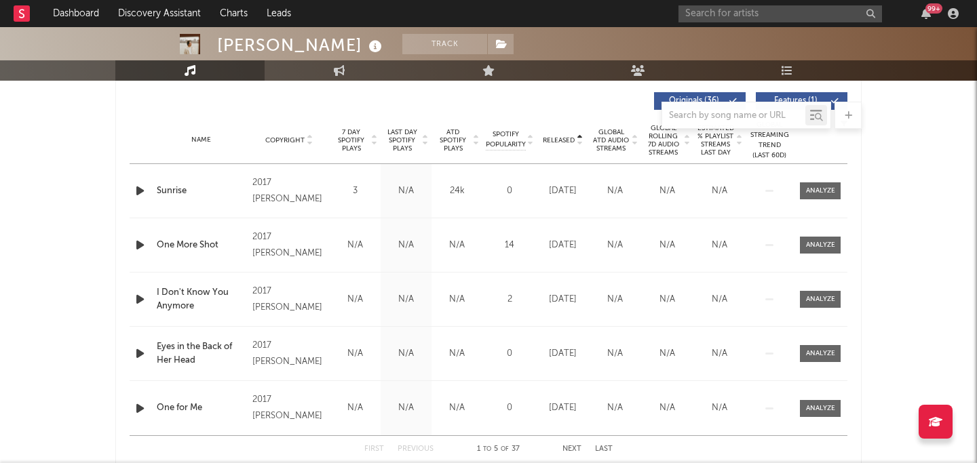
click at [560, 137] on span "Released" at bounding box center [559, 140] width 32 height 8
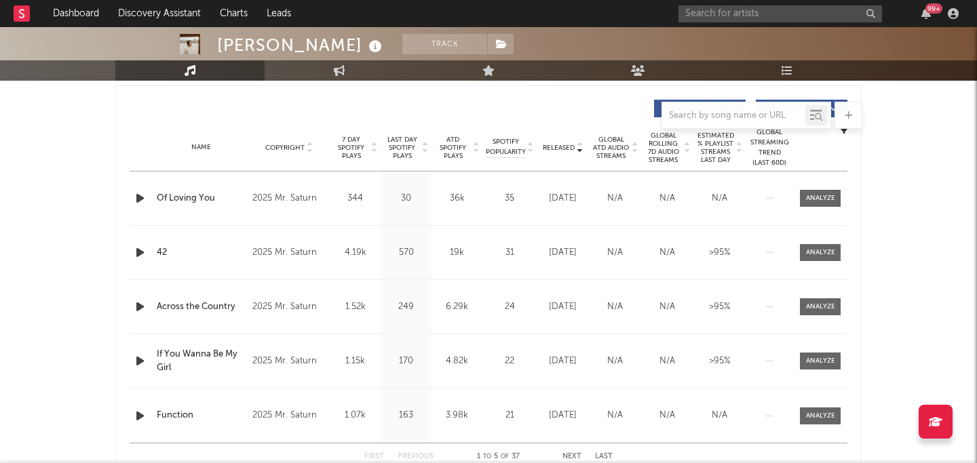
scroll to position [0, 0]
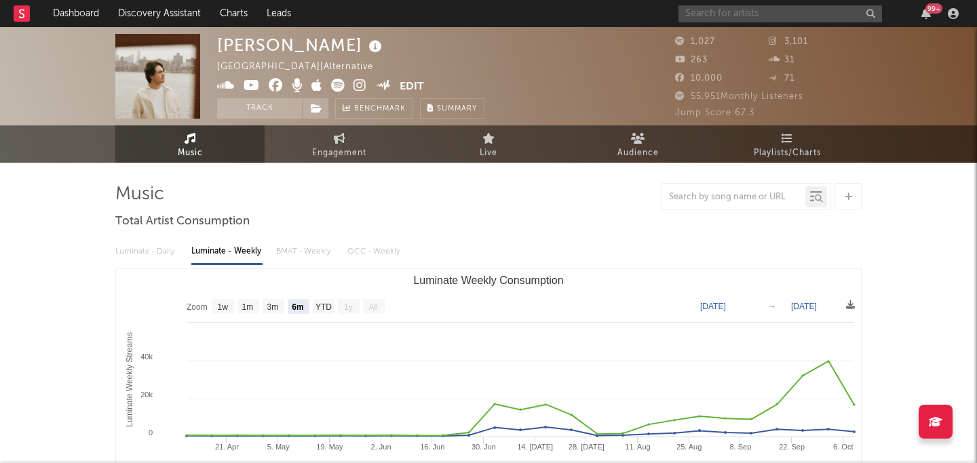
click at [717, 11] on input "text" at bounding box center [779, 13] width 203 height 17
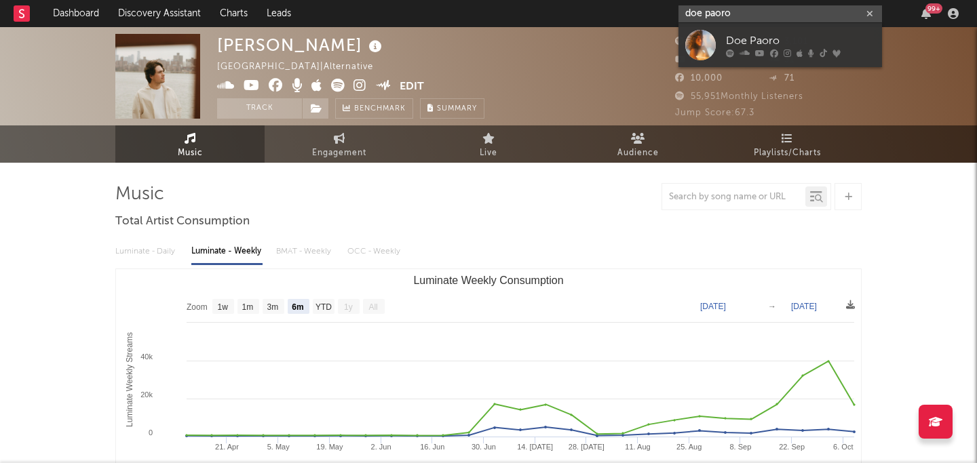
type input "doe paoro"
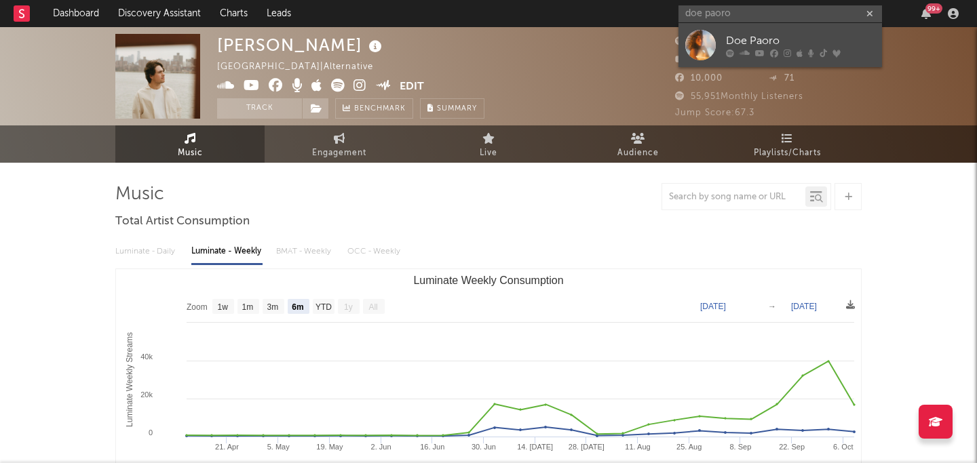
click at [777, 35] on div "Doe Paoro" at bounding box center [800, 41] width 149 height 16
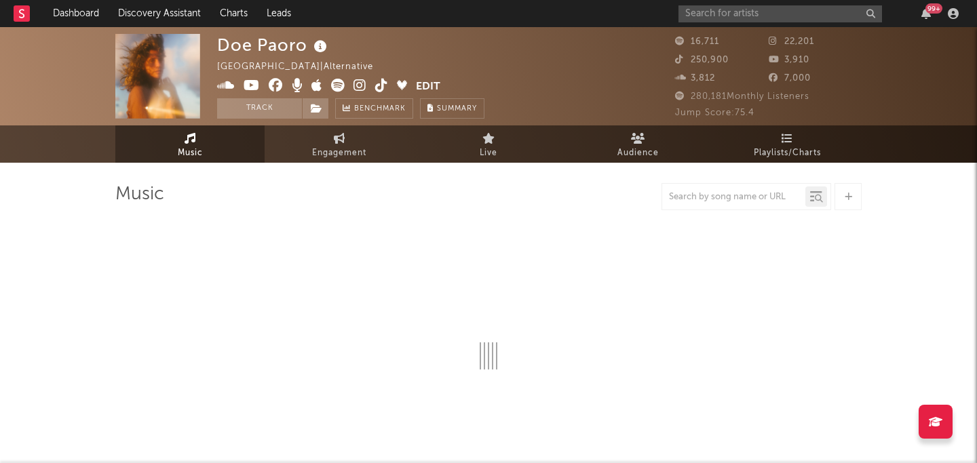
select select "6m"
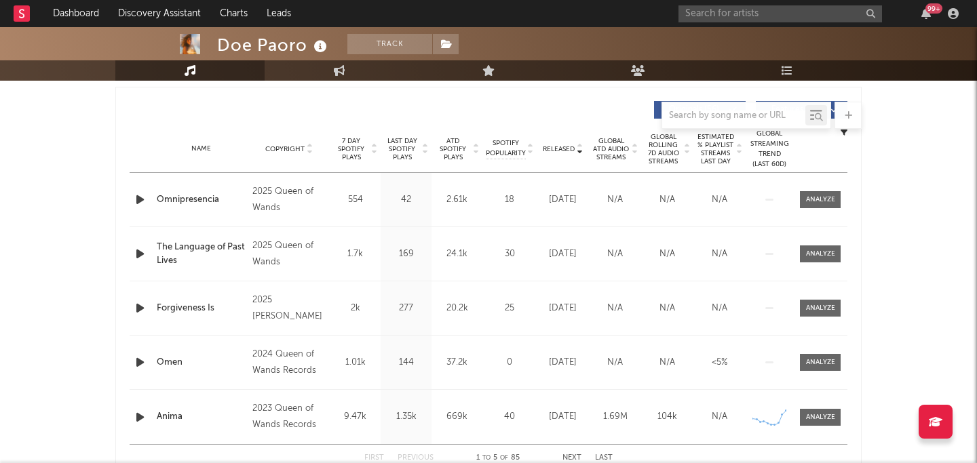
scroll to position [512, 0]
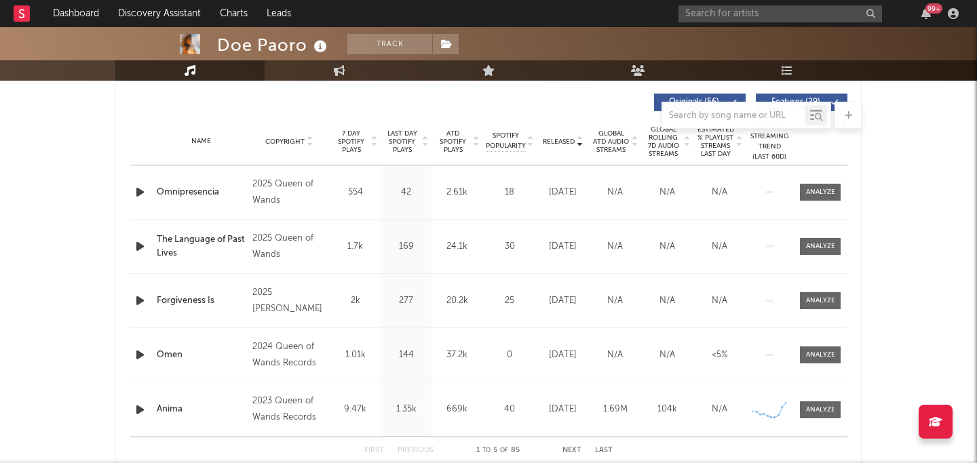
click at [566, 138] on span "Released" at bounding box center [559, 142] width 32 height 8
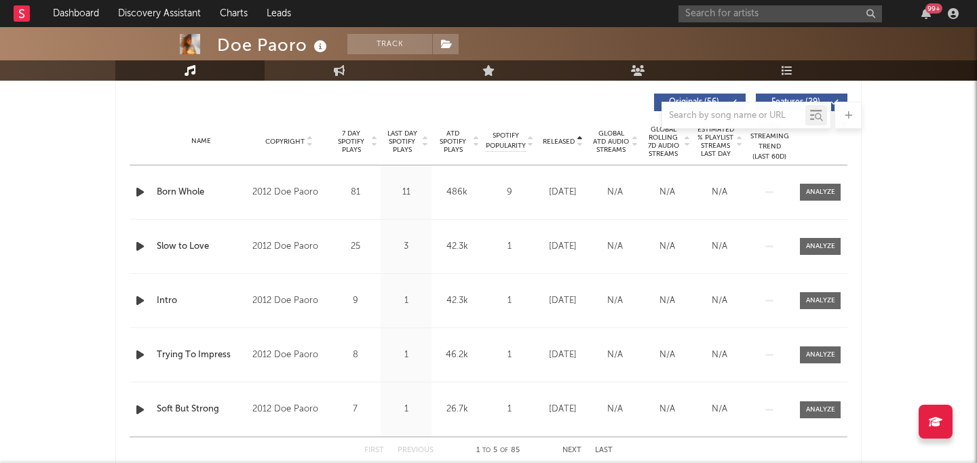
click at [566, 138] on span "Released" at bounding box center [559, 142] width 32 height 8
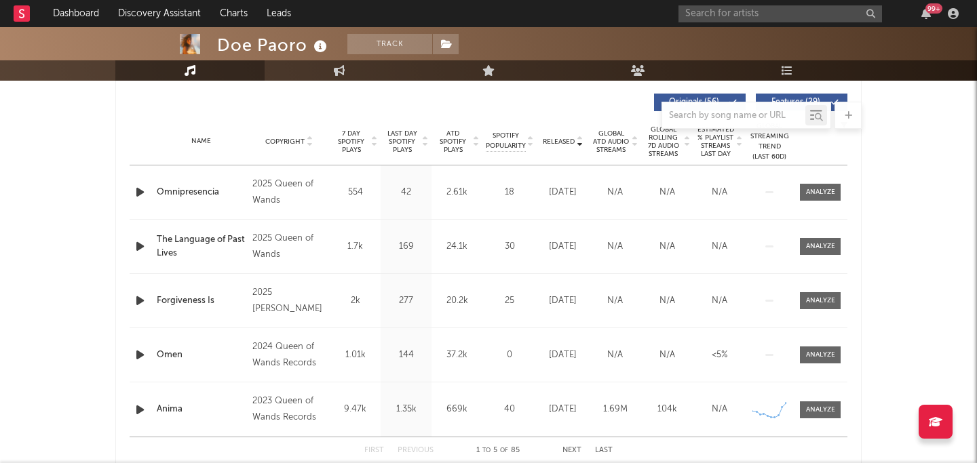
click at [286, 182] on div "2025 Queen of Wands" at bounding box center [289, 192] width 74 height 33
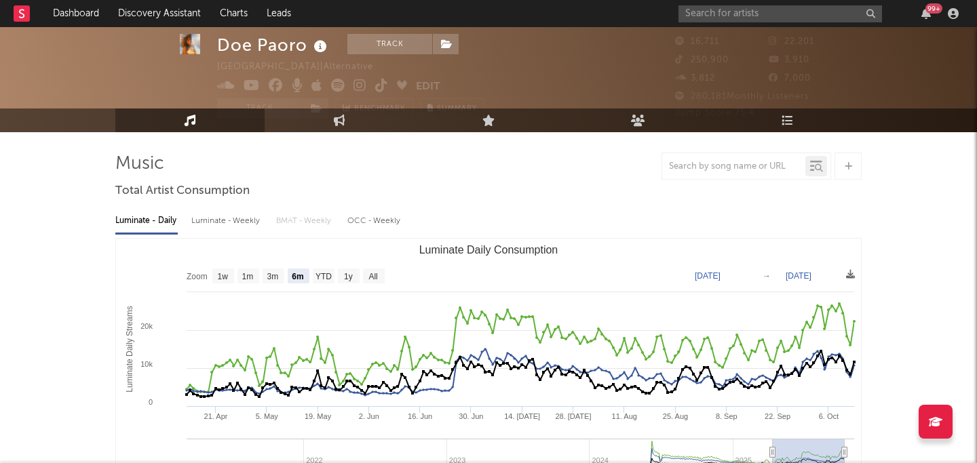
scroll to position [0, 0]
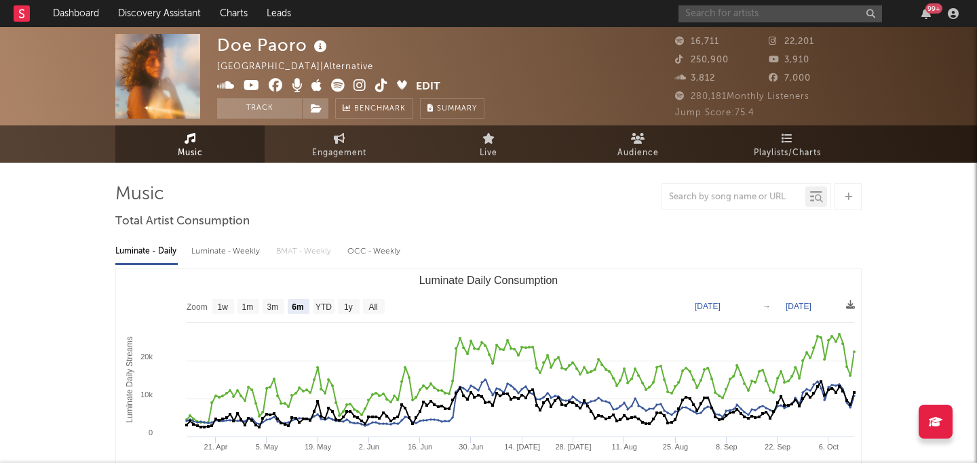
click at [762, 16] on input "text" at bounding box center [779, 13] width 203 height 17
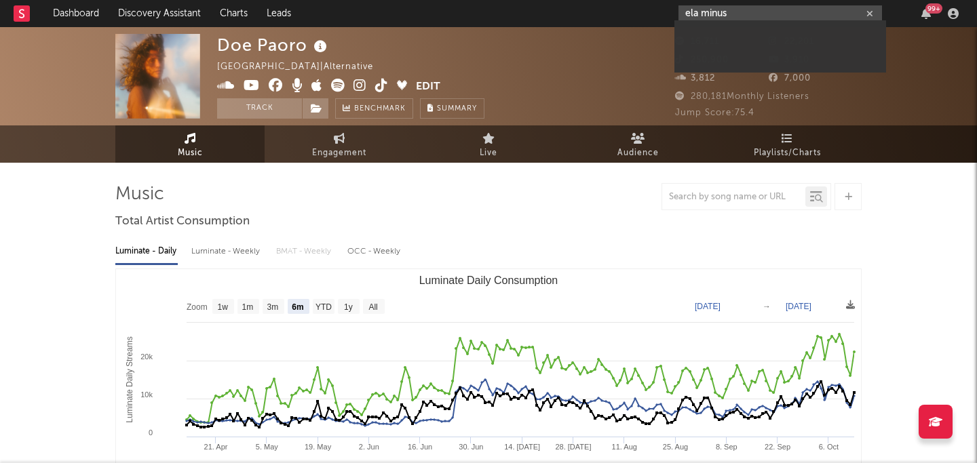
type input "ela minus"
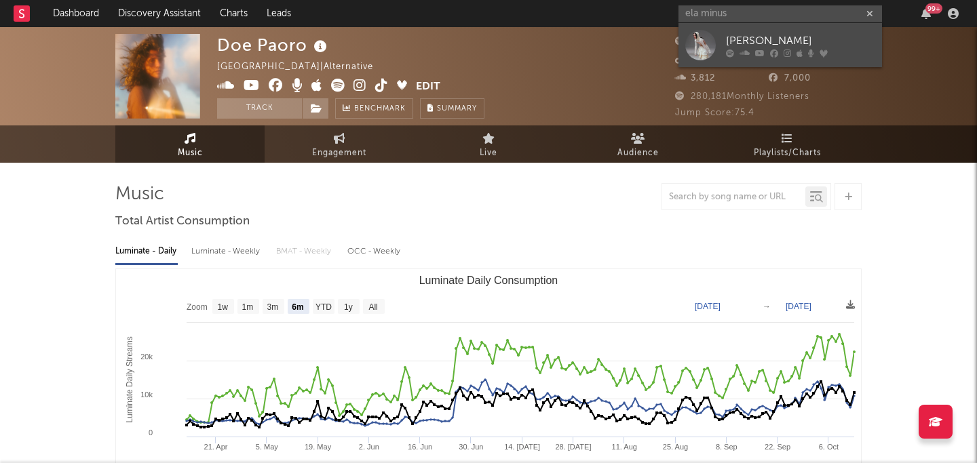
click at [734, 50] on div at bounding box center [800, 53] width 149 height 8
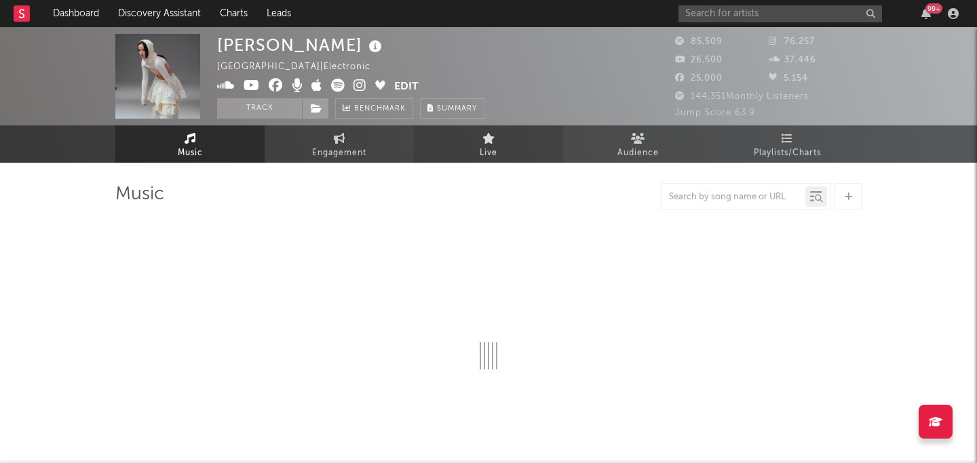
select select "6m"
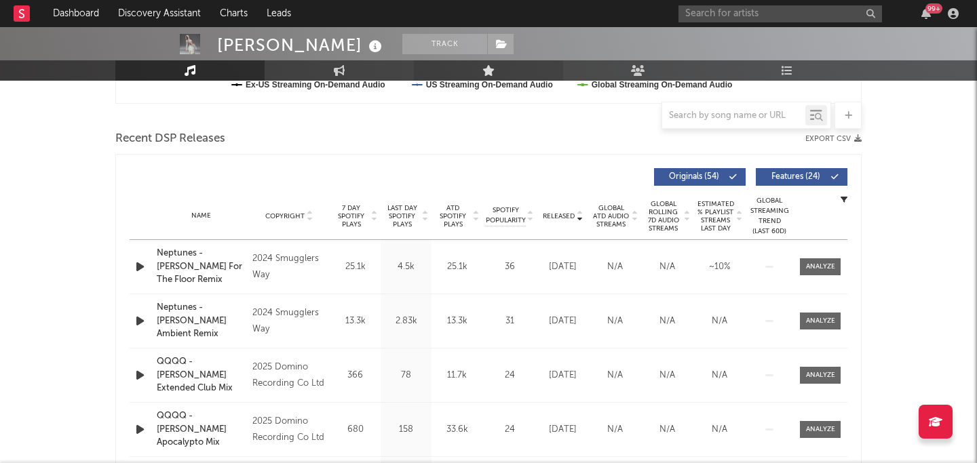
scroll to position [439, 0]
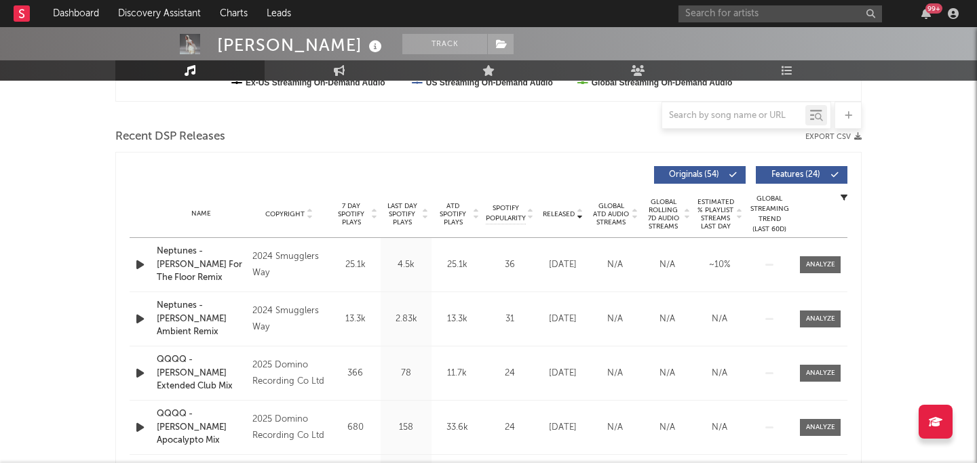
click at [555, 220] on div "Name Copyright Label Album Names Composer Names 7 Day Spotify Plays Last Day Sp…" at bounding box center [489, 214] width 718 height 47
click at [555, 213] on span "Released" at bounding box center [559, 214] width 32 height 8
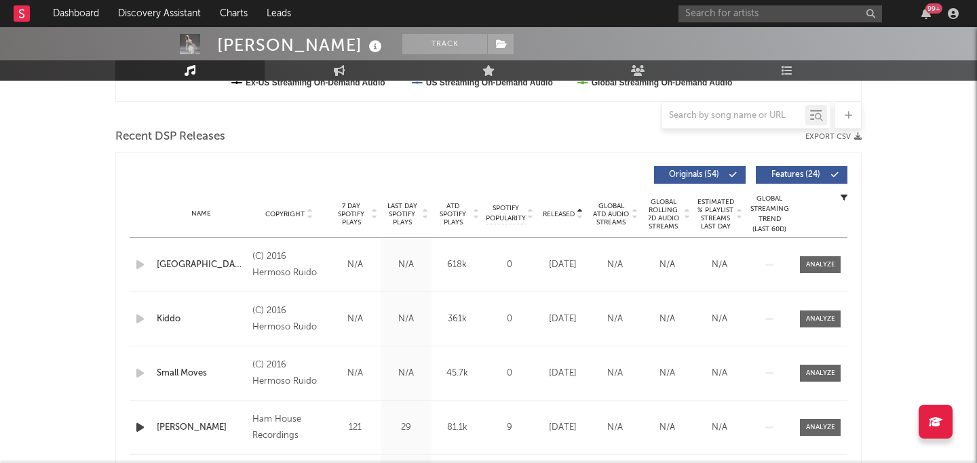
click at [555, 213] on span "Released" at bounding box center [559, 214] width 32 height 8
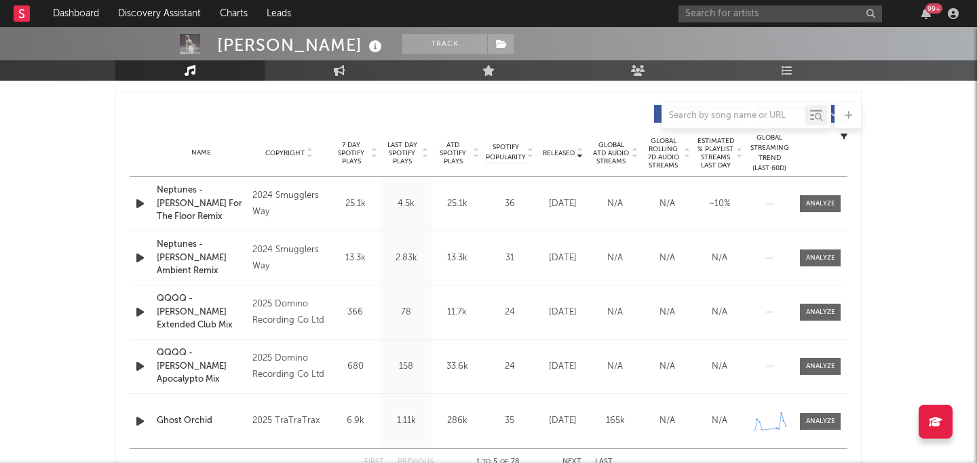
scroll to position [522, 0]
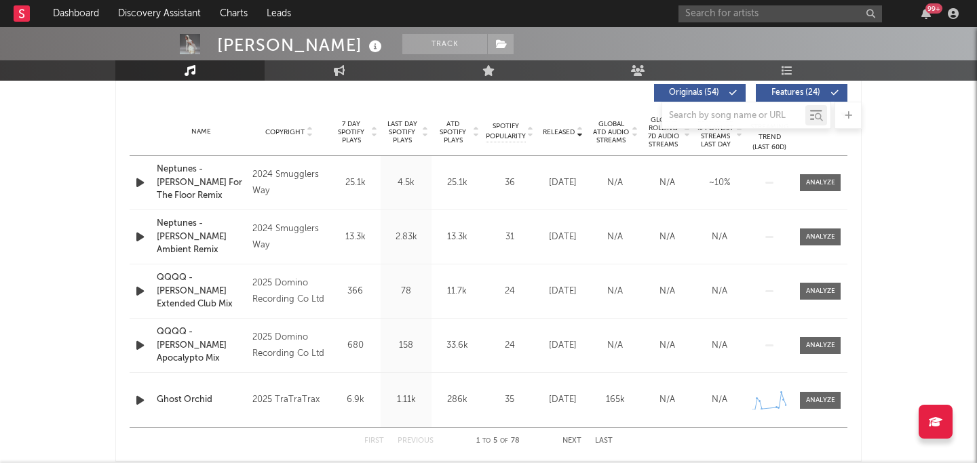
click at [556, 134] on span "Released" at bounding box center [559, 132] width 32 height 8
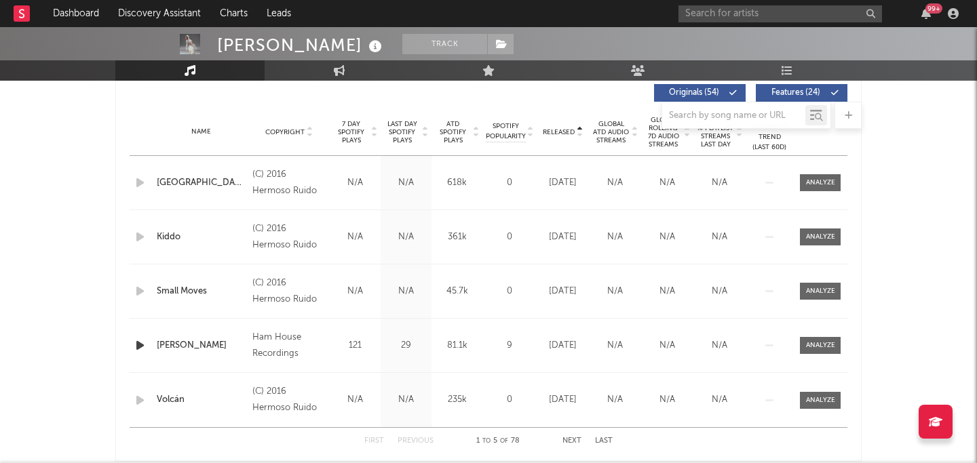
click at [556, 134] on span "Released" at bounding box center [559, 132] width 32 height 8
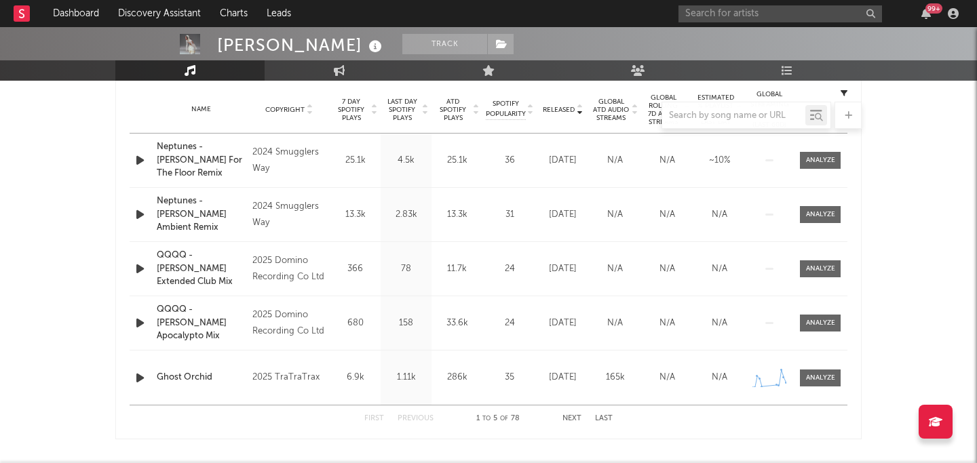
scroll to position [549, 0]
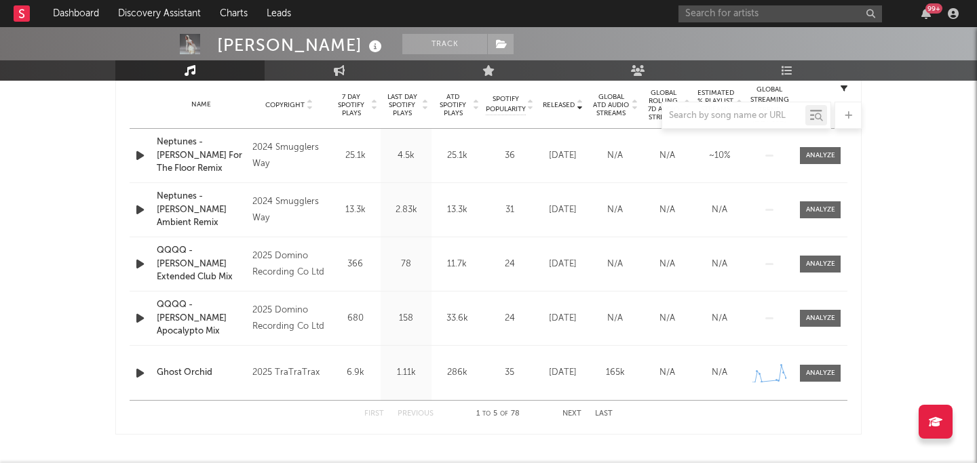
click at [779, 22] on div "99 +" at bounding box center [820, 13] width 285 height 27
click at [765, 18] on input "text" at bounding box center [779, 13] width 203 height 17
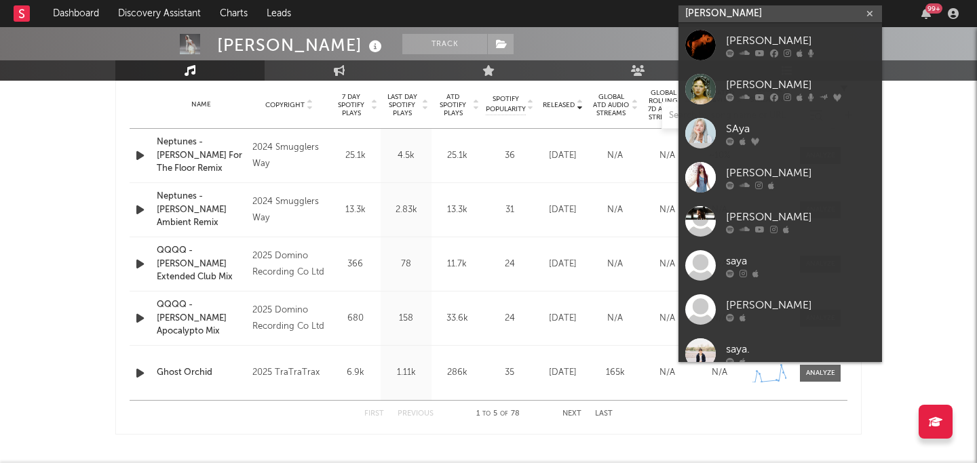
type input "[PERSON_NAME]"
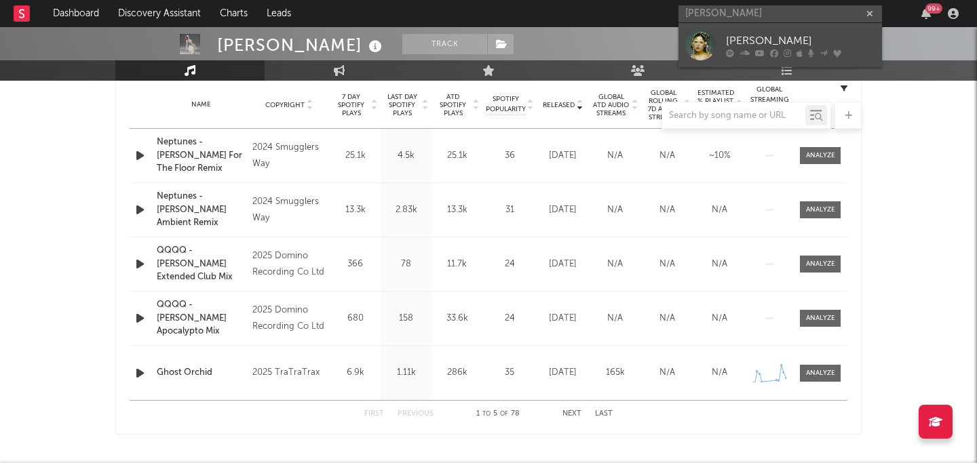
click at [819, 48] on icon at bounding box center [823, 52] width 8 height 8
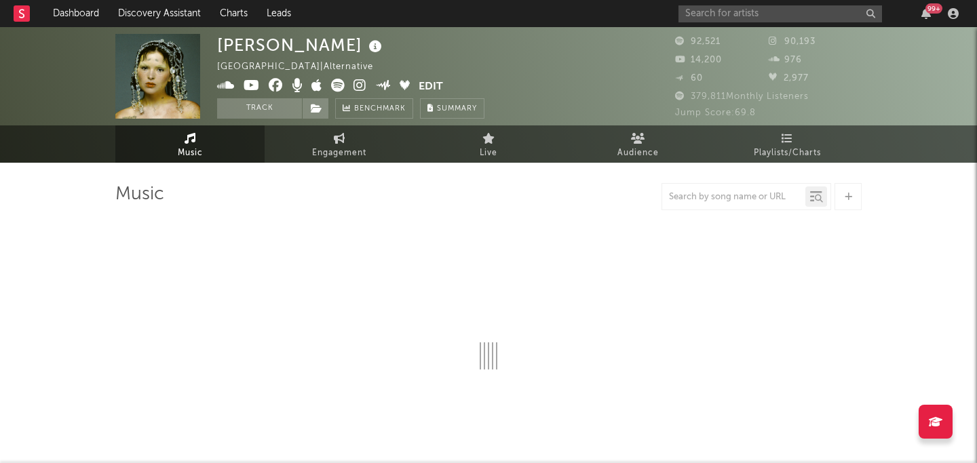
select select "6m"
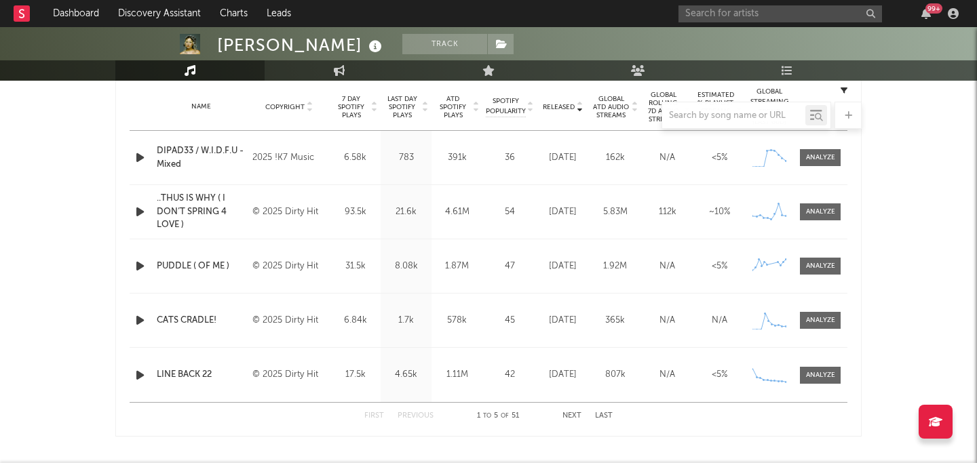
scroll to position [535, 0]
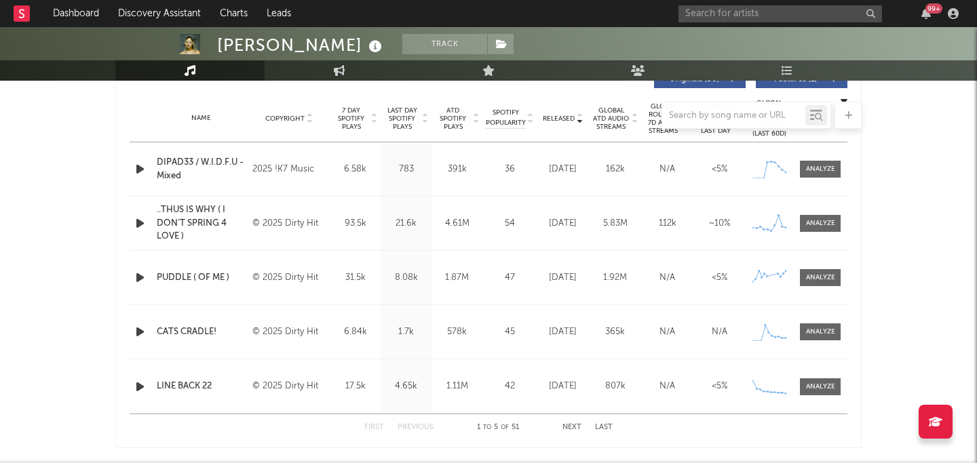
click at [556, 118] on div at bounding box center [488, 115] width 746 height 27
click at [570, 113] on div at bounding box center [488, 115] width 746 height 27
click at [548, 113] on div at bounding box center [488, 115] width 746 height 27
click at [548, 114] on div at bounding box center [488, 115] width 746 height 27
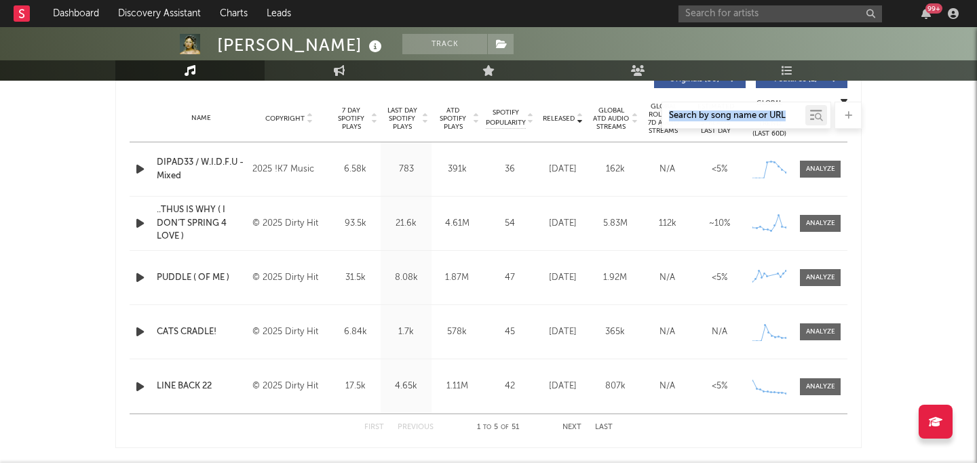
click at [549, 119] on div at bounding box center [488, 115] width 746 height 27
click at [597, 427] on button "Last" at bounding box center [604, 427] width 18 height 7
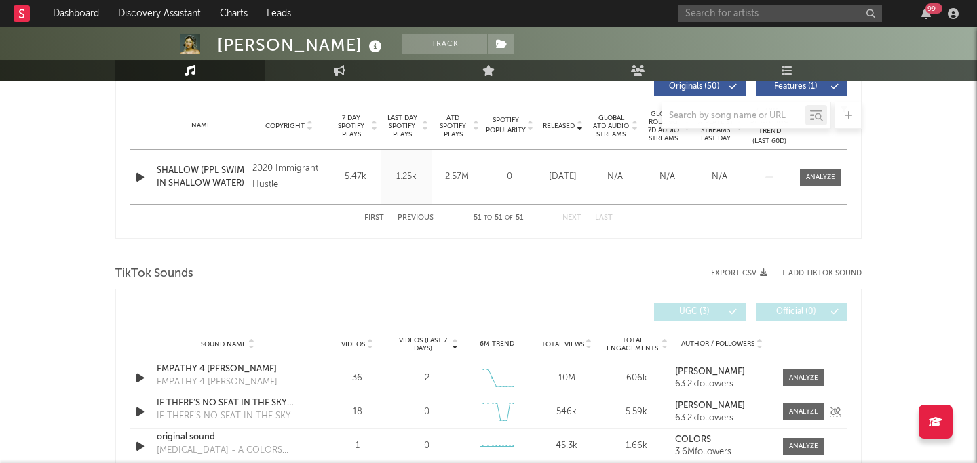
scroll to position [429, 0]
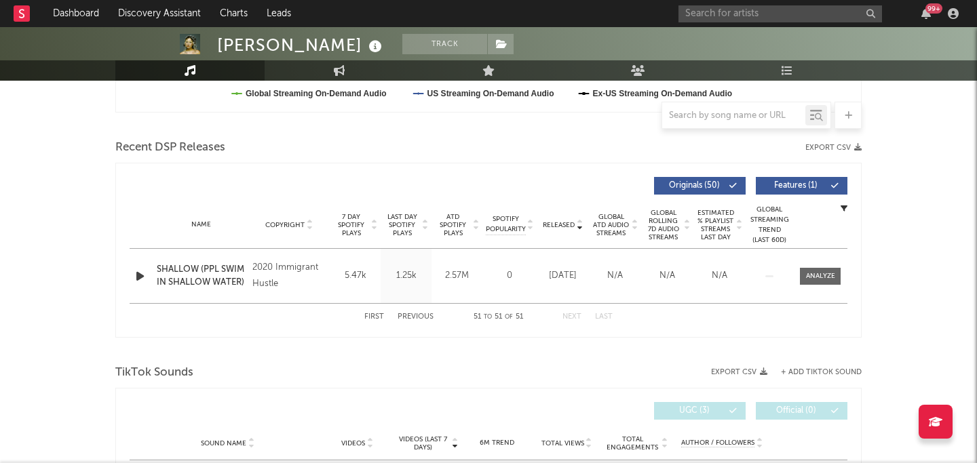
click at [574, 312] on div "First Previous 51 to 51 of 51 Next Last" at bounding box center [488, 317] width 248 height 26
click at [414, 317] on button "Previous" at bounding box center [415, 316] width 36 height 7
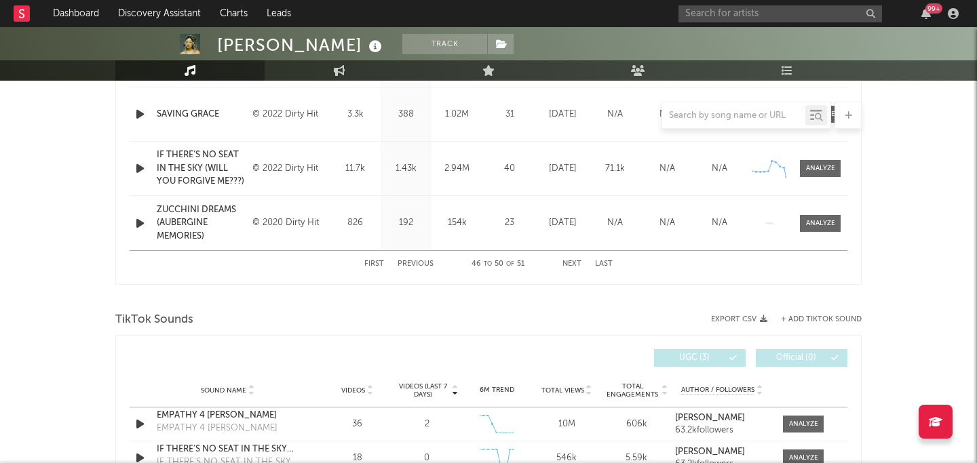
scroll to position [700, 0]
click at [430, 263] on button "Previous" at bounding box center [415, 262] width 36 height 7
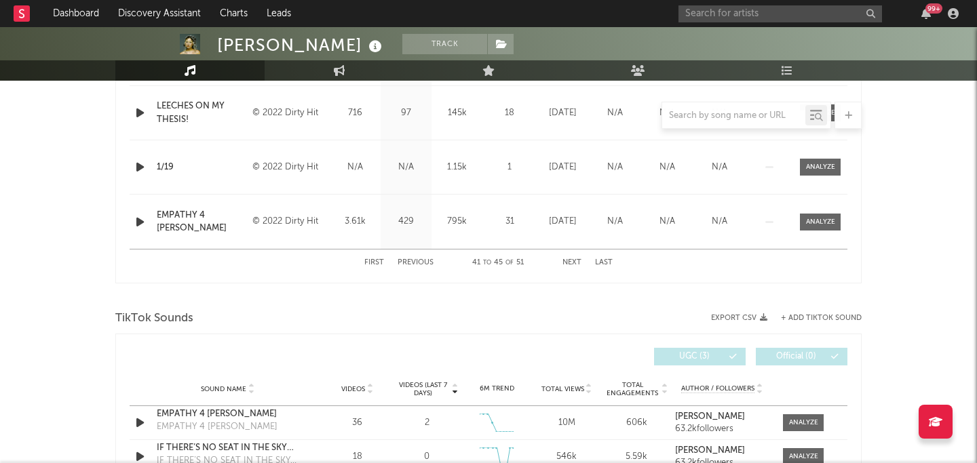
click at [430, 263] on button "Previous" at bounding box center [415, 262] width 36 height 7
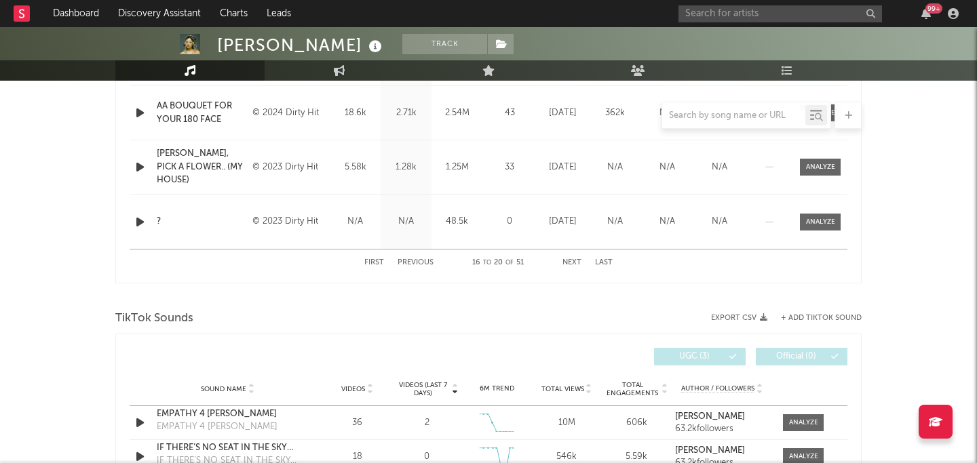
click at [430, 263] on button "Previous" at bounding box center [415, 262] width 36 height 7
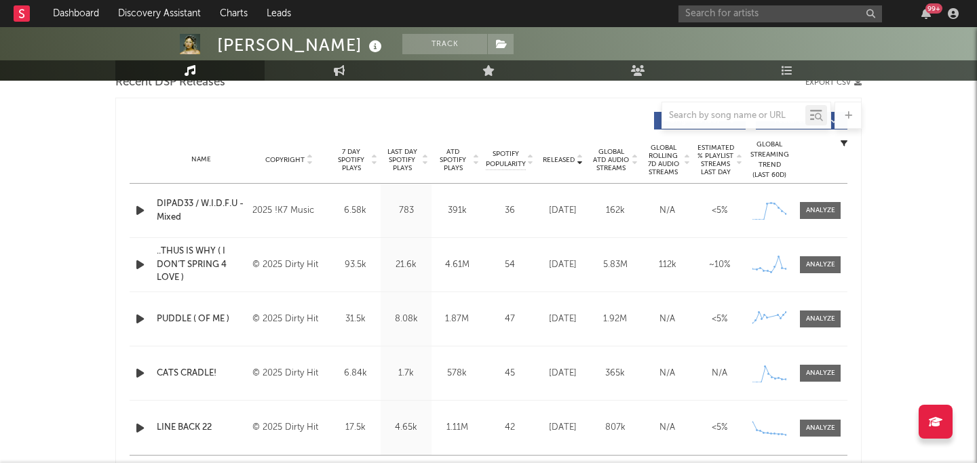
scroll to position [507, 0]
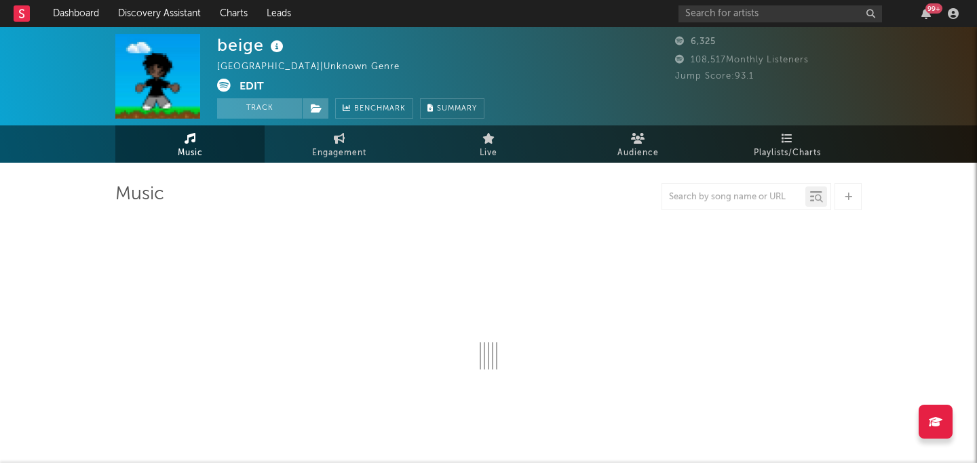
select select "1w"
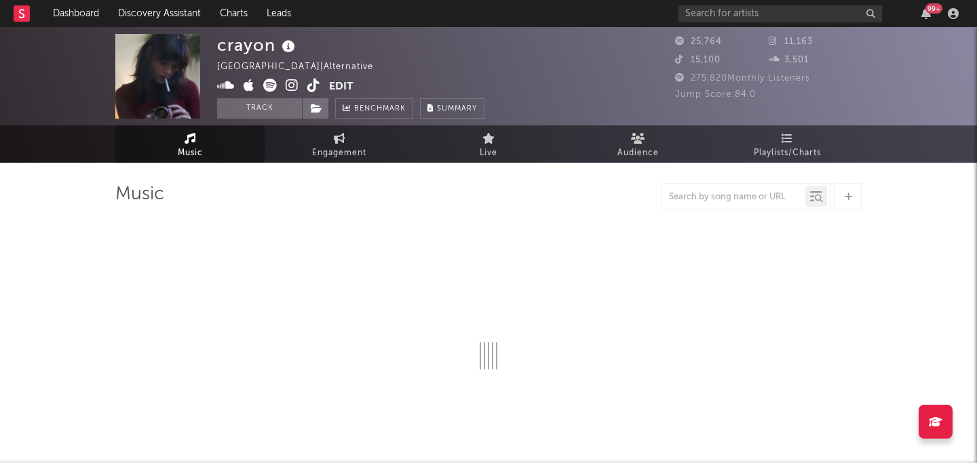
select select "6m"
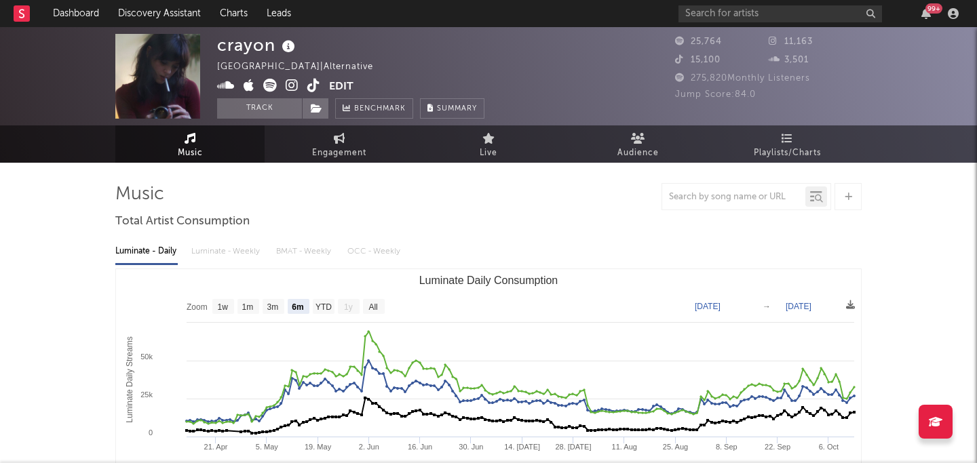
click at [287, 84] on icon at bounding box center [292, 86] width 13 height 14
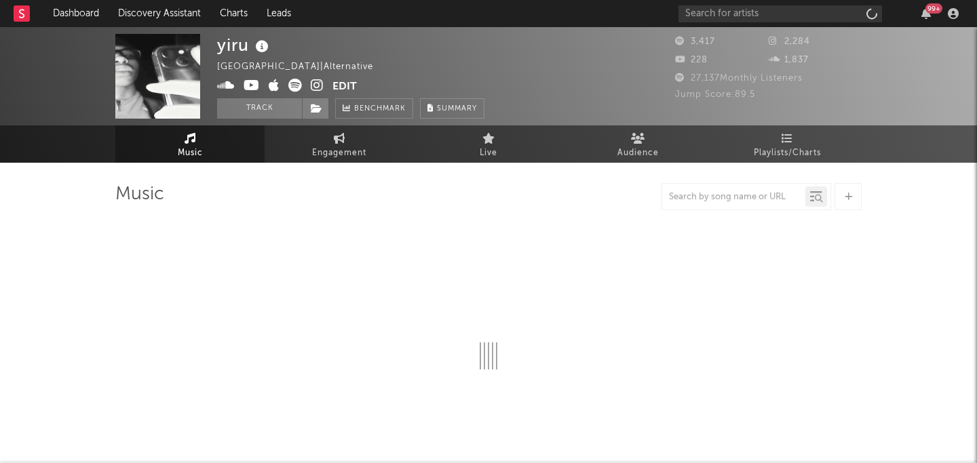
click at [319, 85] on icon at bounding box center [317, 86] width 13 height 14
select select "1w"
